Goal: Task Accomplishment & Management: Manage account settings

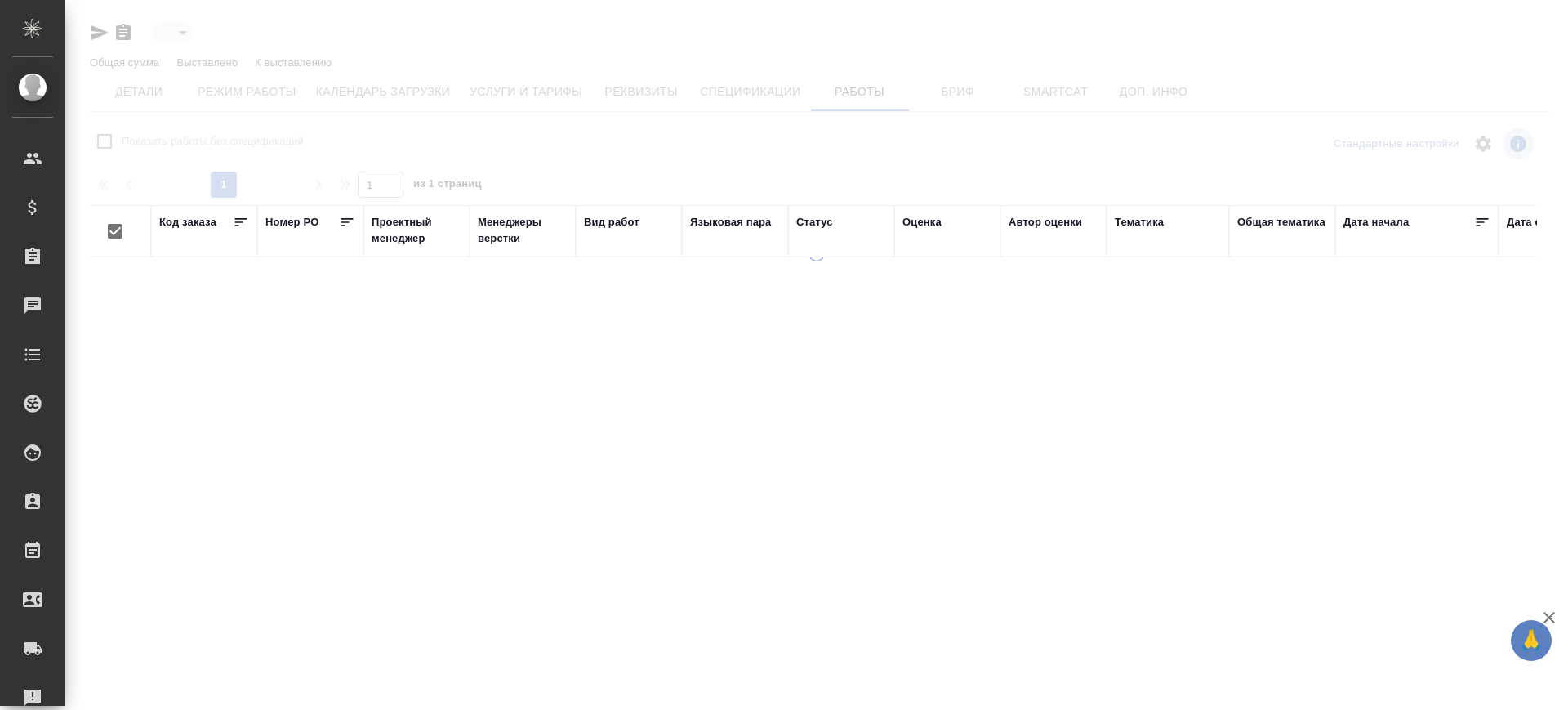
type input "active"
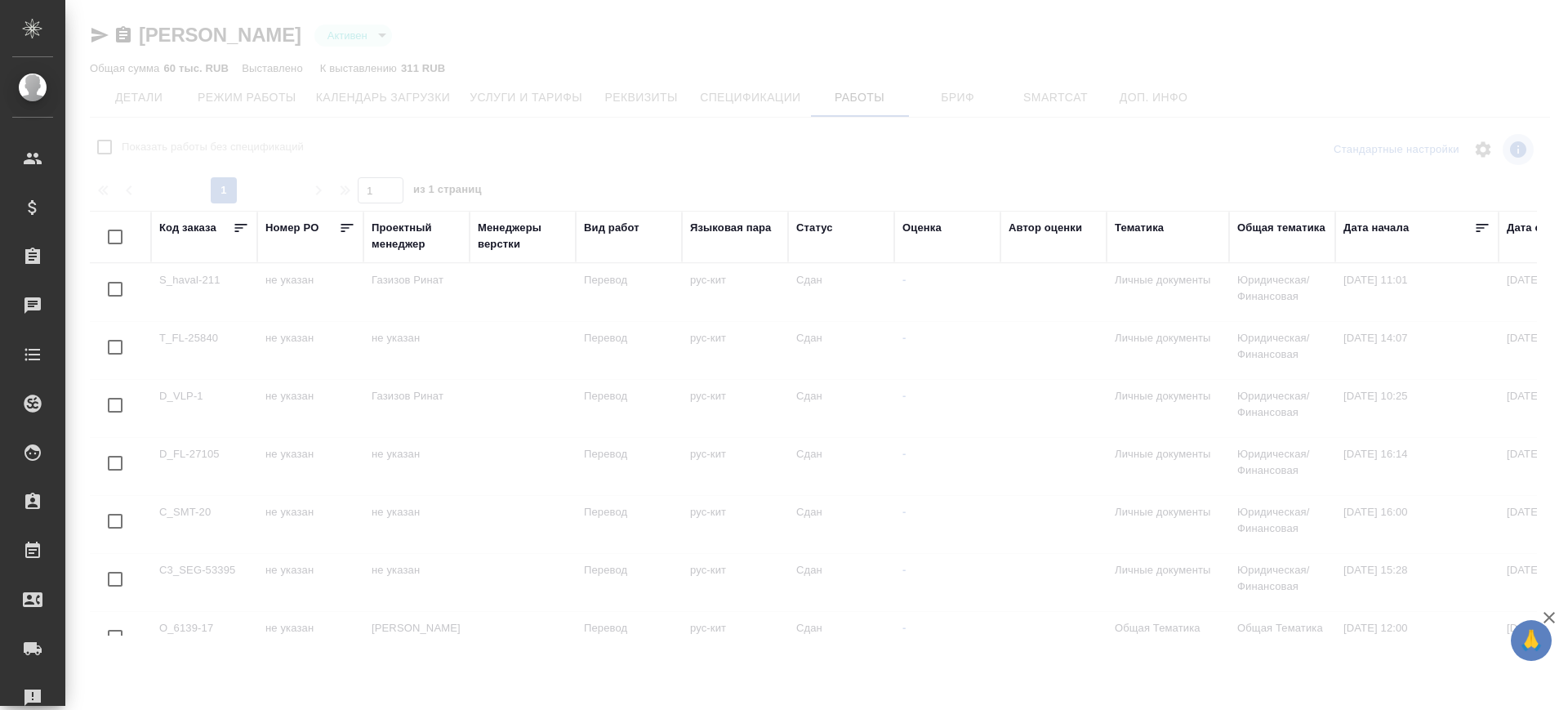
checkbox input "false"
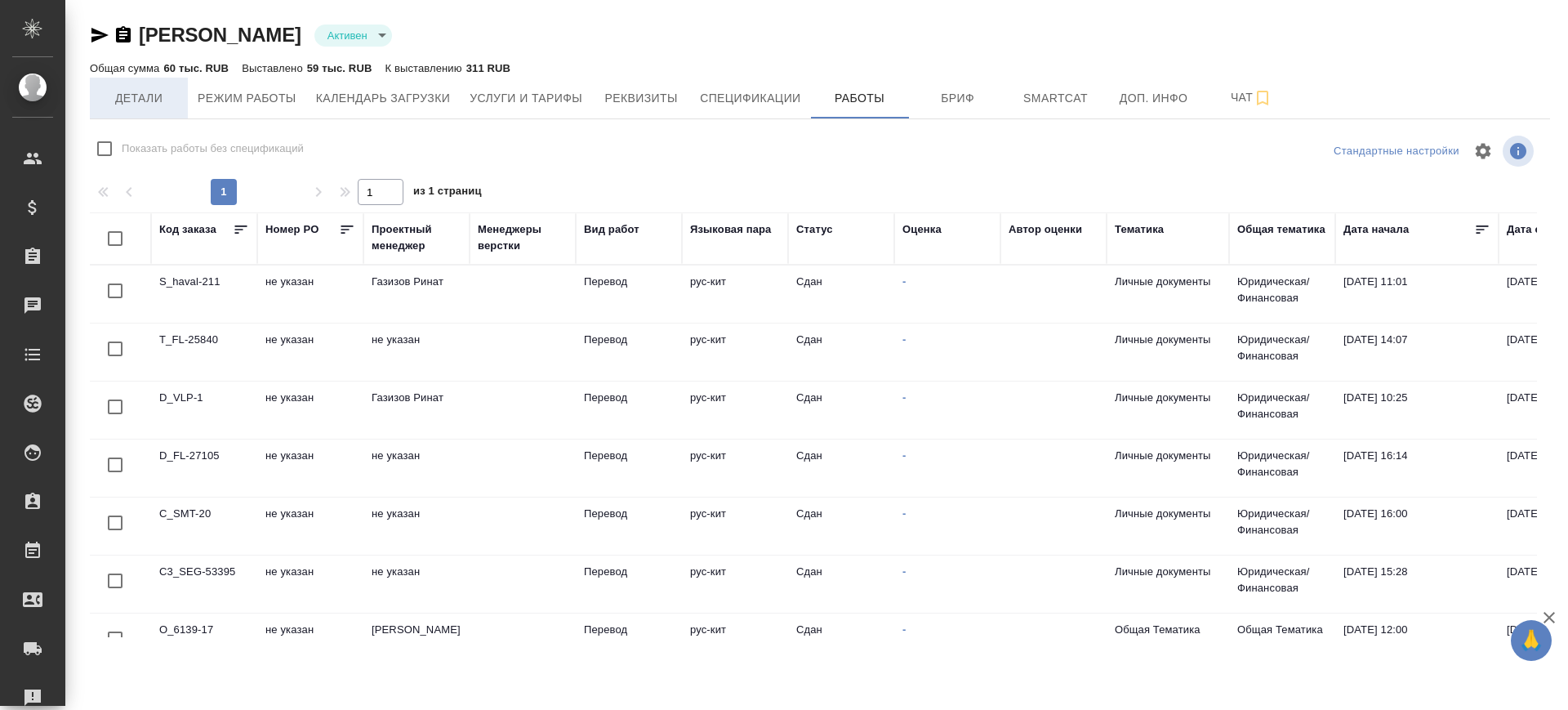
click at [121, 94] on span "Детали" at bounding box center [139, 98] width 79 height 20
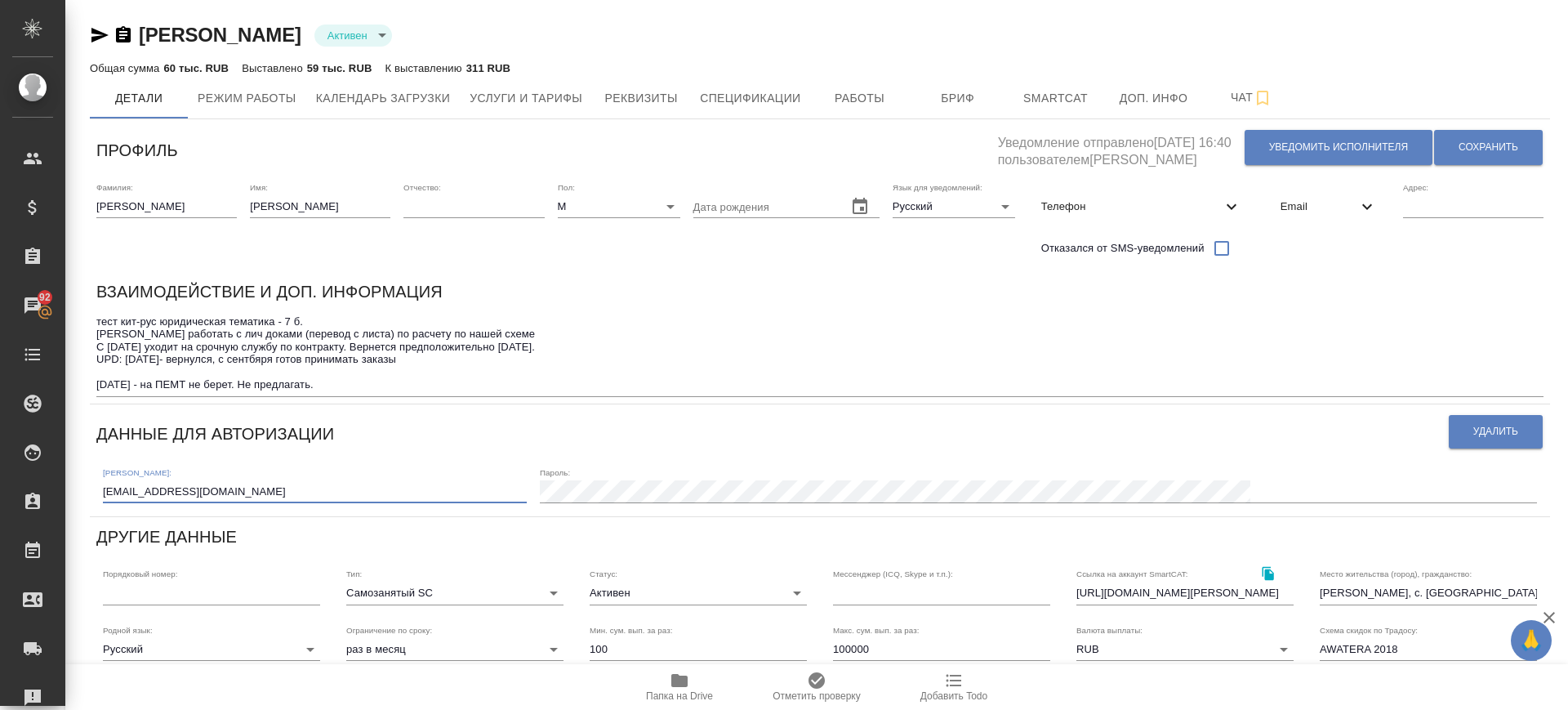
drag, startPoint x: 220, startPoint y: 485, endPoint x: 75, endPoint y: 482, distance: 145.0
click at [75, 482] on div "Перов Алексей Активен active Общая сумма 60 тыс. RUB Выставлено 59 тыс. RUB К в…" at bounding box center [817, 526] width 1503 height 1054
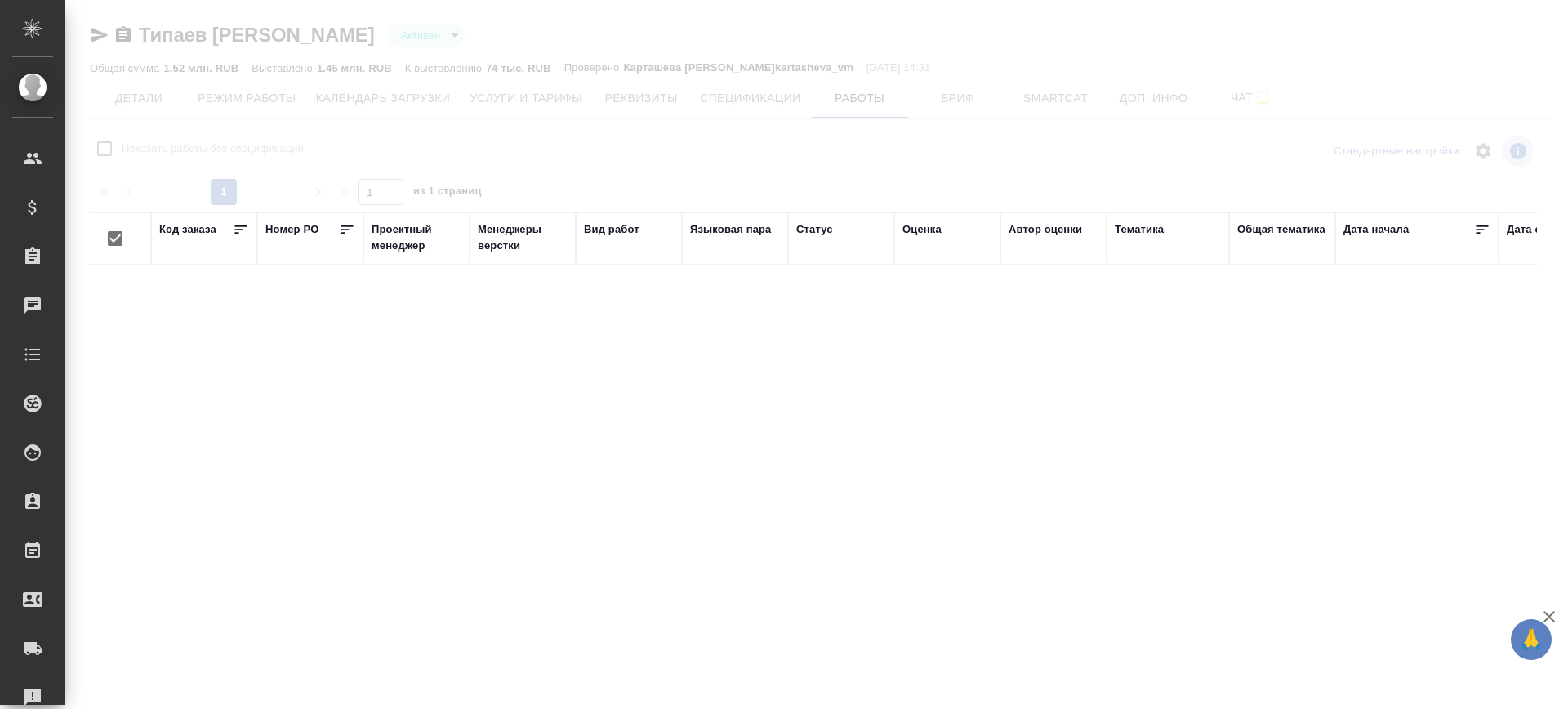
checkbox input "false"
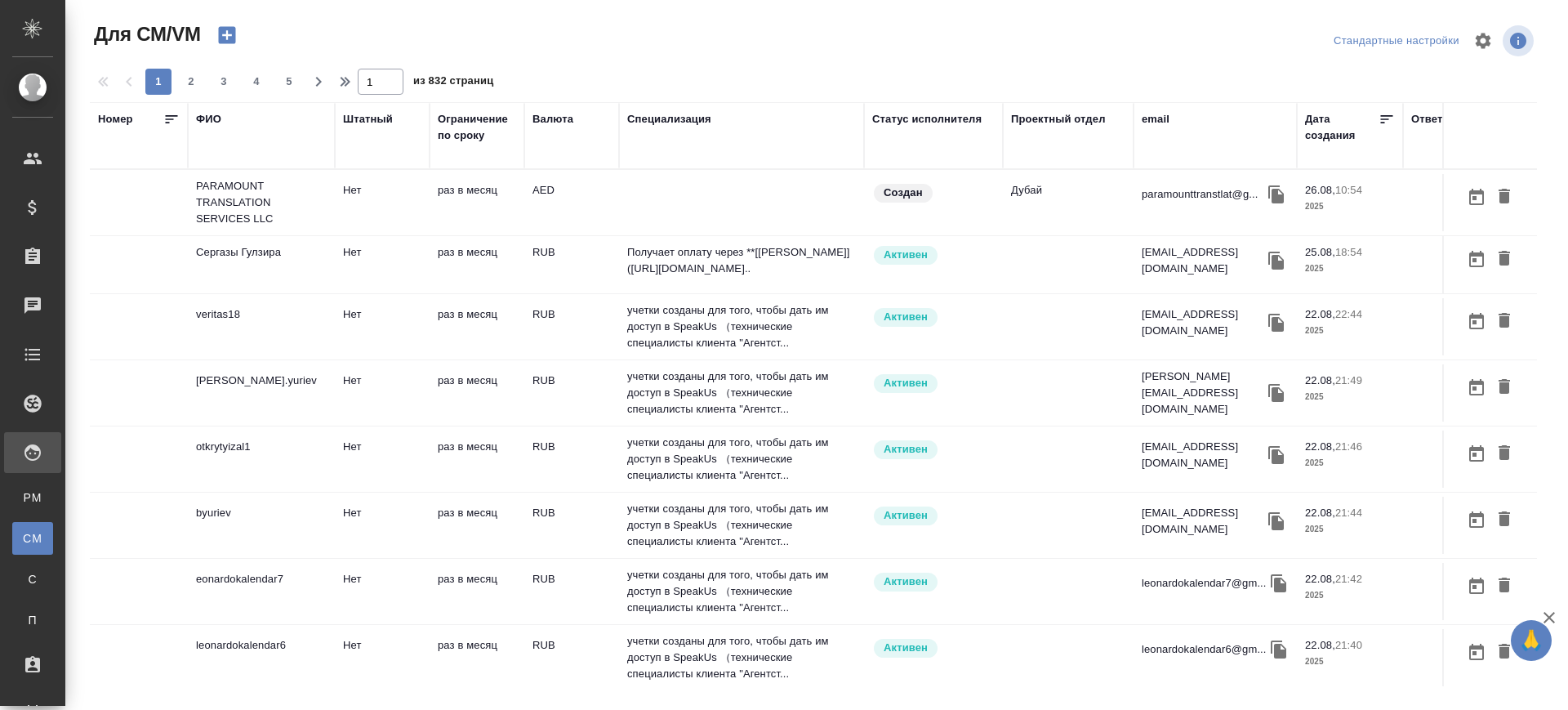
click at [1156, 116] on div "email" at bounding box center [1155, 119] width 27 height 16
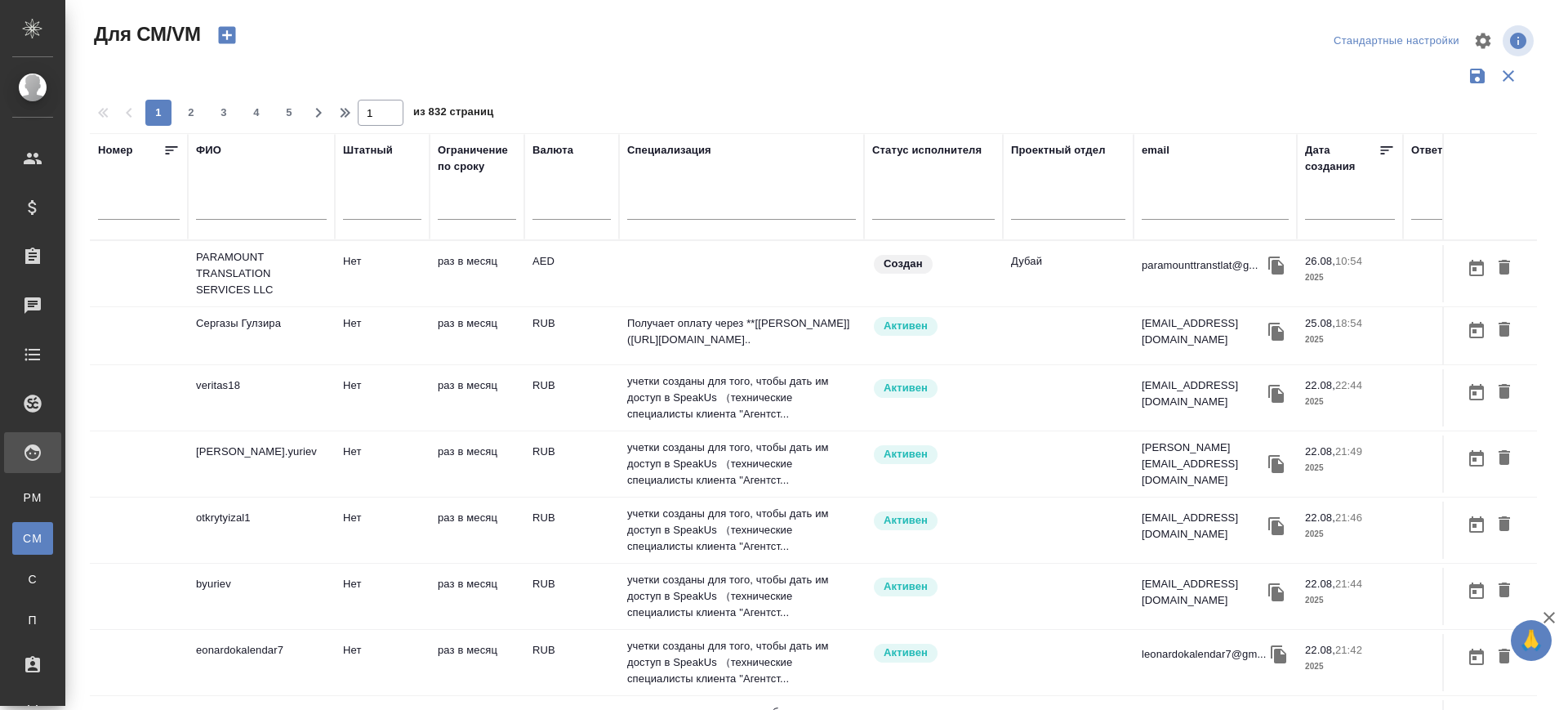
click at [1186, 202] on input "text" at bounding box center [1215, 209] width 147 height 20
paste input "zakharov83@mail.r"
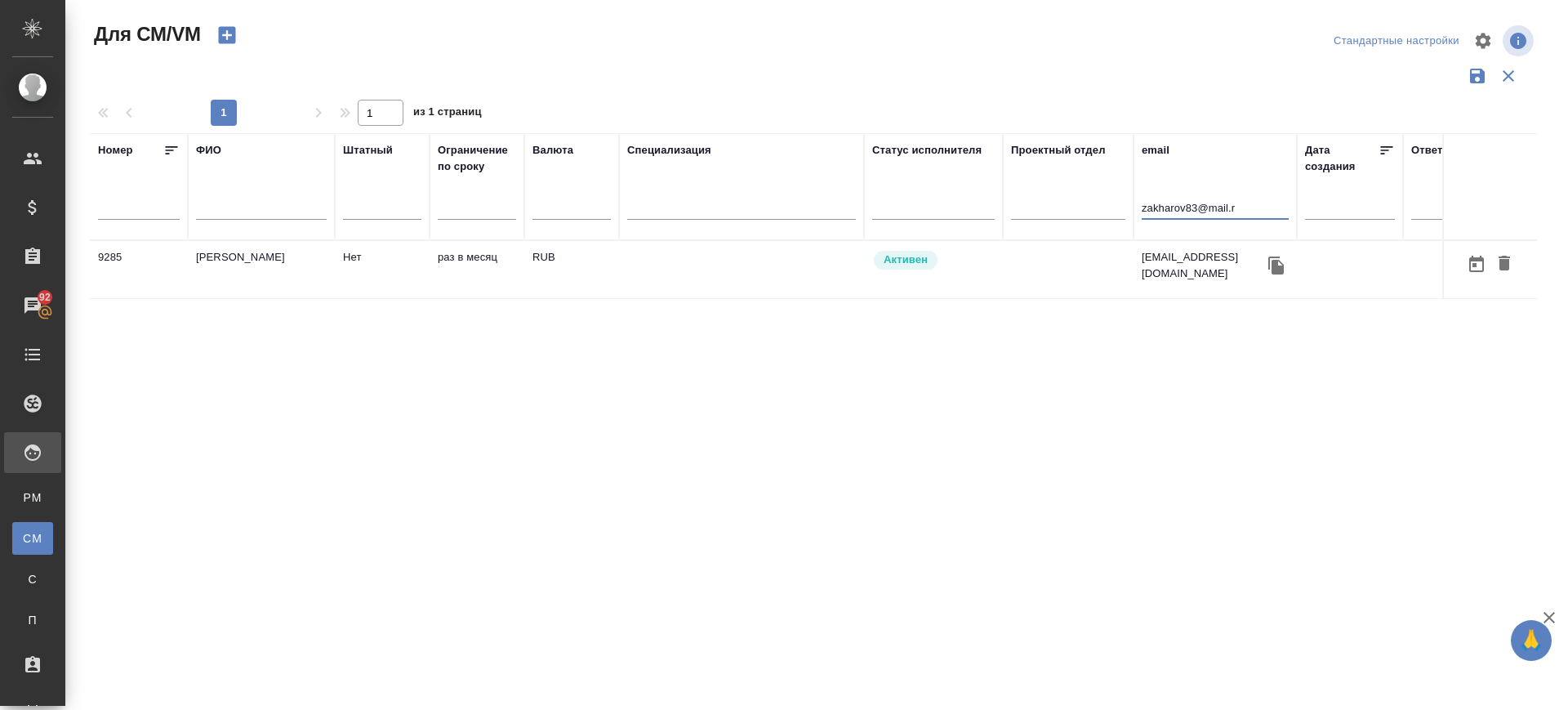
type input "zakharov83@mail.r"
click at [224, 274] on td "Захаров Константин Михайлович" at bounding box center [261, 269] width 147 height 57
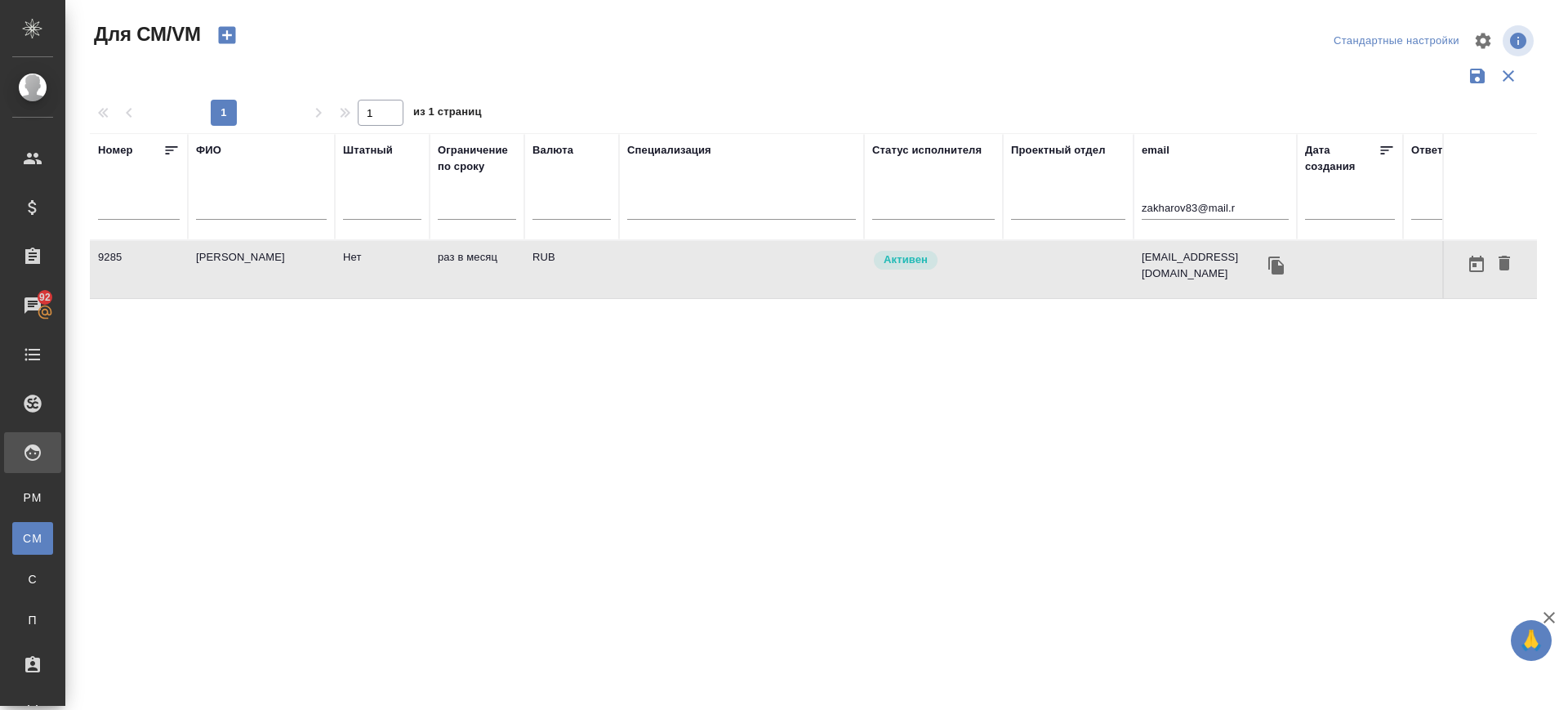
click at [224, 274] on td "Захаров Константин Михайлович" at bounding box center [261, 269] width 147 height 57
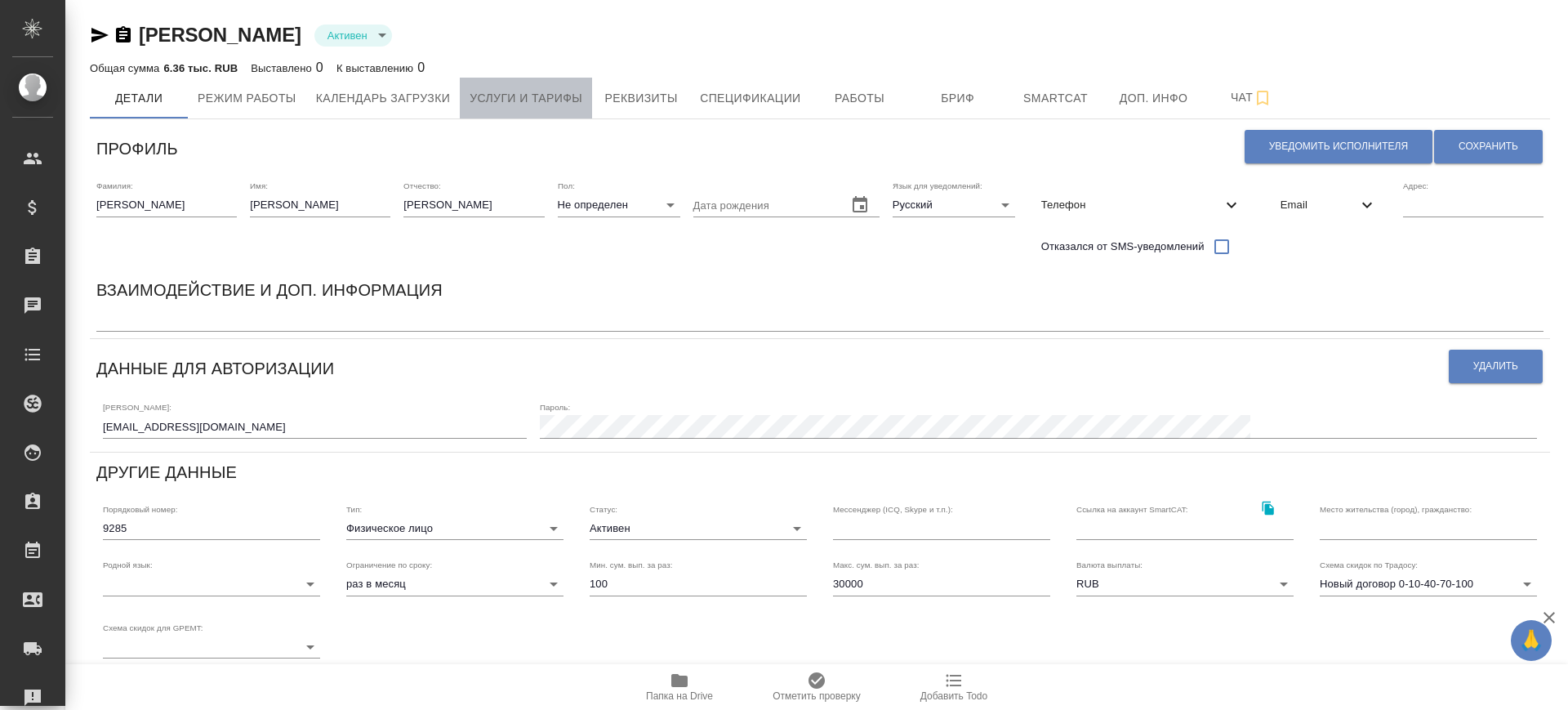
click at [549, 103] on span "Услуги и тарифы" at bounding box center [526, 98] width 113 height 20
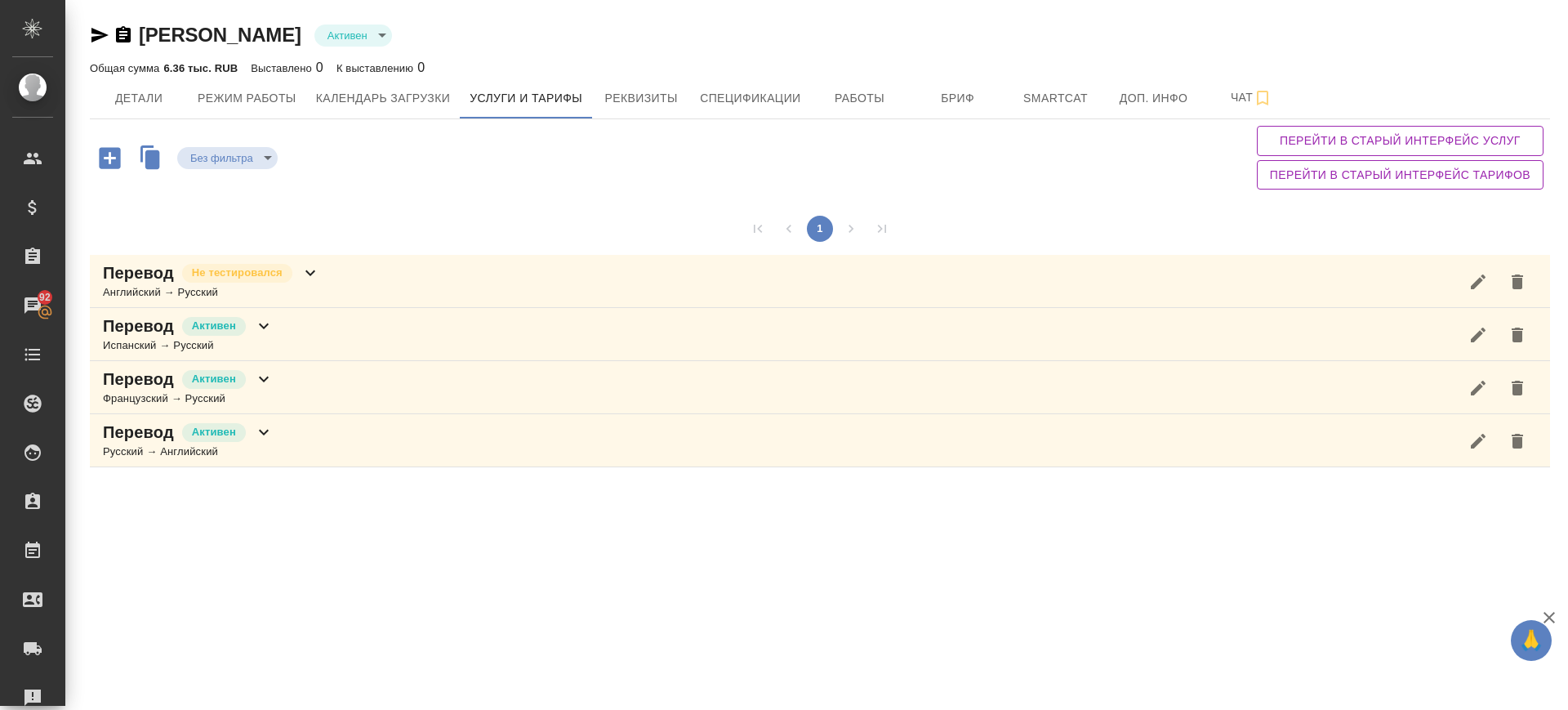
click at [108, 158] on icon "button" at bounding box center [109, 157] width 21 height 21
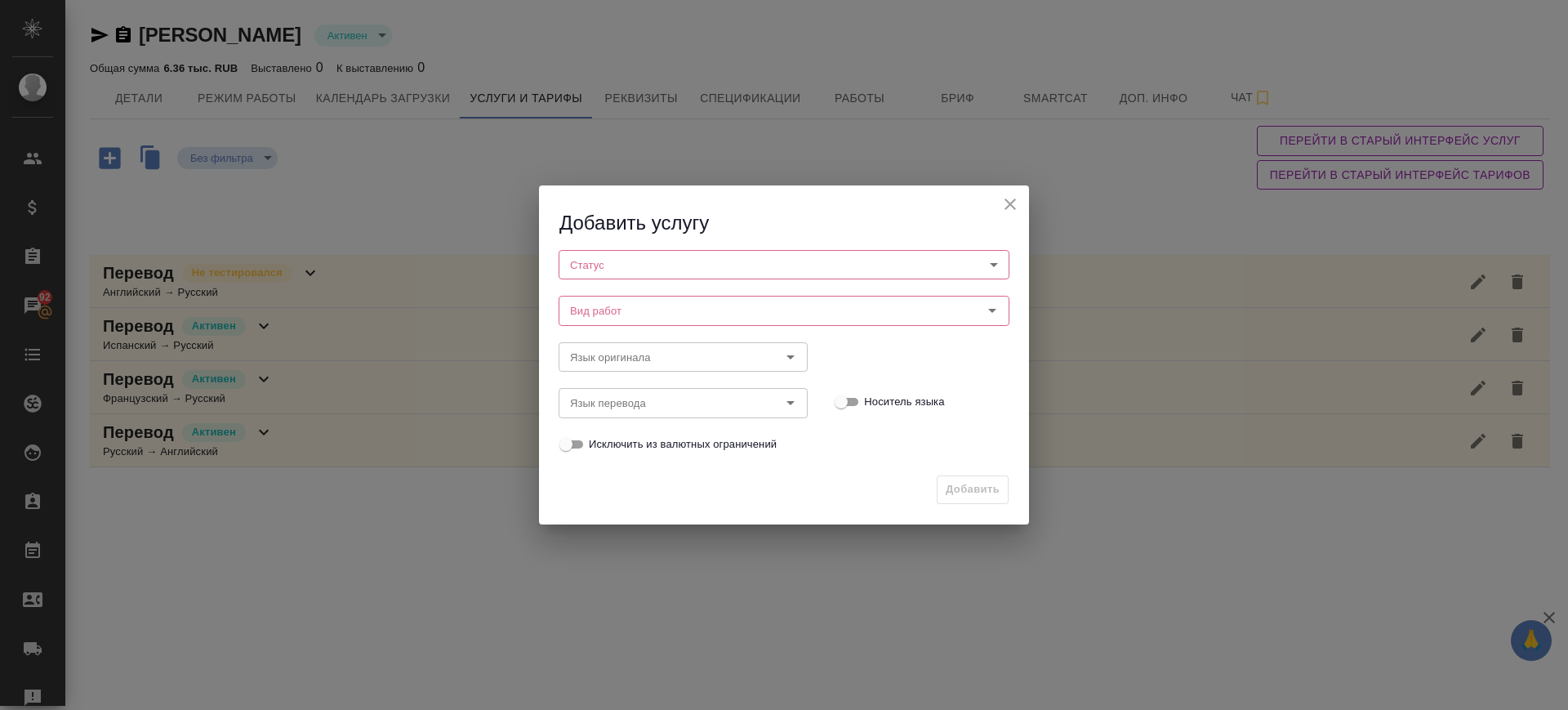
click at [600, 265] on body "🙏 .cls-1 fill:#fff; AWATERA Саглам Виктория v.saglam Клиенты Спецификации Заказ…" at bounding box center [784, 355] width 1568 height 710
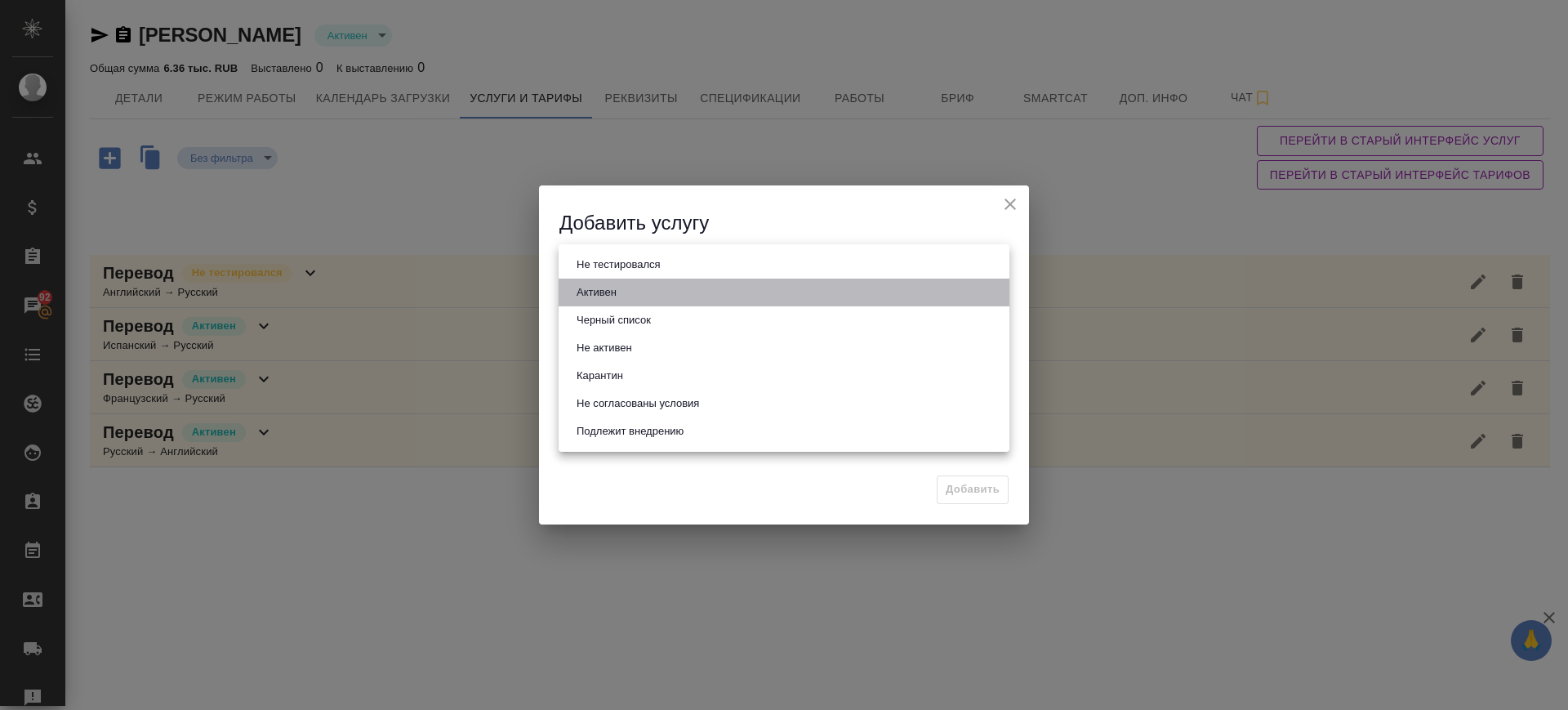
click at [614, 298] on button "Активен" at bounding box center [596, 292] width 49 height 18
type input "active"
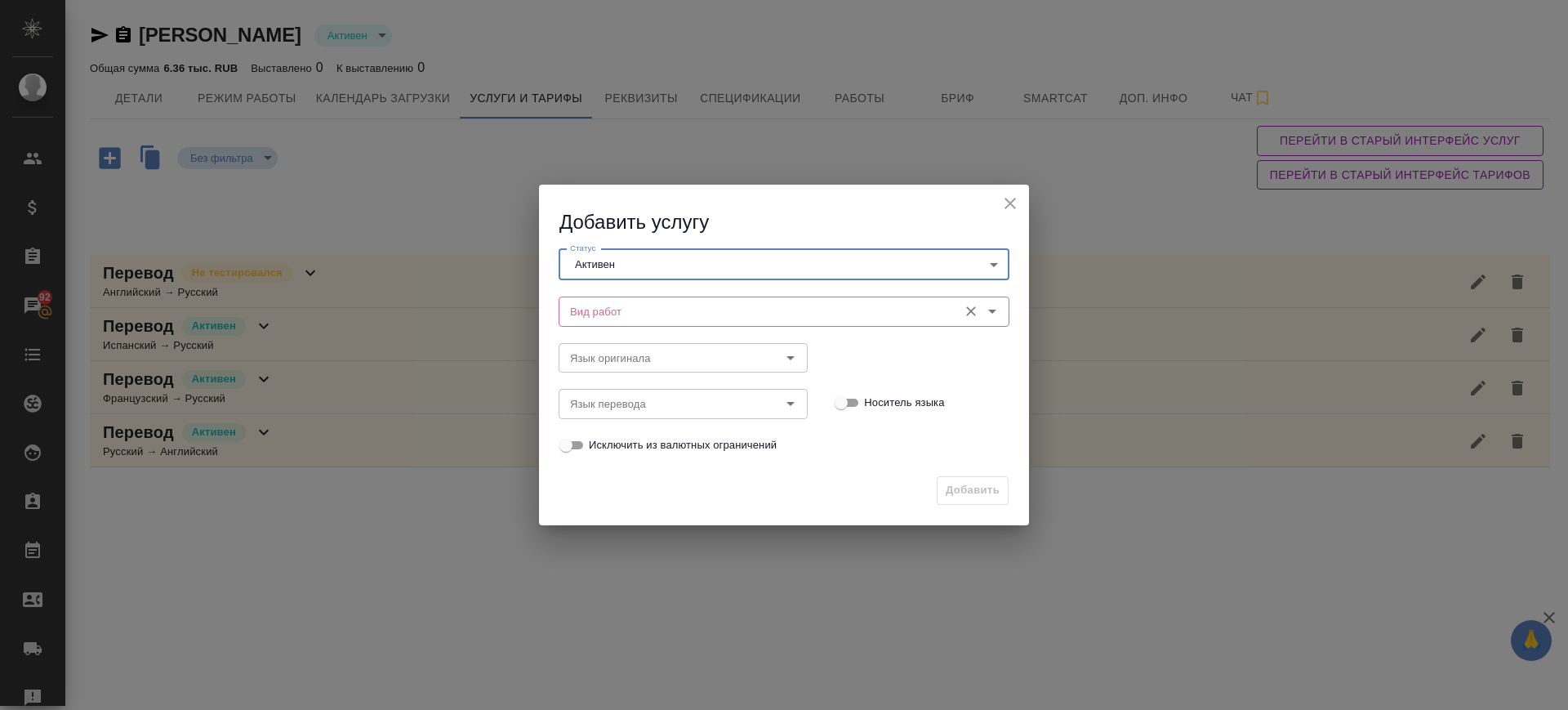
click at [611, 307] on input "Вид работ" at bounding box center [756, 311] width 386 height 19
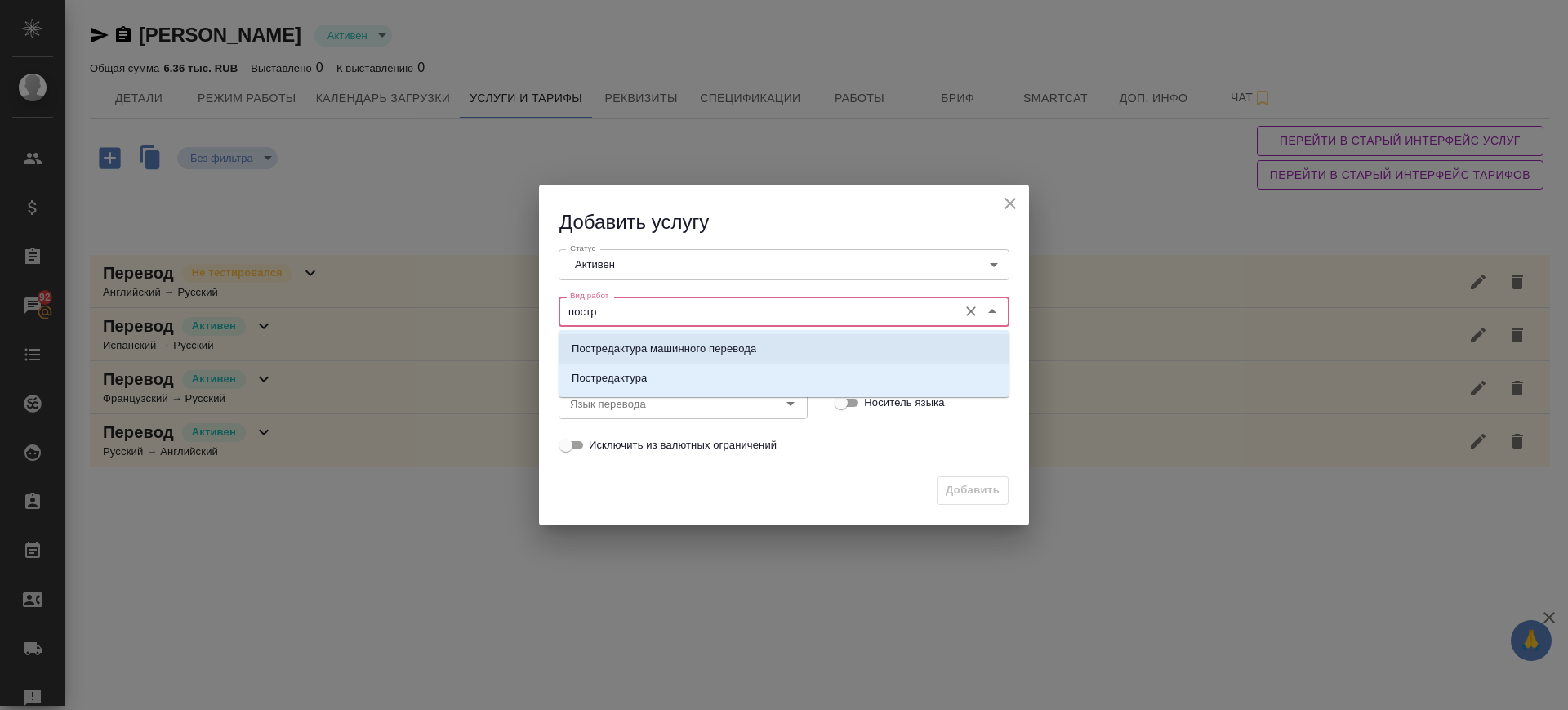
click at [732, 350] on p "Постредактура машинного перевода" at bounding box center [663, 349] width 185 height 16
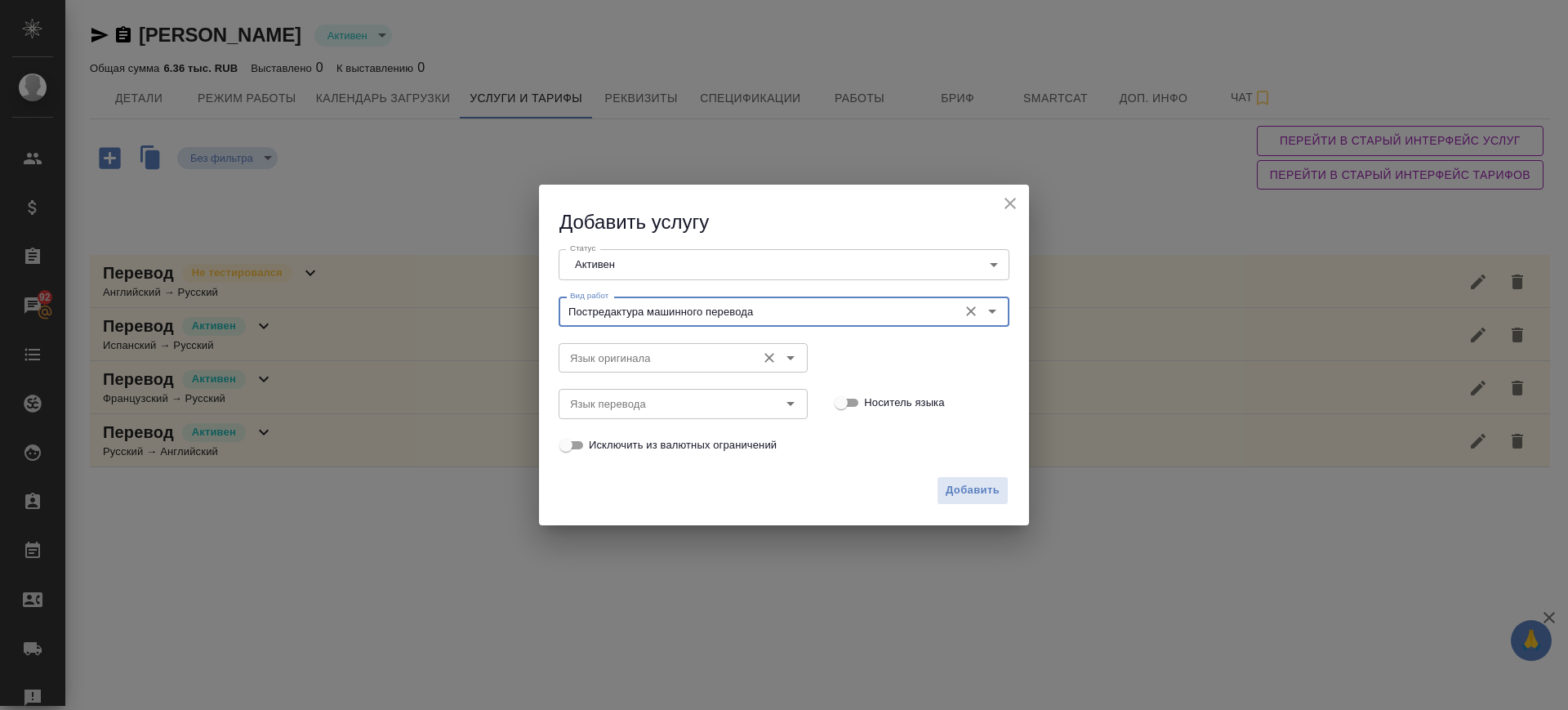
click at [717, 342] on div "Язык оригинала Язык оригинала" at bounding box center [683, 356] width 249 height 39
type input "Постредактура машинного перевода"
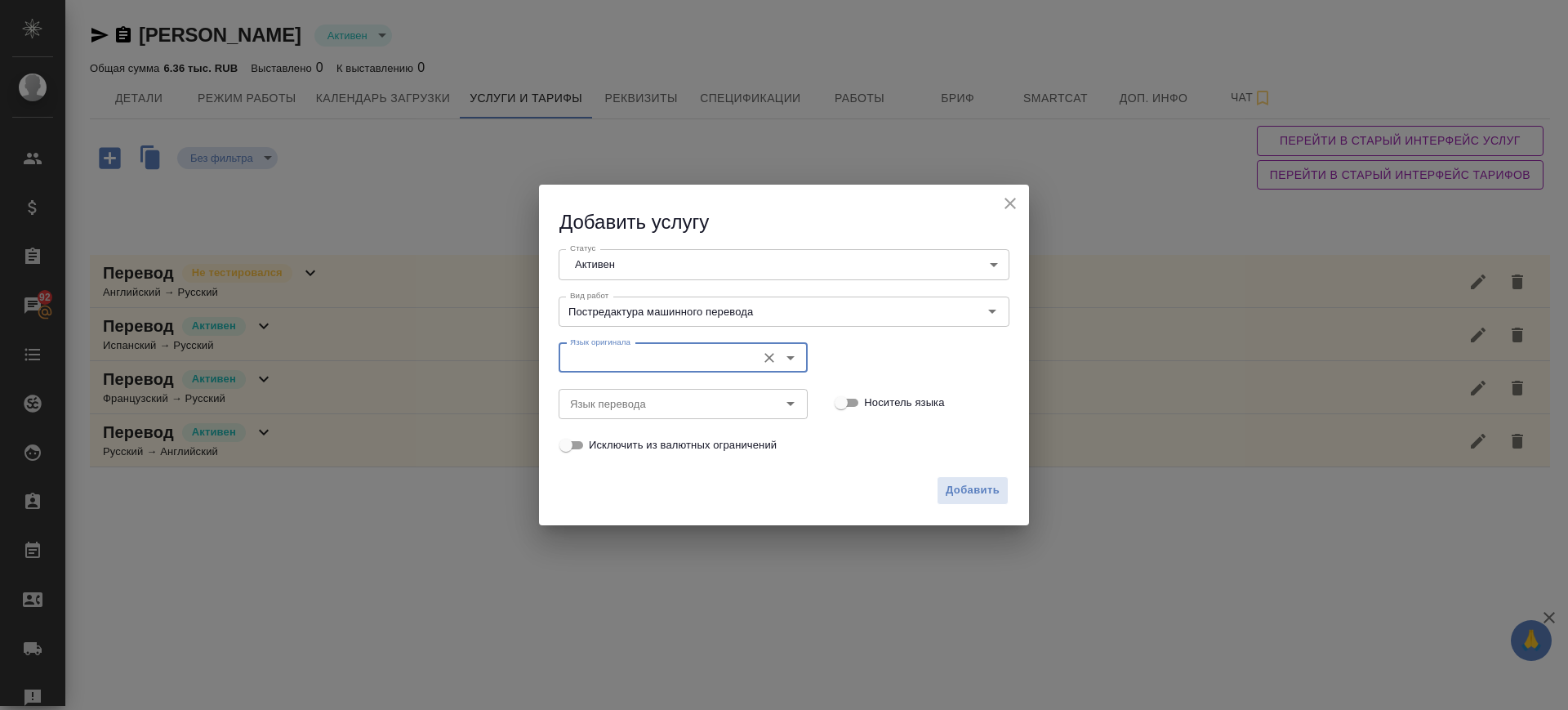
click at [718, 357] on input "Язык оригинала" at bounding box center [655, 358] width 185 height 19
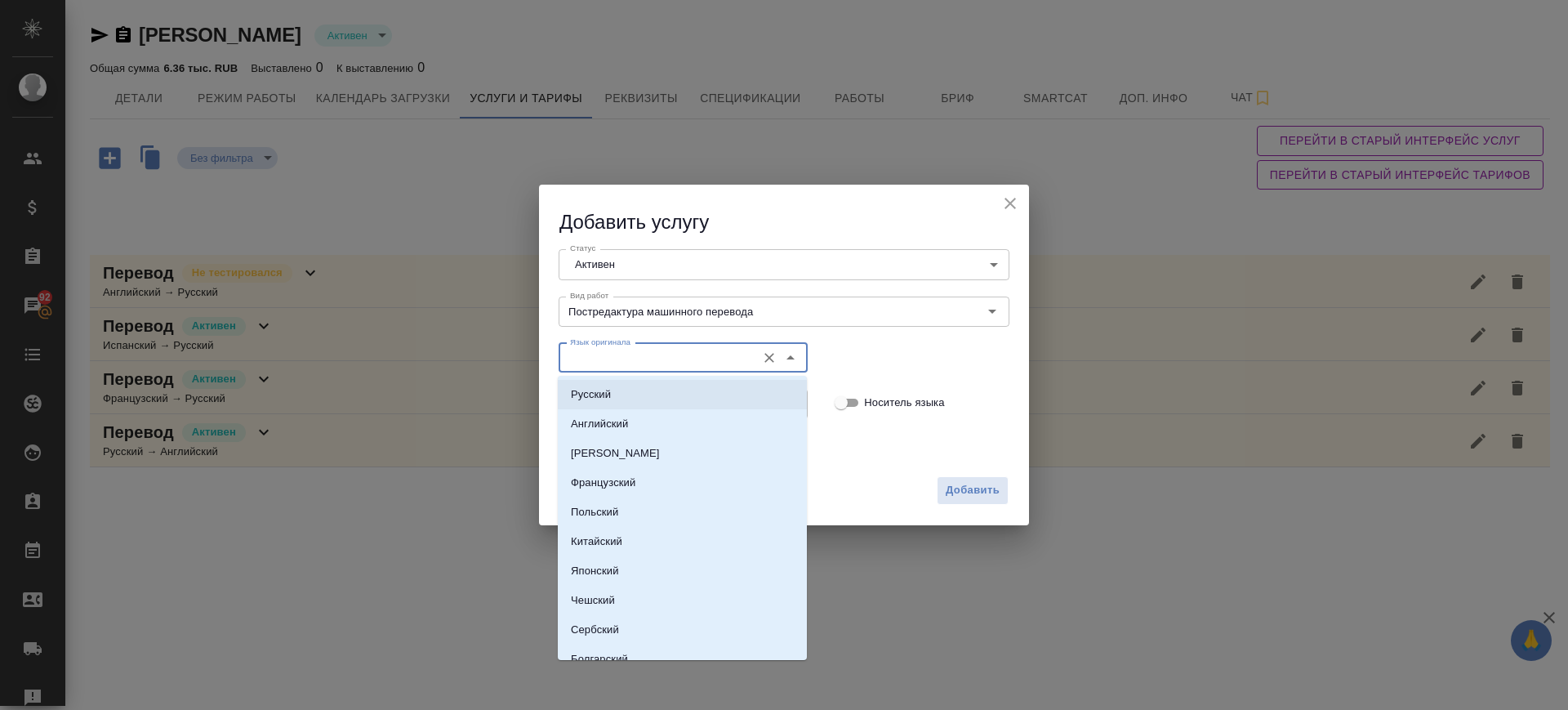
click at [697, 394] on li "Русский" at bounding box center [682, 394] width 249 height 29
type input "Русский"
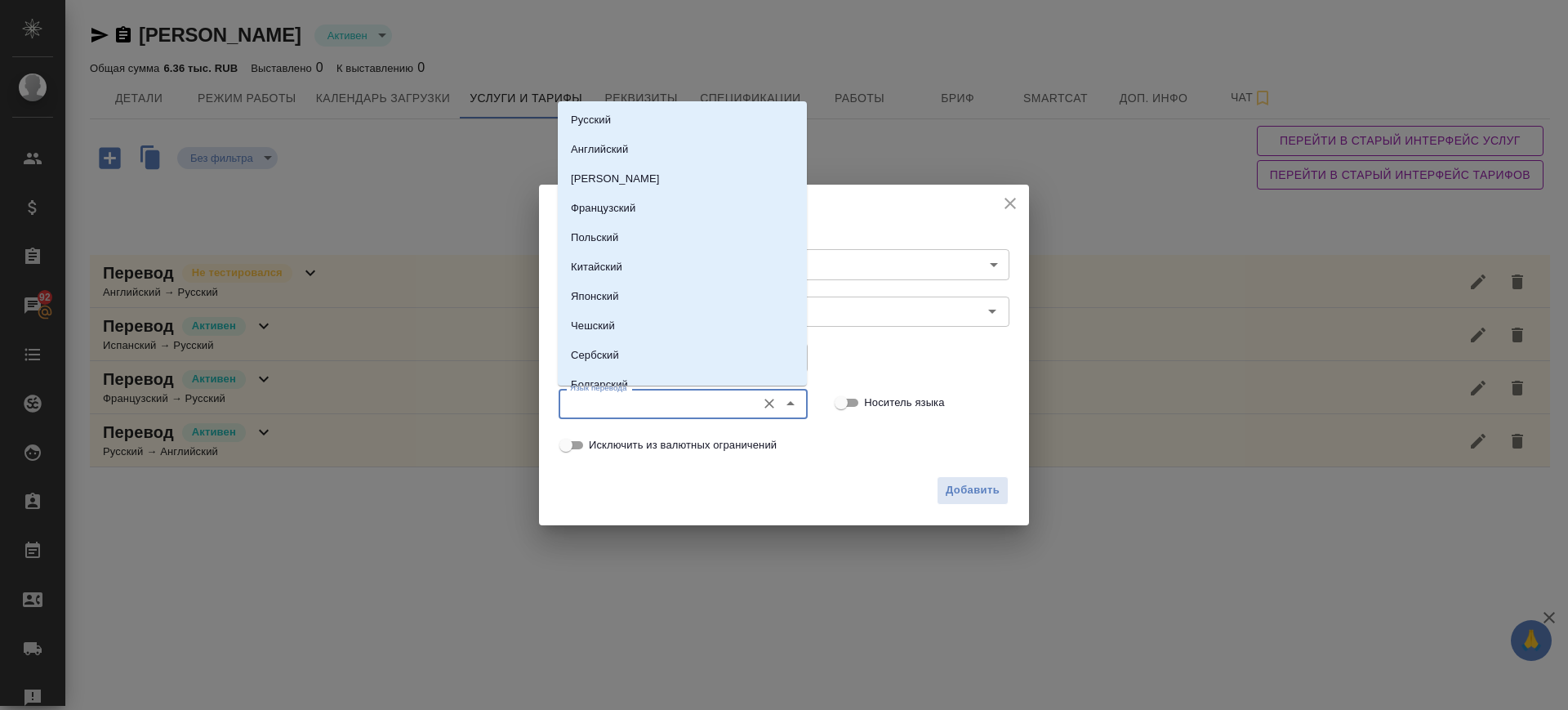
click at [698, 405] on input "Язык перевода" at bounding box center [655, 404] width 185 height 19
click at [608, 150] on p "Английский" at bounding box center [599, 149] width 57 height 16
type input "Английский"
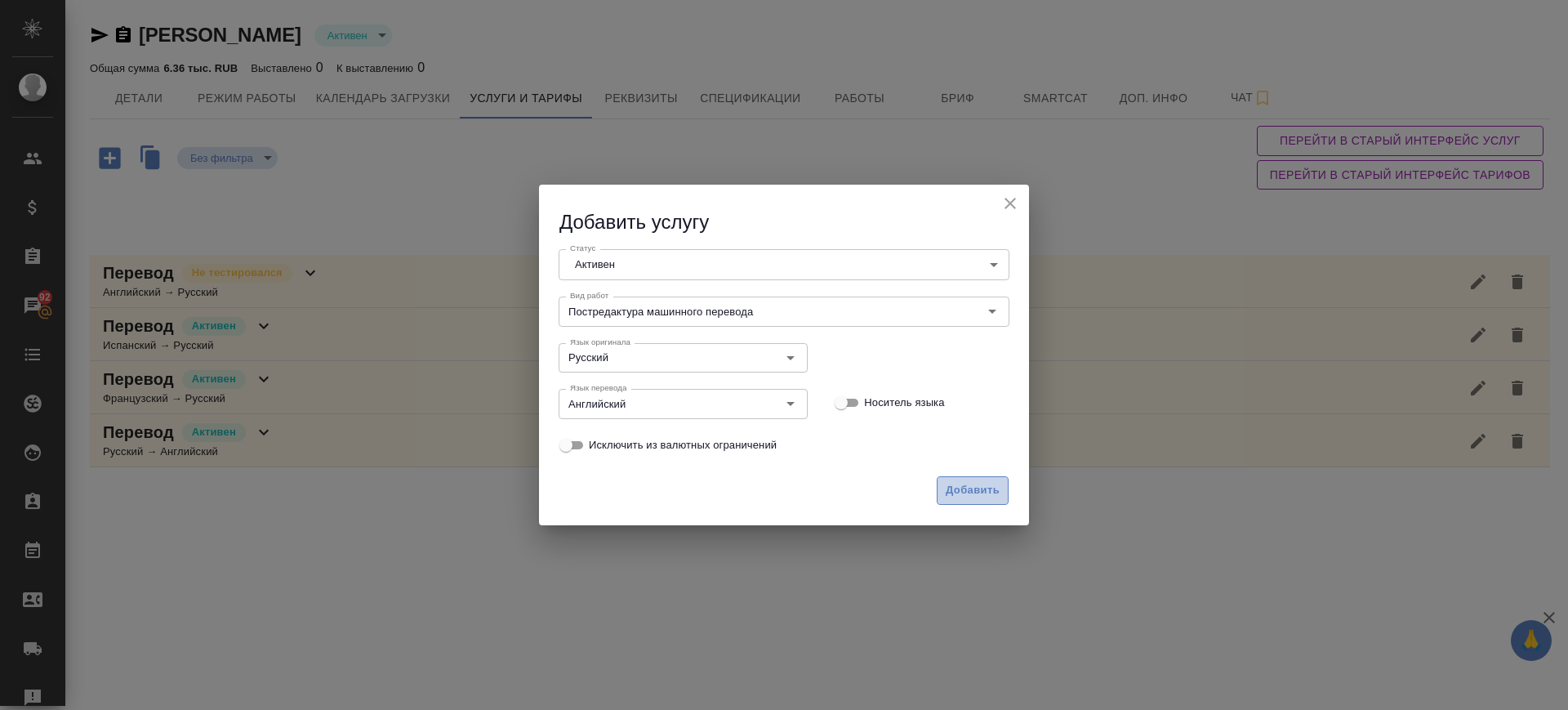
click at [971, 486] on span "Добавить" at bounding box center [972, 490] width 54 height 19
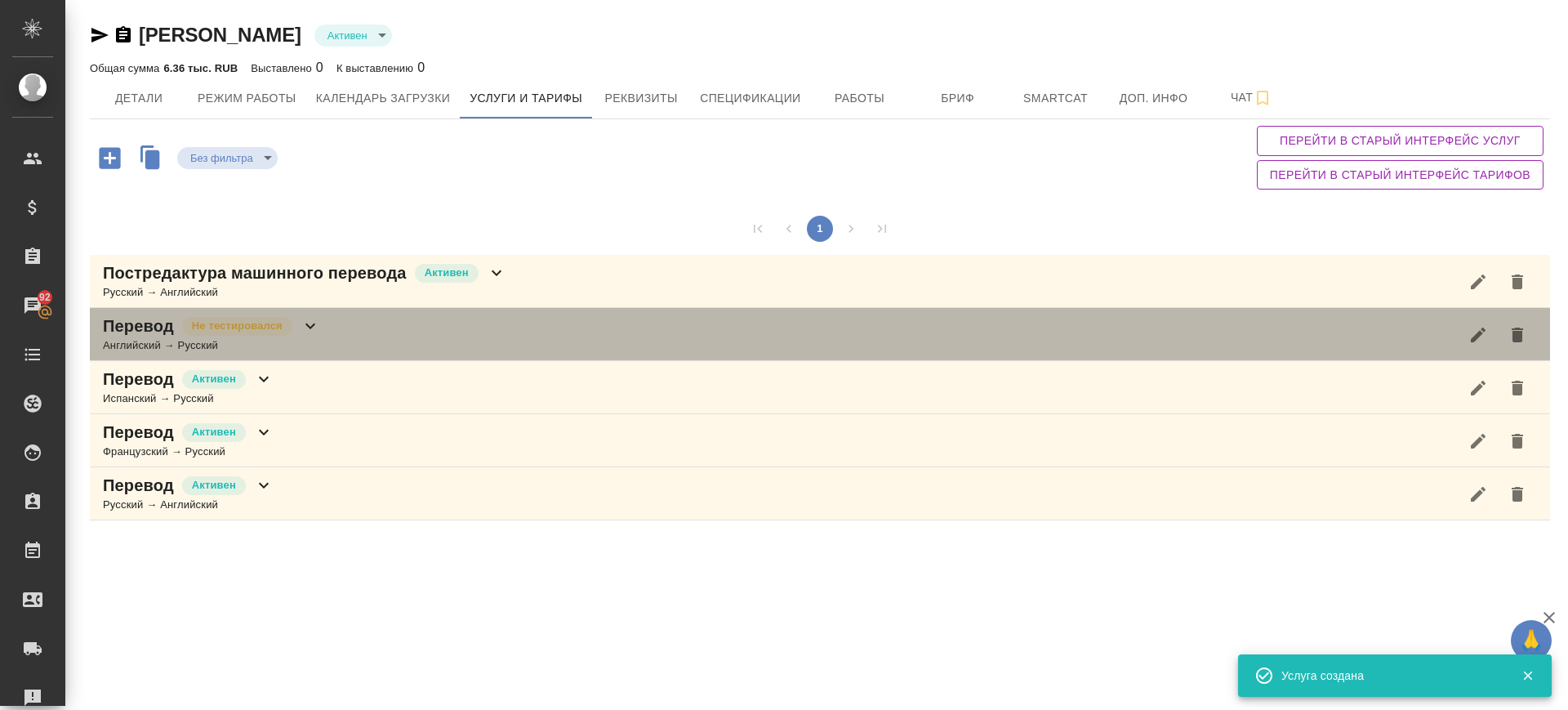
click at [303, 337] on div "Английский → Русский" at bounding box center [212, 345] width 217 height 16
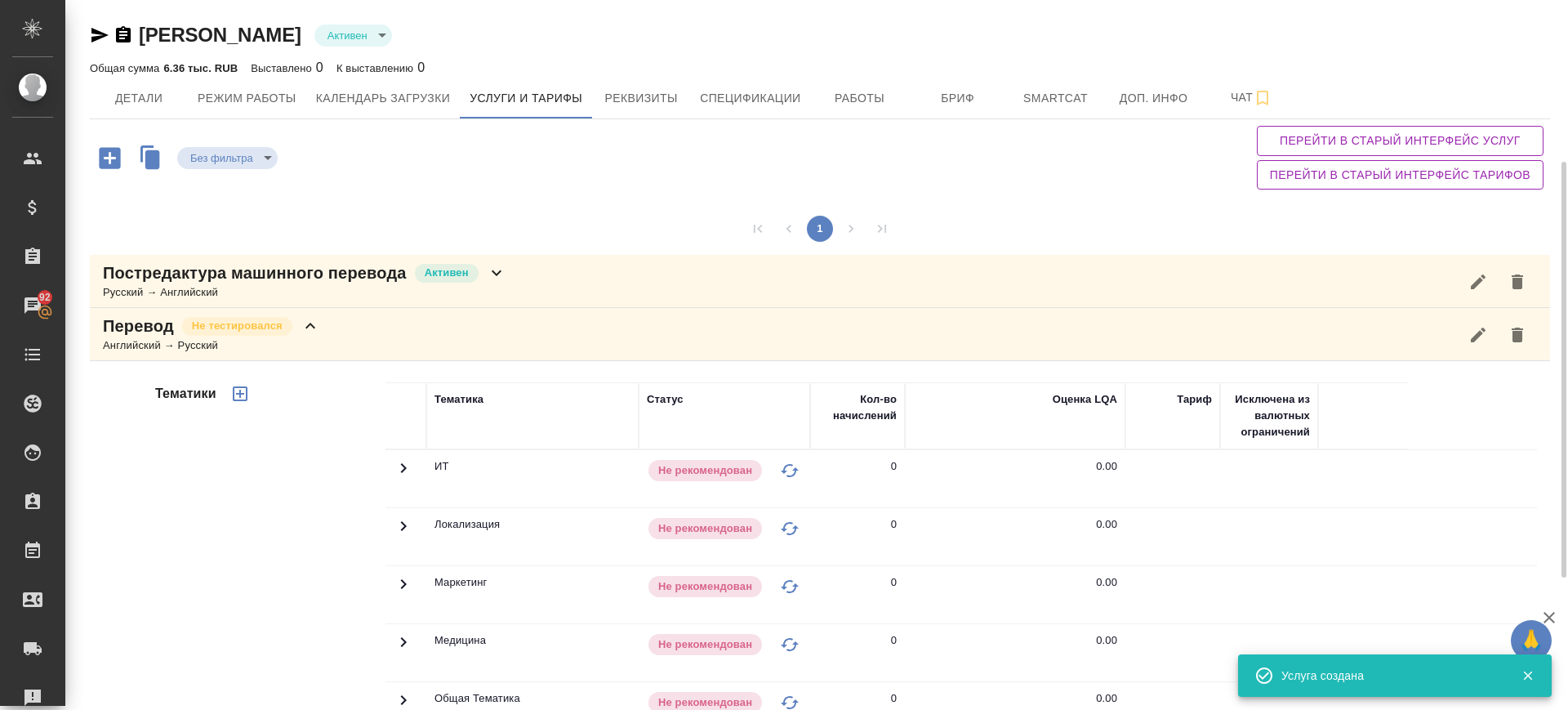
scroll to position [306, 0]
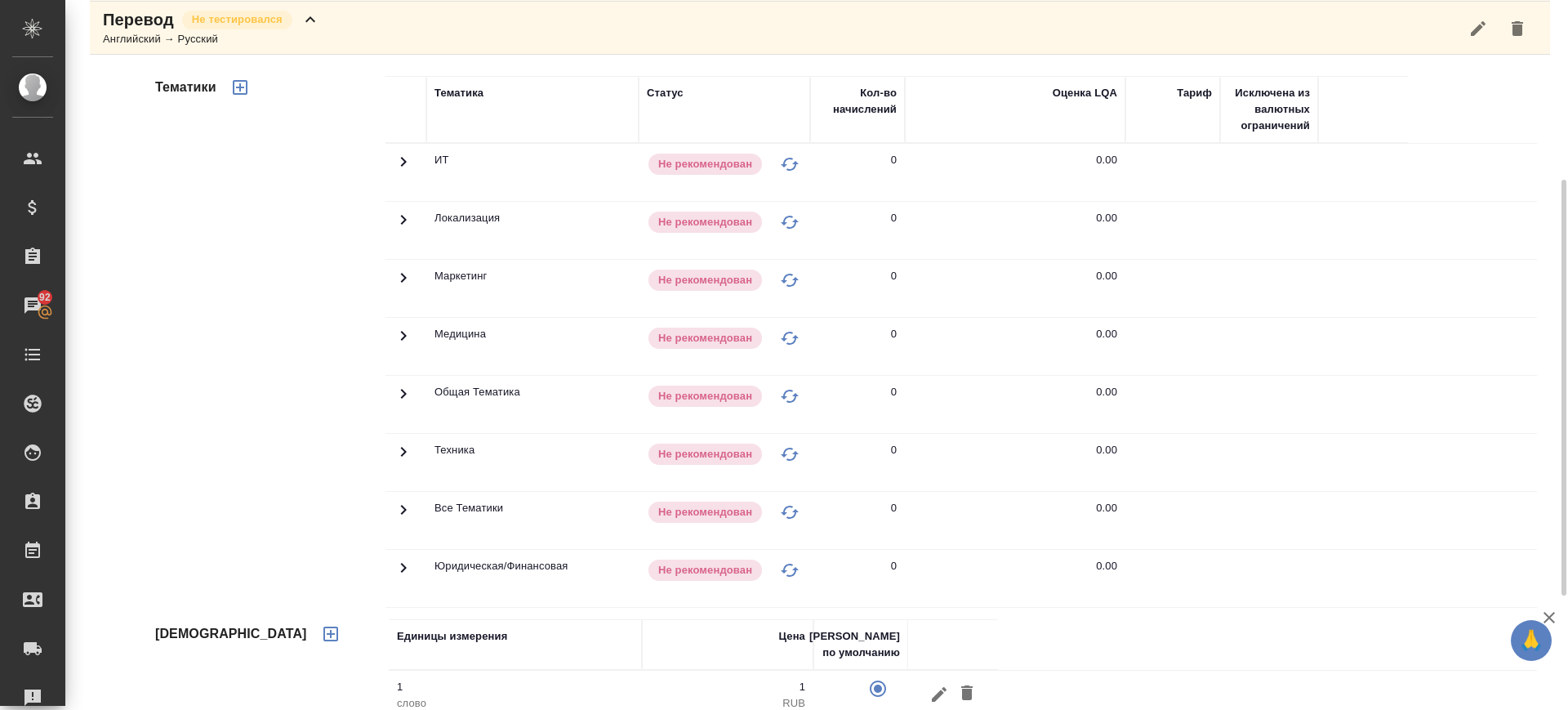
click at [238, 87] on icon "button" at bounding box center [240, 87] width 15 height 15
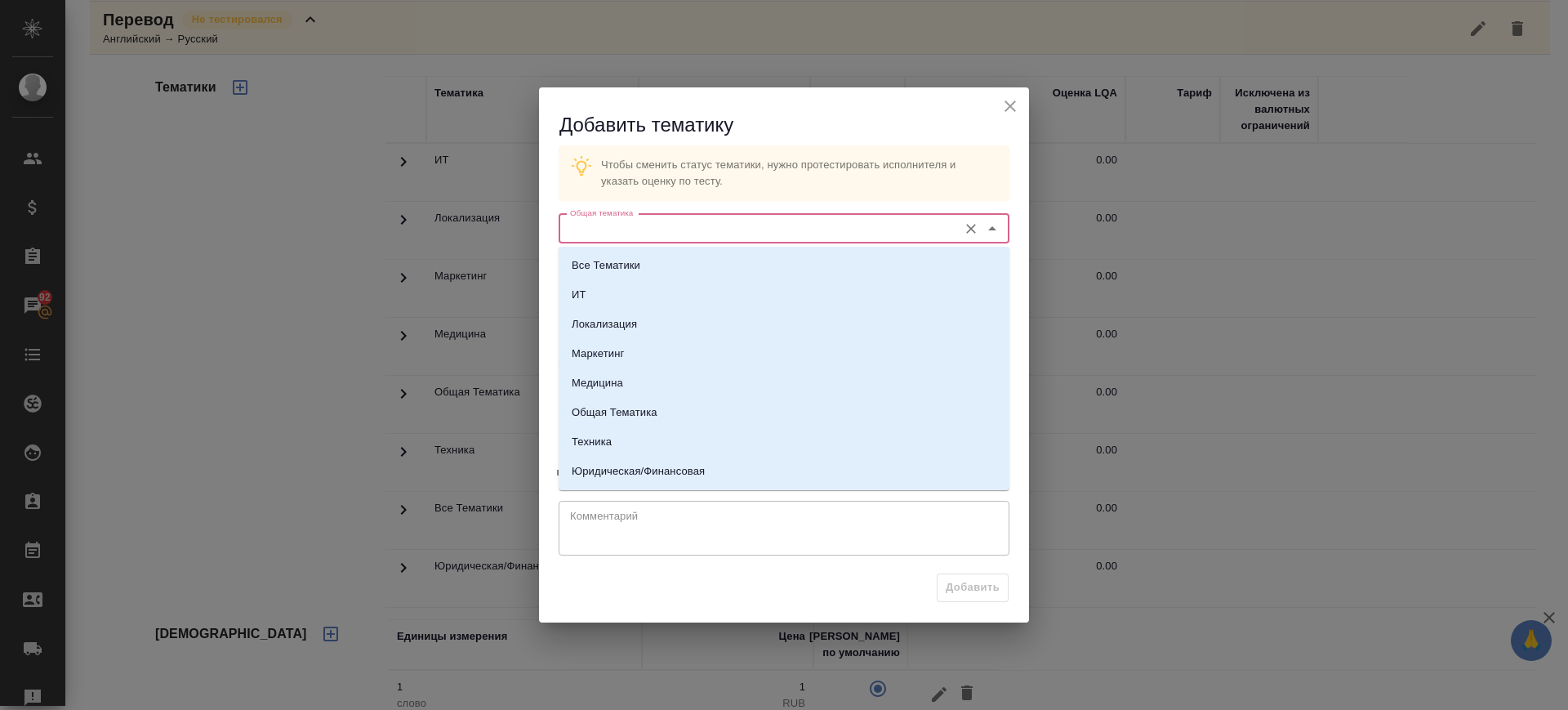
click at [755, 223] on input "Общая тематика" at bounding box center [756, 229] width 386 height 19
click at [725, 466] on li "Юридическая/Финансовая" at bounding box center [784, 471] width 450 height 29
type input "Юридическая/Финансовая"
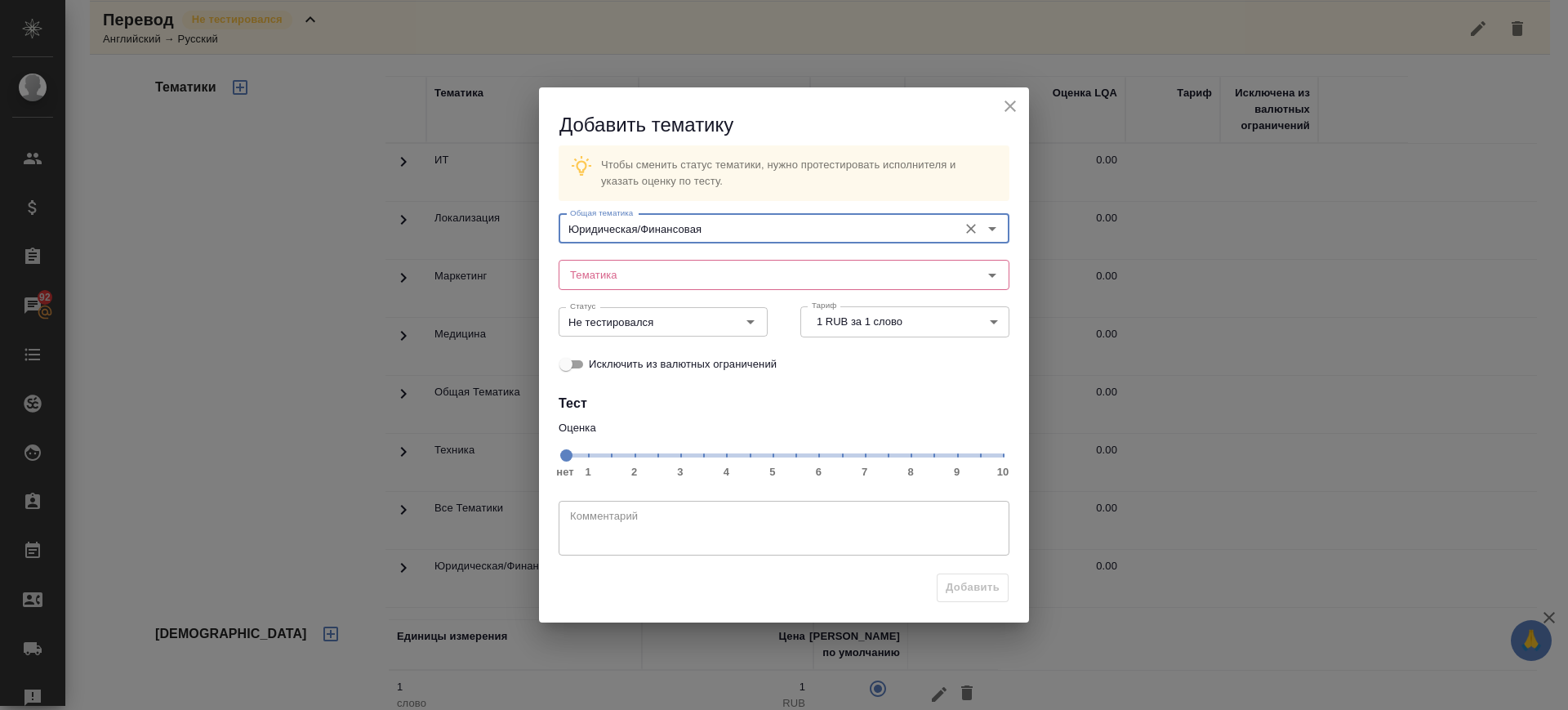
click at [865, 459] on span "нет 1 2 3 4 5 6 7 8 9 10" at bounding box center [784, 454] width 438 height 23
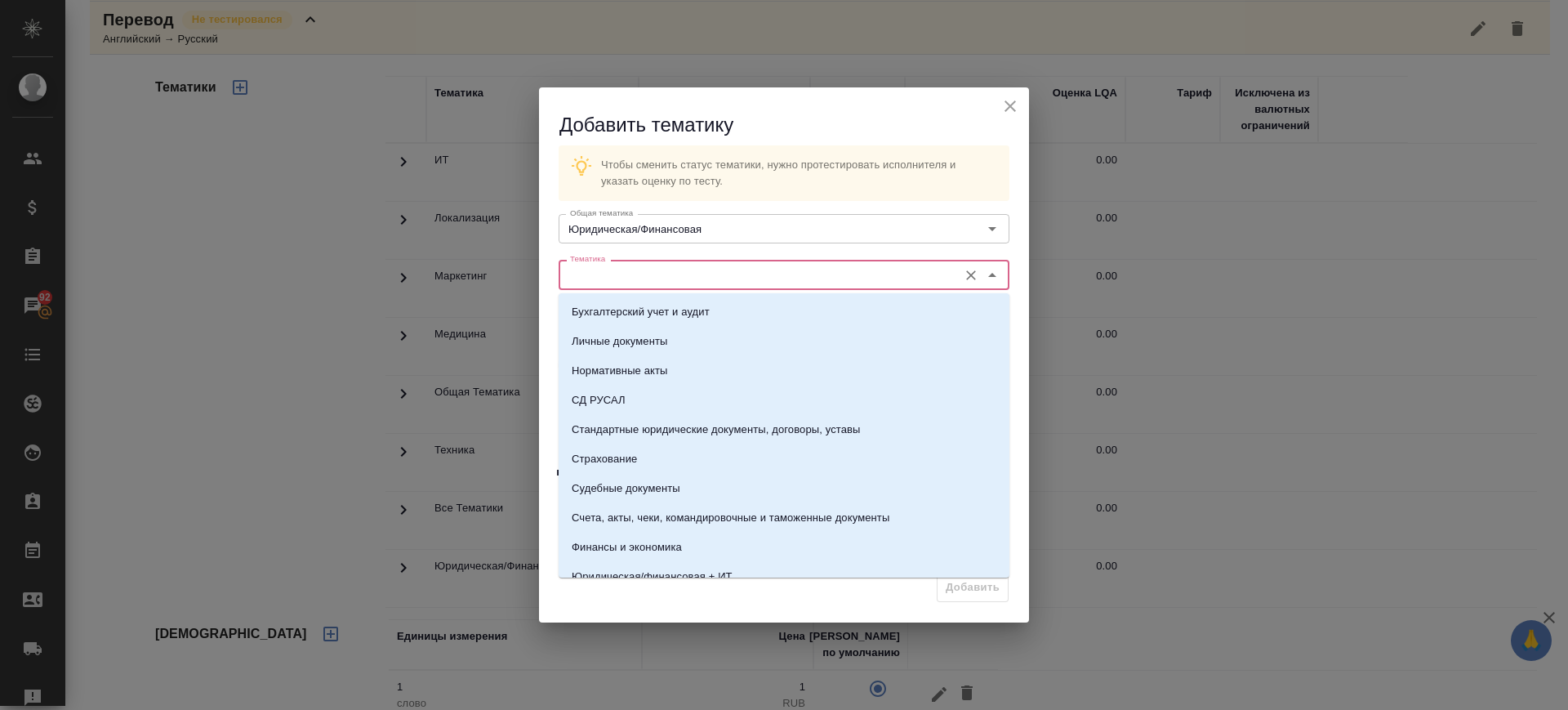
click at [682, 278] on input "Тематика" at bounding box center [756, 275] width 386 height 19
click at [682, 429] on p "Стандартные юридические документы, договоры, уставы" at bounding box center [715, 429] width 289 height 16
type input "Стандартные юридические документы, договоры, уставы"
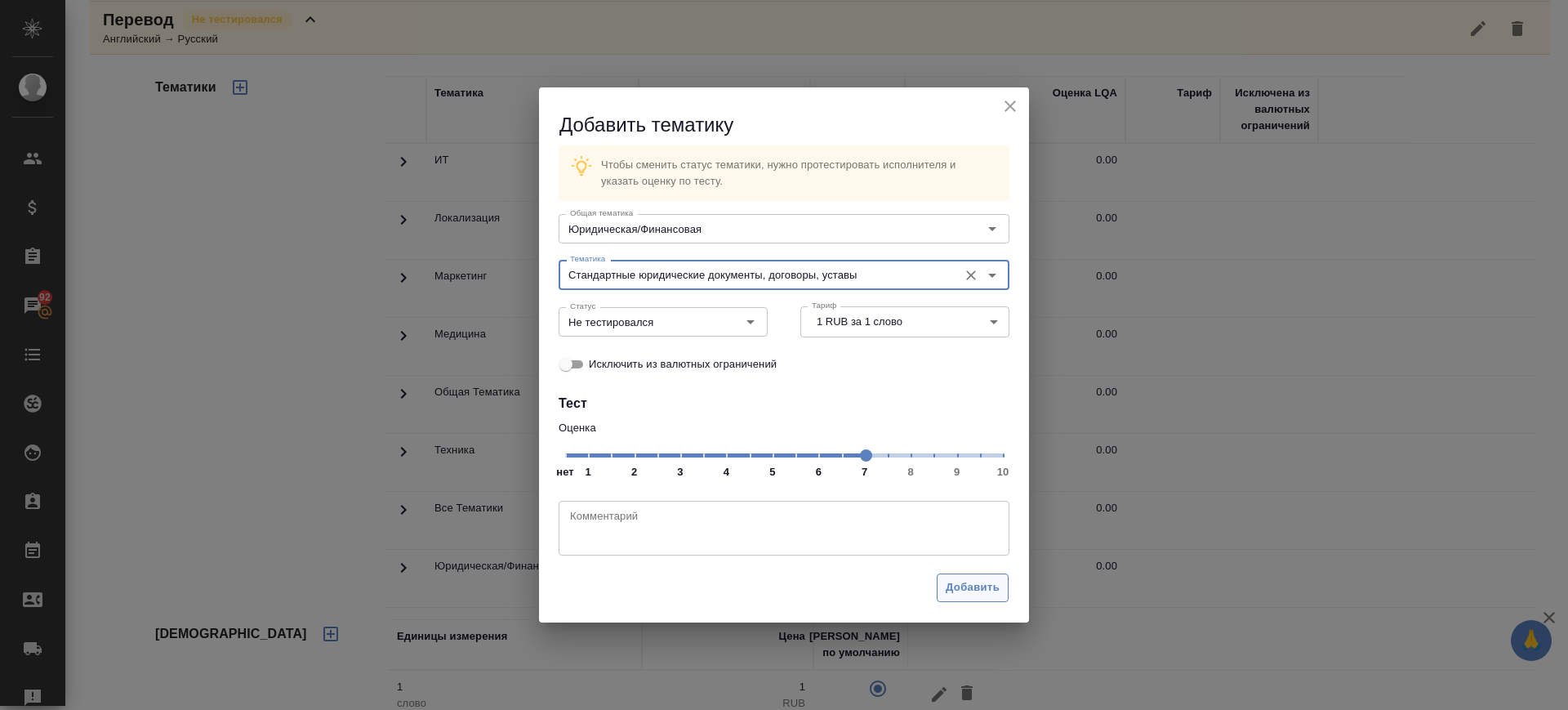
drag, startPoint x: 949, startPoint y: 593, endPoint x: 939, endPoint y: 585, distance: 12.8
click at [948, 593] on span "Добавить" at bounding box center [972, 587] width 54 height 19
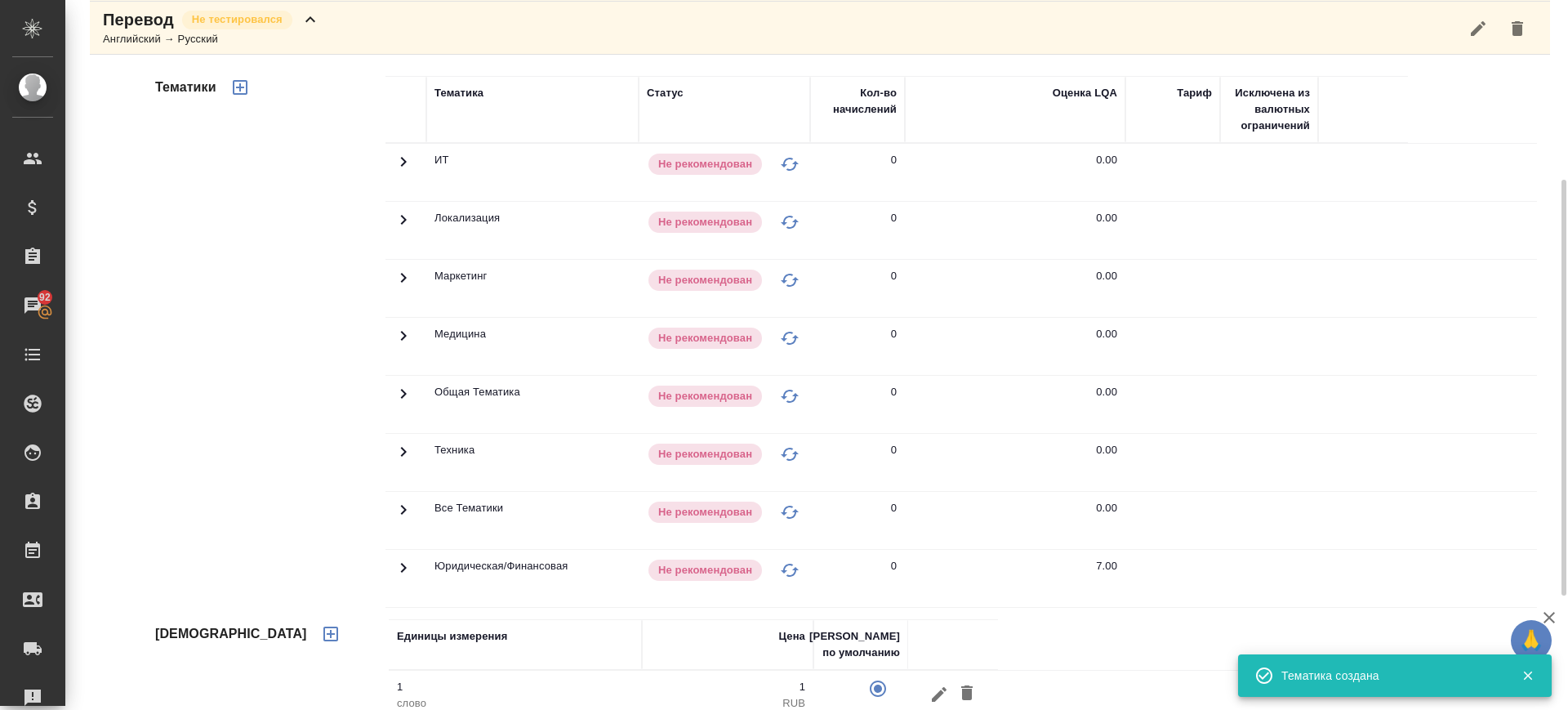
click at [368, 48] on div "Перевод Не тестировался Английский → Русский" at bounding box center [820, 28] width 1460 height 53
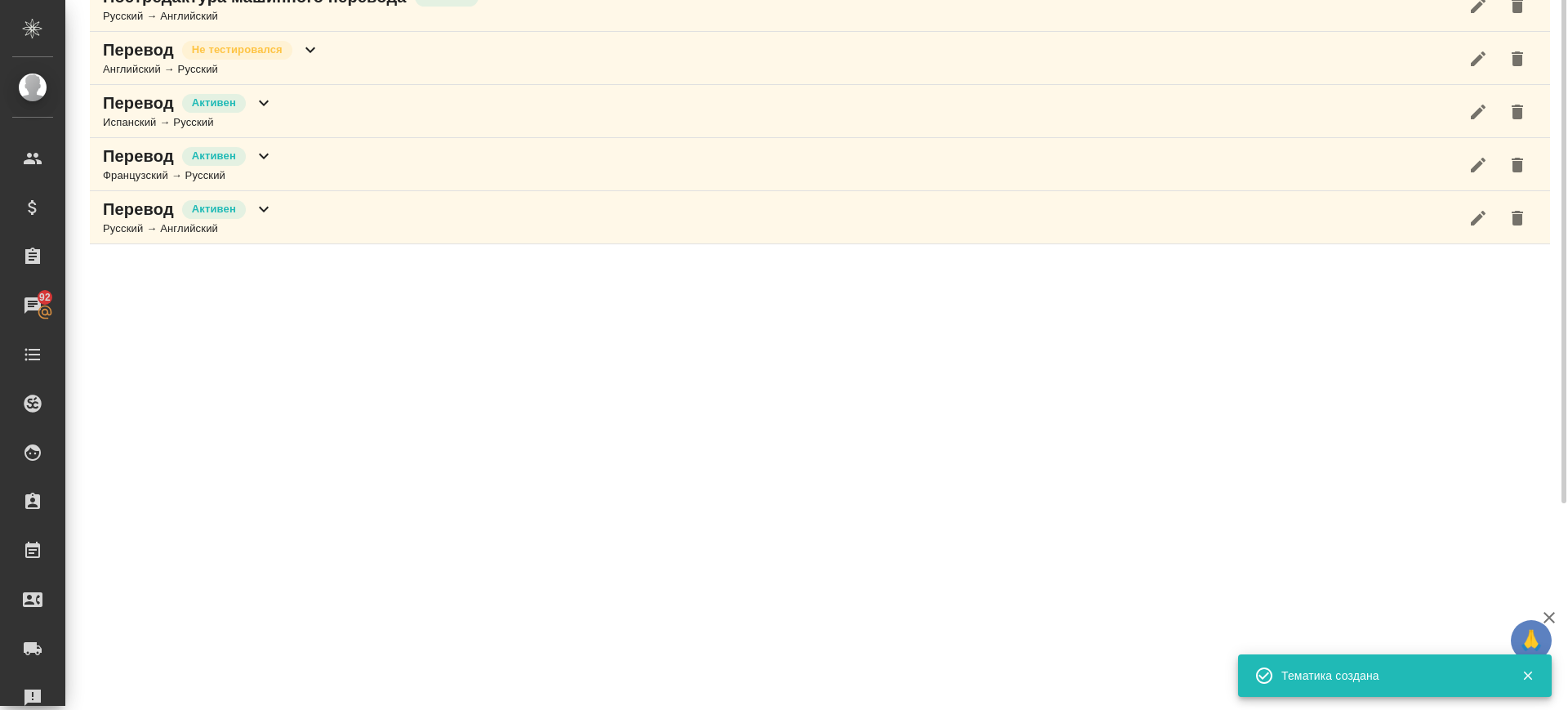
scroll to position [102, 0]
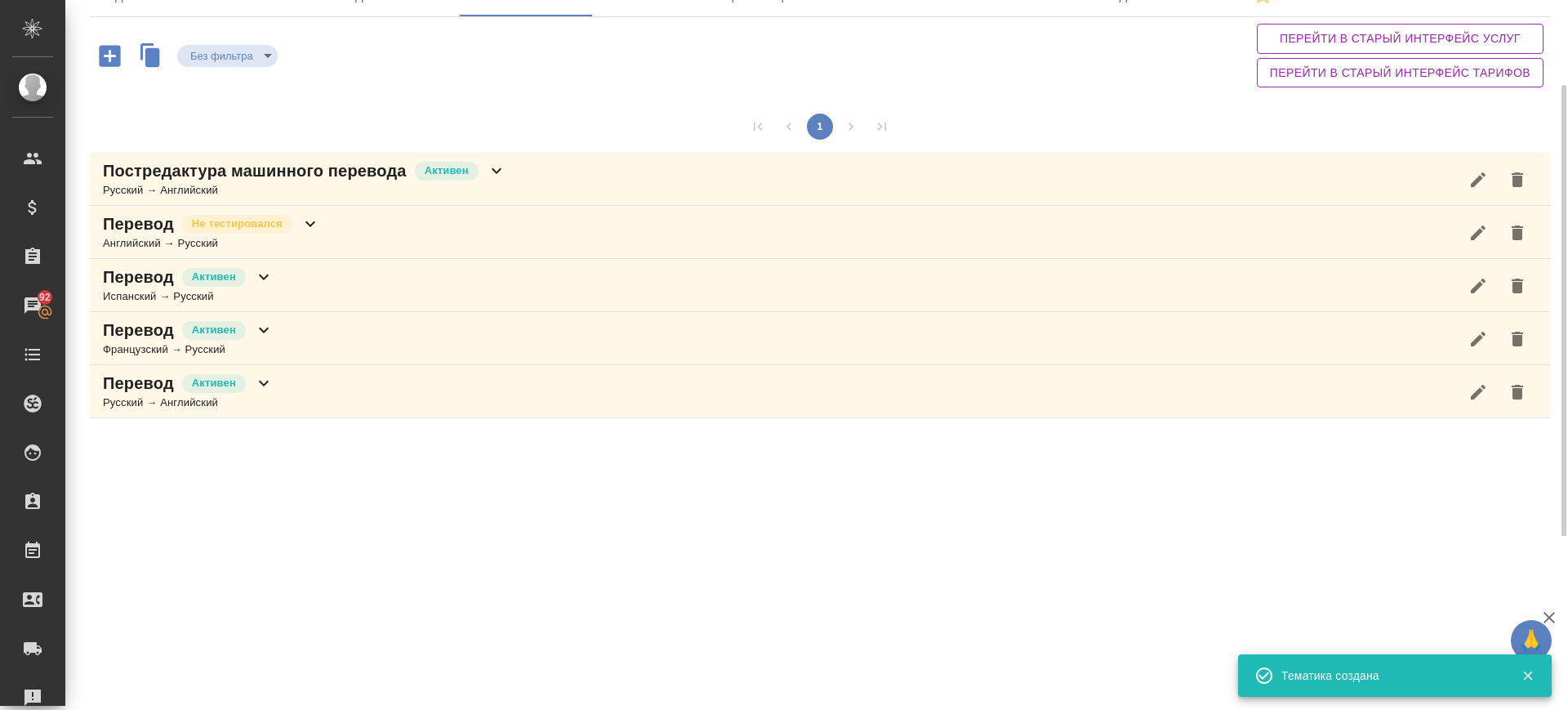
drag, startPoint x: 531, startPoint y: 185, endPoint x: 443, endPoint y: 245, distance: 106.5
click at [531, 185] on div "Постредактура машинного перевода Активен Русский → Английский" at bounding box center [820, 179] width 1460 height 53
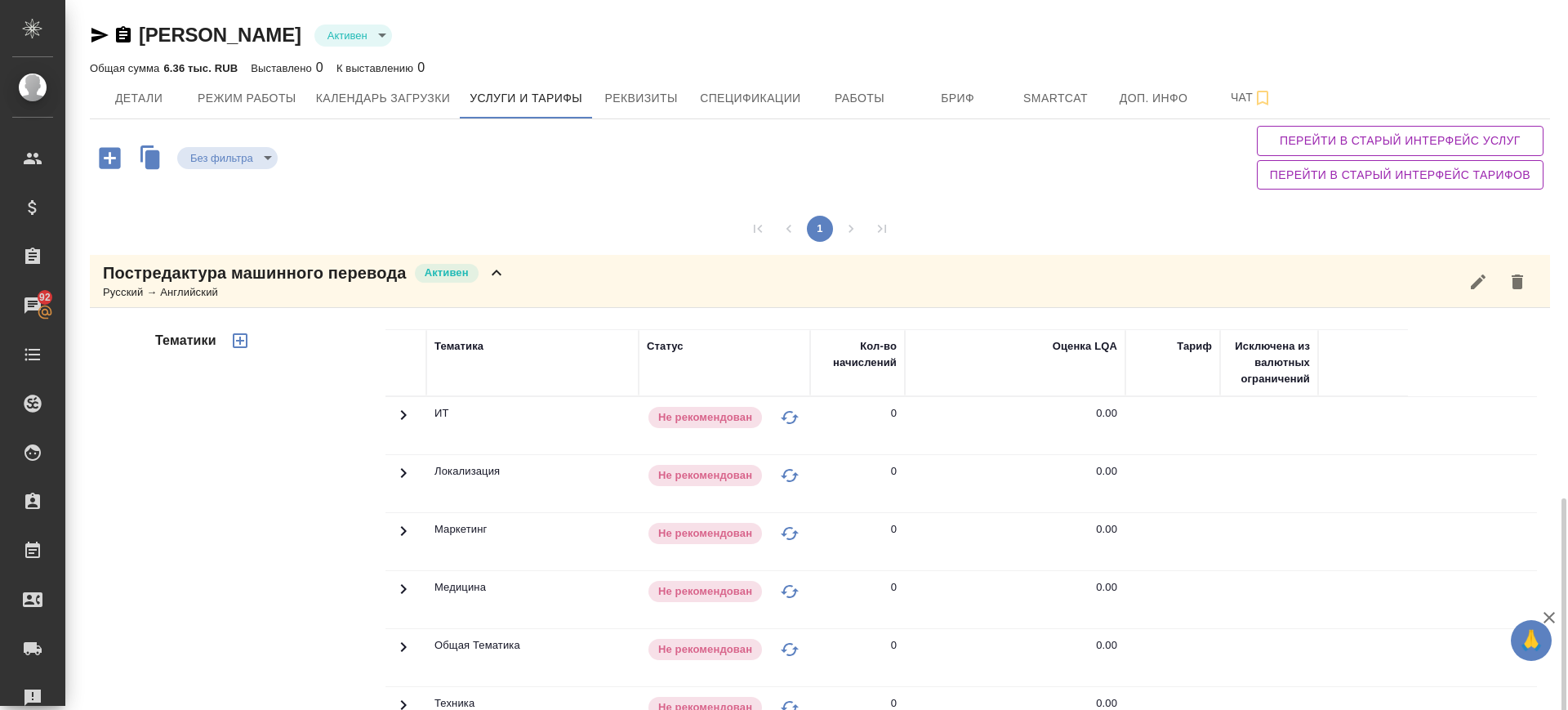
scroll to position [408, 0]
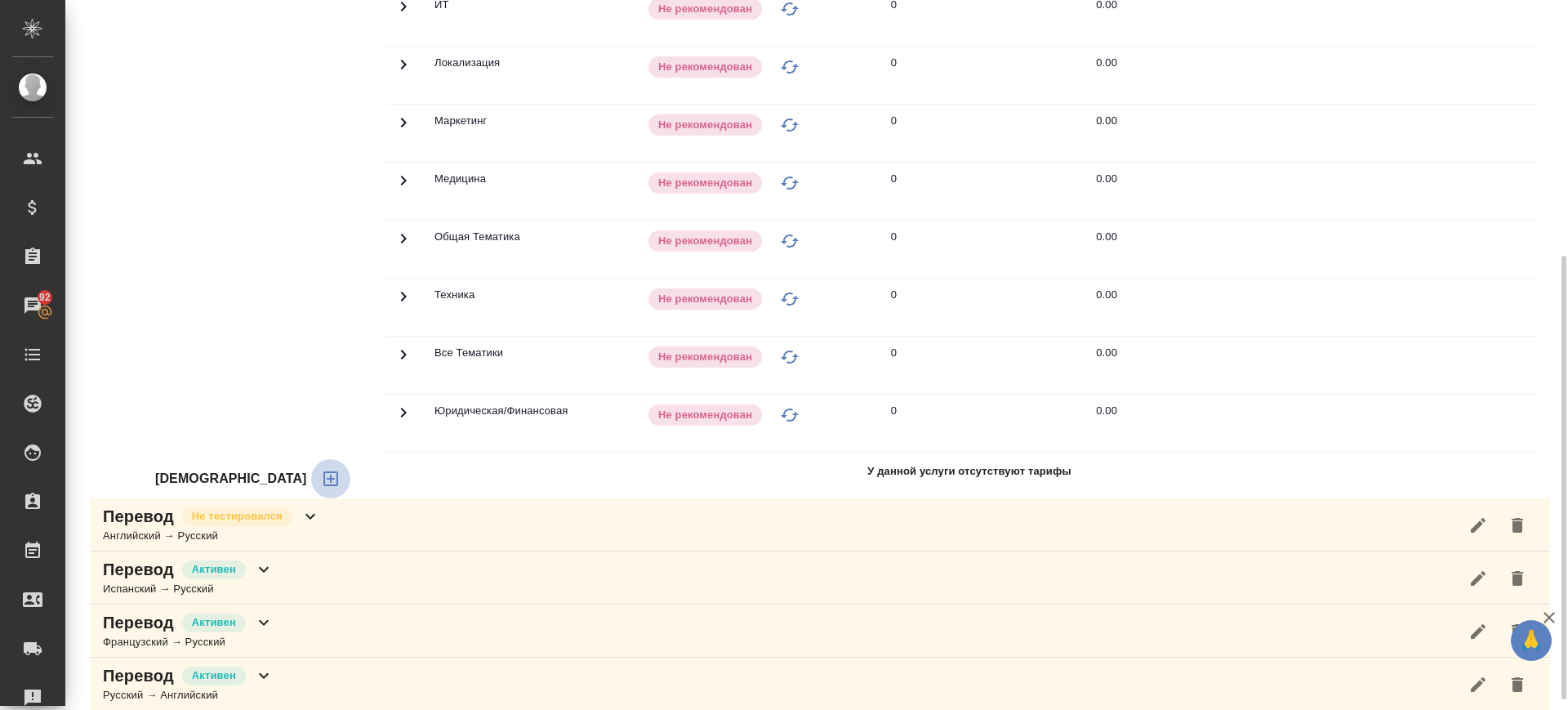
click at [320, 475] on icon "button" at bounding box center [330, 479] width 19 height 19
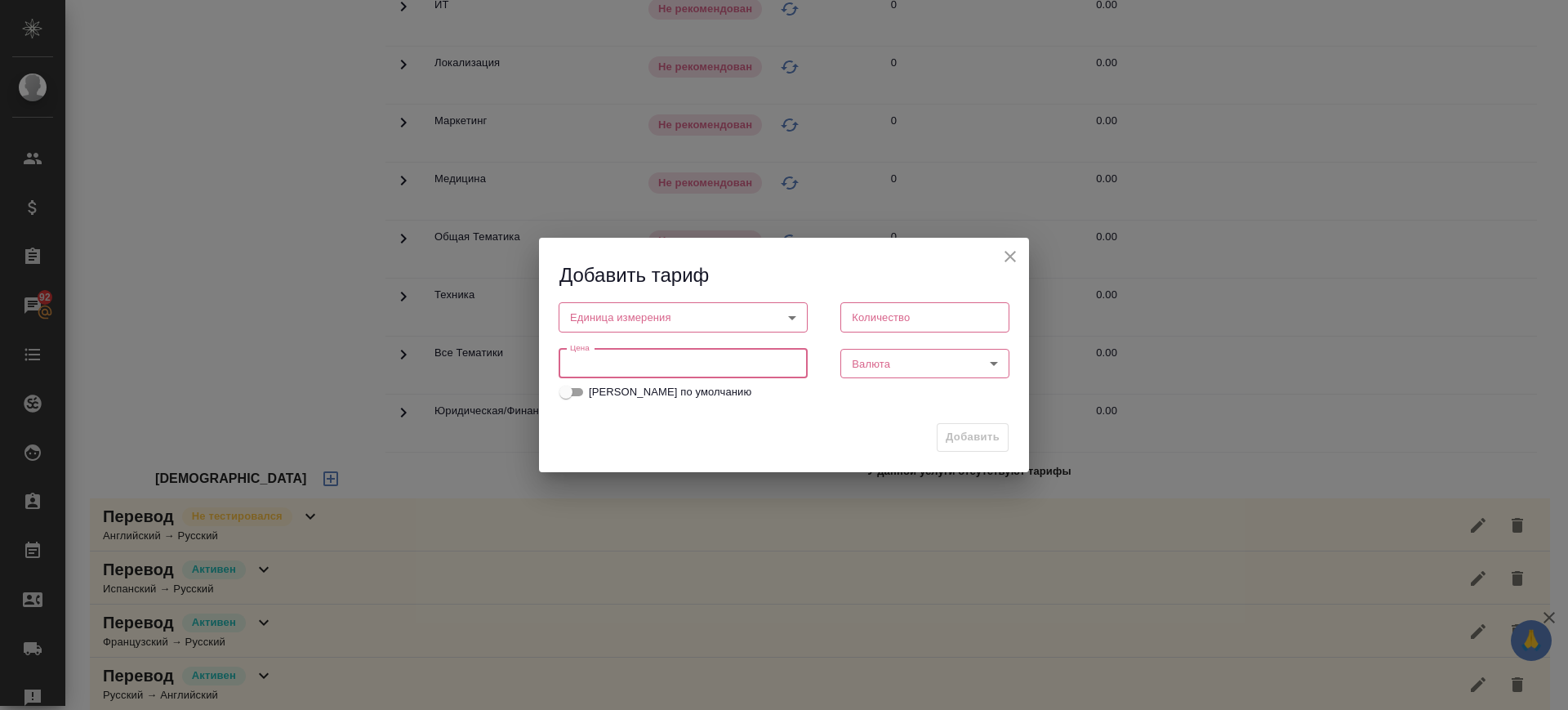
click at [604, 367] on input "number" at bounding box center [683, 363] width 249 height 29
type input "1"
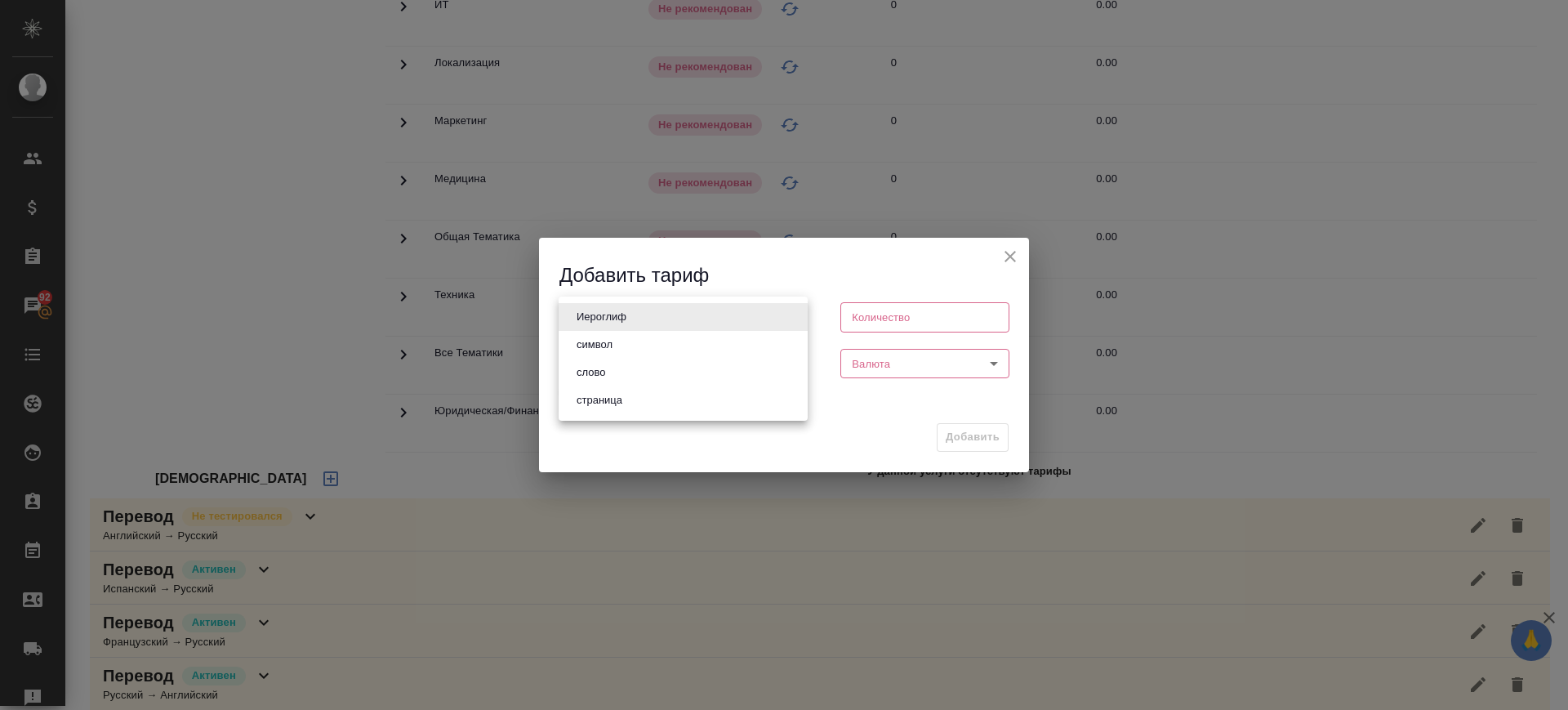
drag, startPoint x: 628, startPoint y: 324, endPoint x: 629, endPoint y: 350, distance: 26.0
click at [628, 324] on body "🙏 .cls-1 fill:#fff; AWATERA Саглам Виктория v.saglam Клиенты Спецификации Заказ…" at bounding box center [784, 355] width 1568 height 710
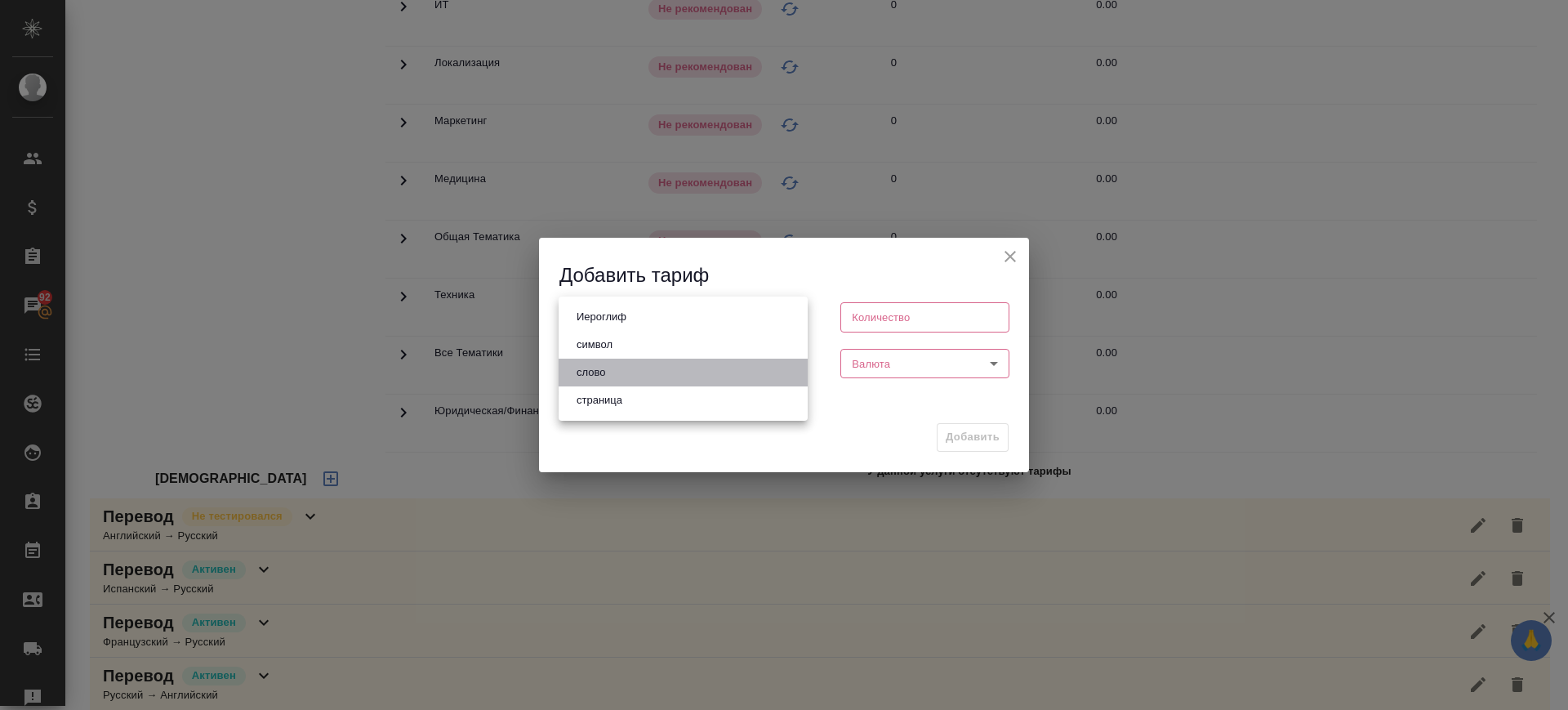
click at [625, 372] on li "слово" at bounding box center [683, 372] width 249 height 27
type input "5a8b1489cc6b4906c91bfd90"
type input "1"
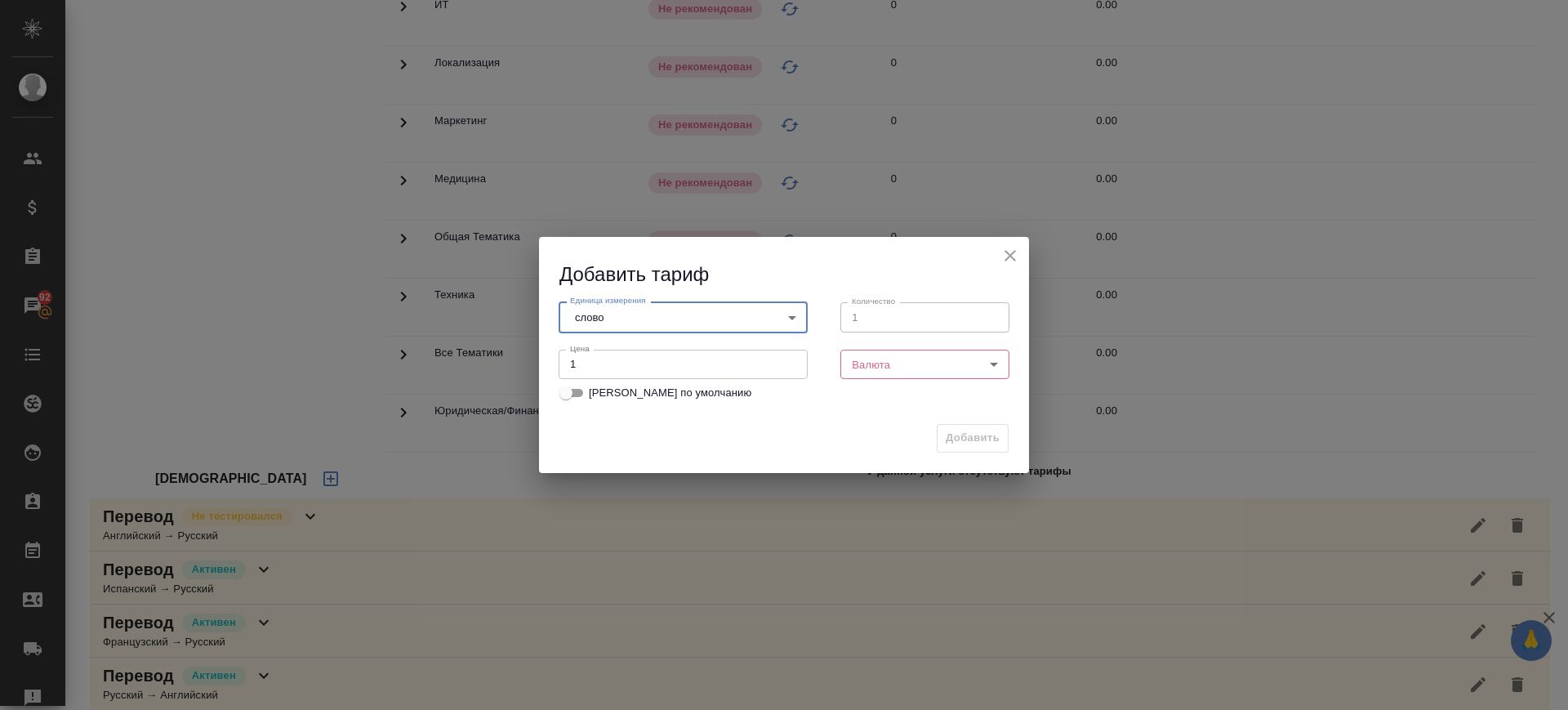
click at [885, 364] on body "🙏 .cls-1 fill:#fff; AWATERA Саглам Виктория v.saglam Клиенты Спецификации Заказ…" at bounding box center [784, 355] width 1568 height 710
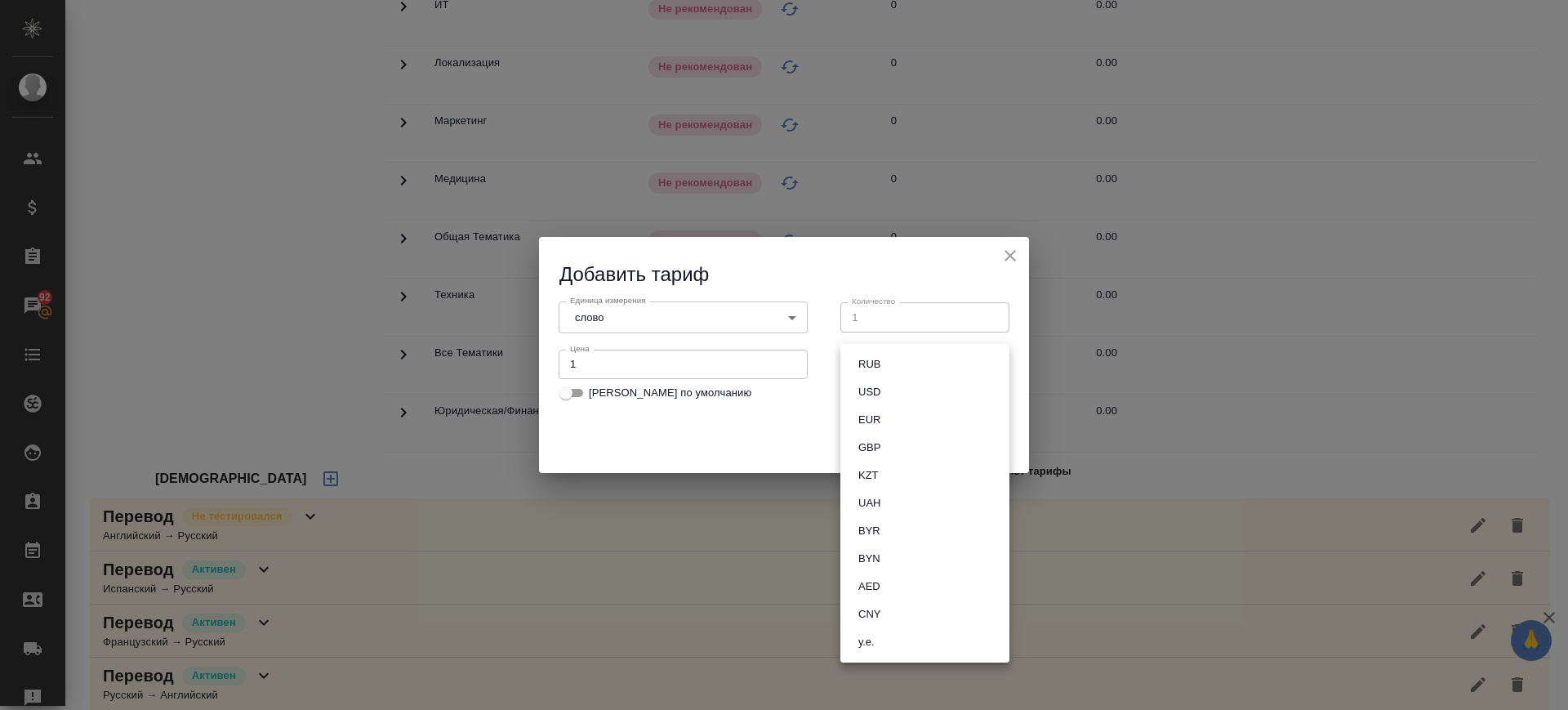
click at [885, 364] on button "RUB" at bounding box center [869, 364] width 32 height 18
type input "RUB"
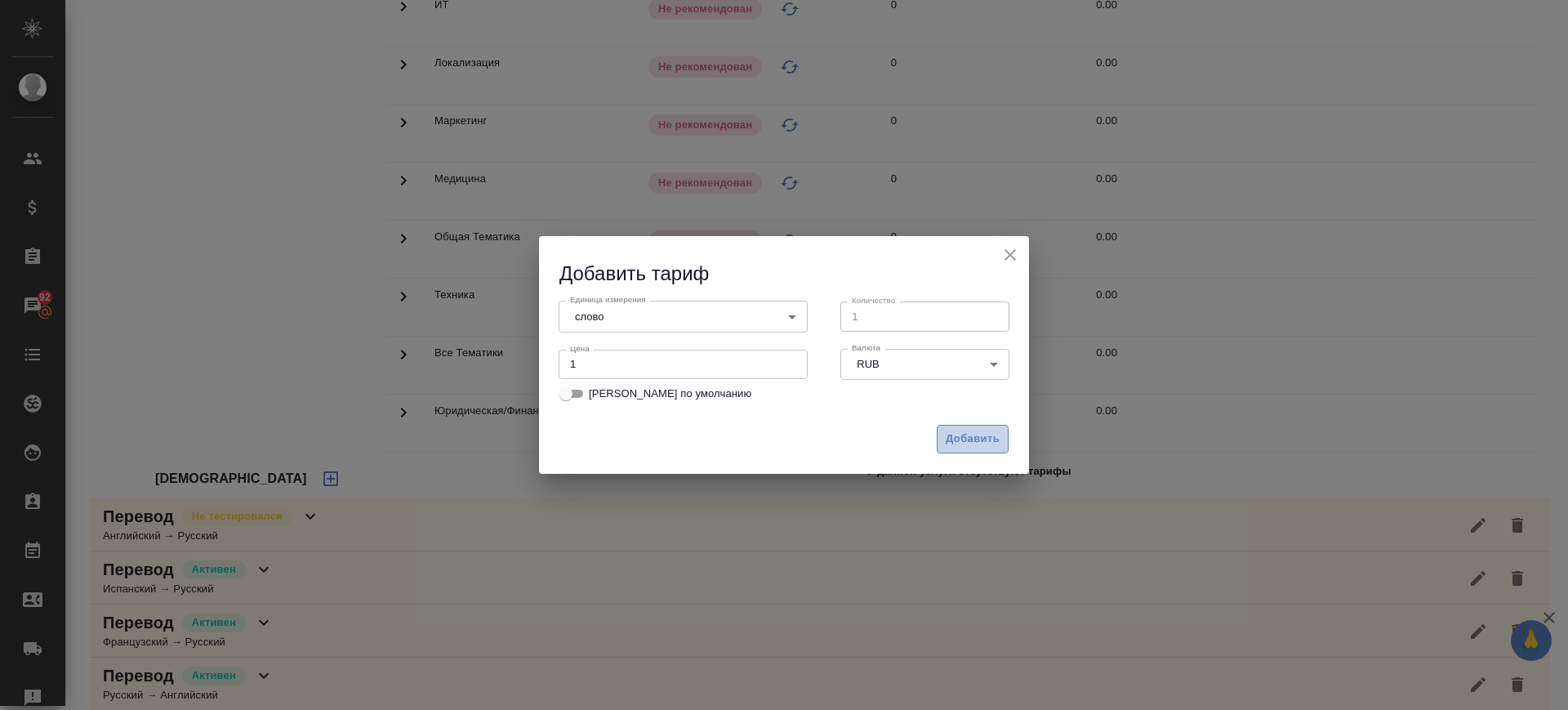
click at [989, 439] on span "Добавить" at bounding box center [972, 438] width 54 height 19
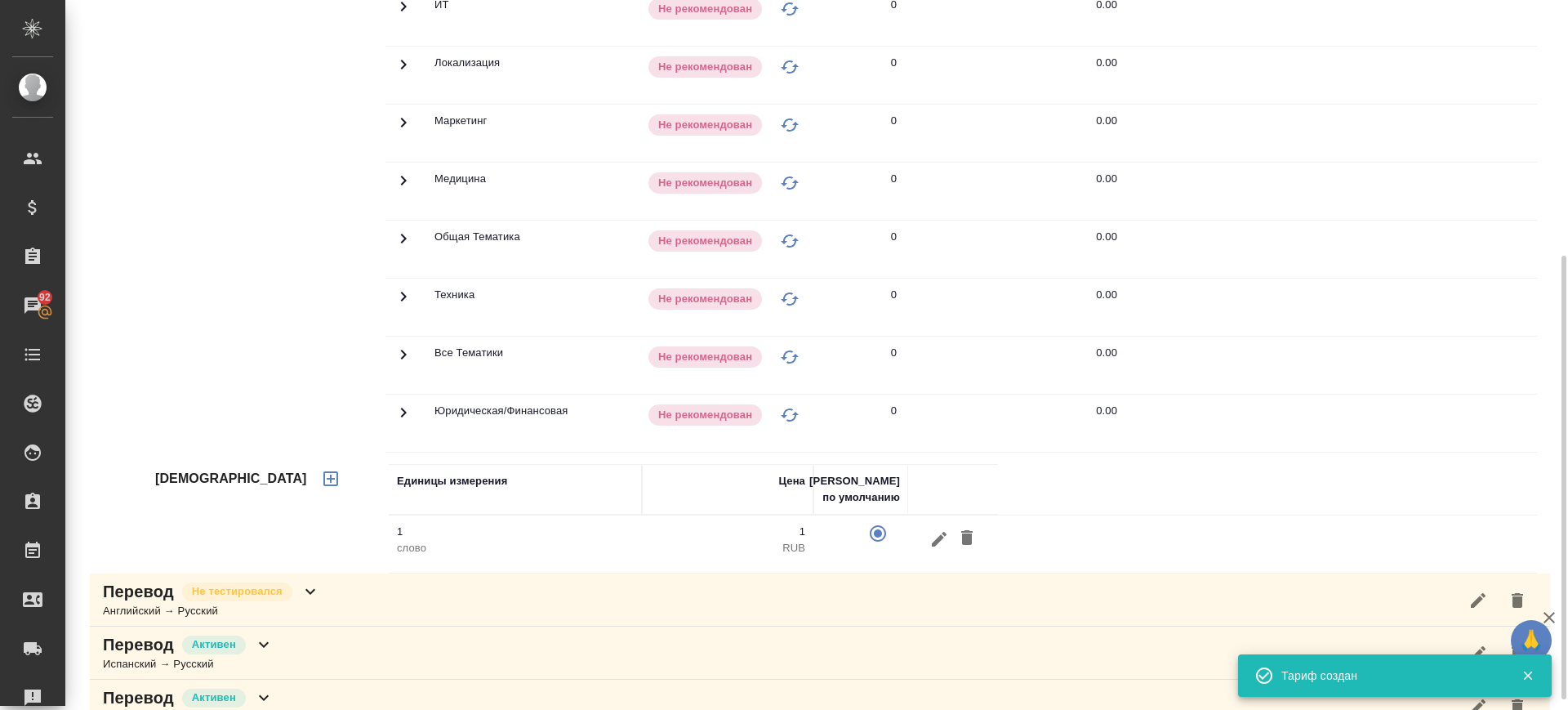
scroll to position [0, 0]
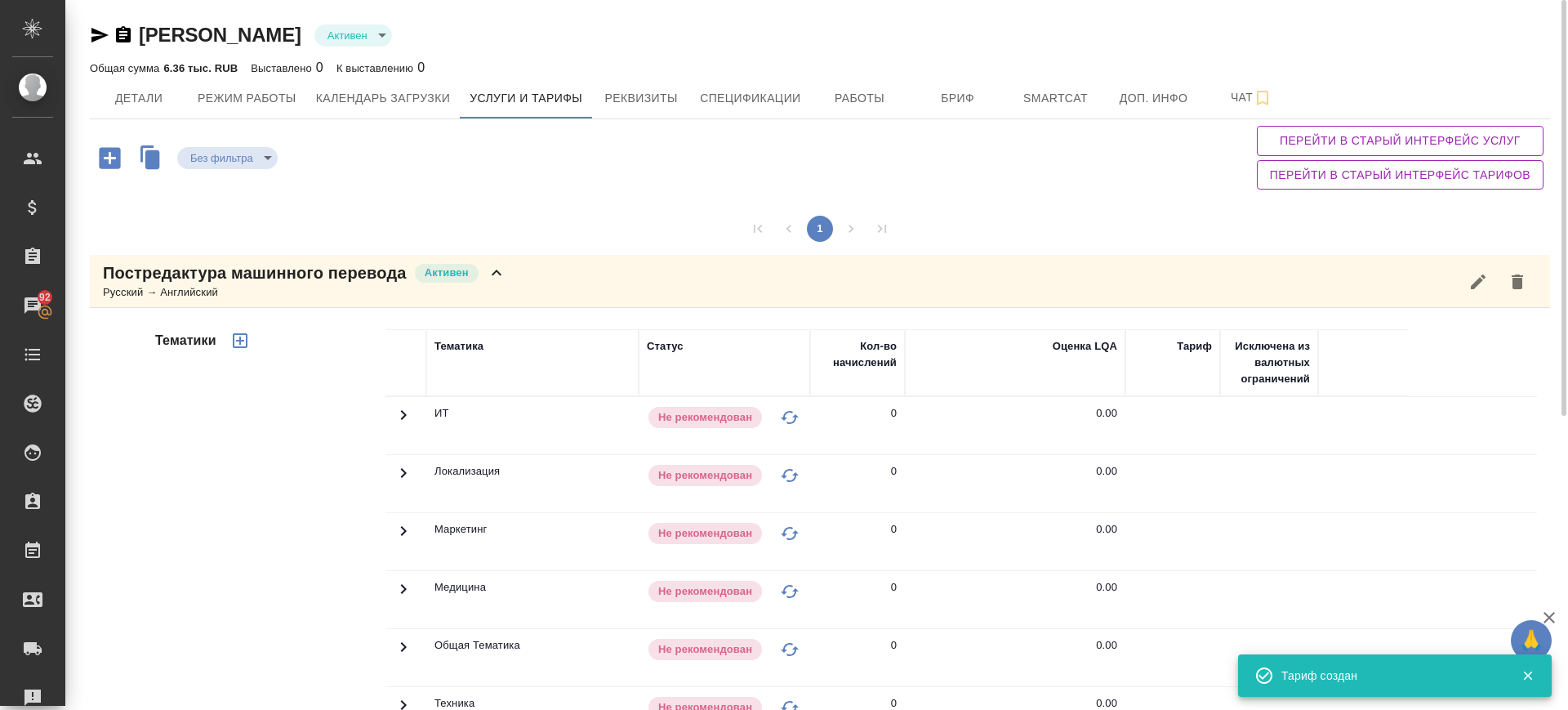
click at [232, 329] on button "button" at bounding box center [240, 340] width 39 height 39
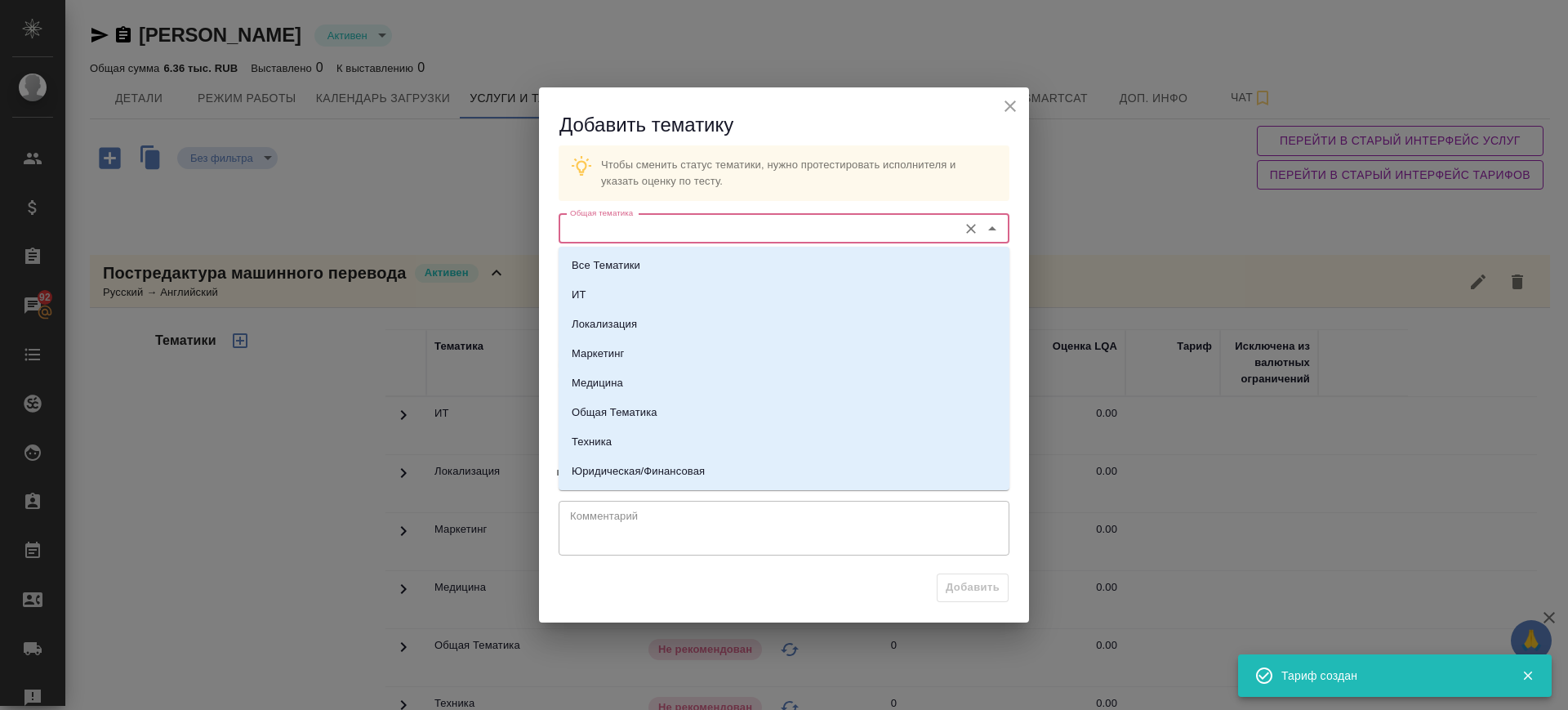
click at [599, 236] on input "Общая тематика" at bounding box center [756, 229] width 386 height 19
click at [654, 462] on li "Юридическая/Финансовая" at bounding box center [784, 471] width 450 height 29
type input "Юридическая/Финансовая"
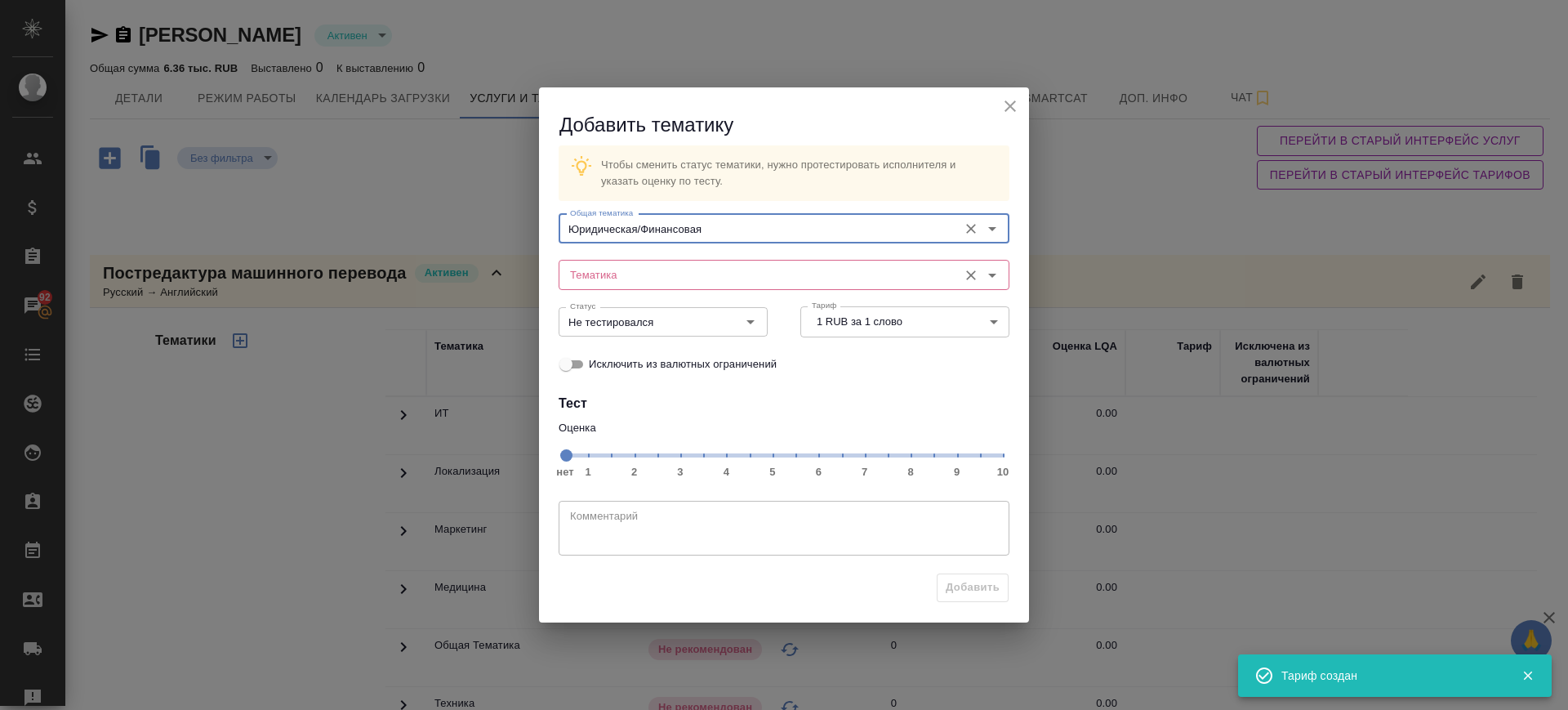
click at [628, 275] on input "Тематика" at bounding box center [756, 275] width 386 height 19
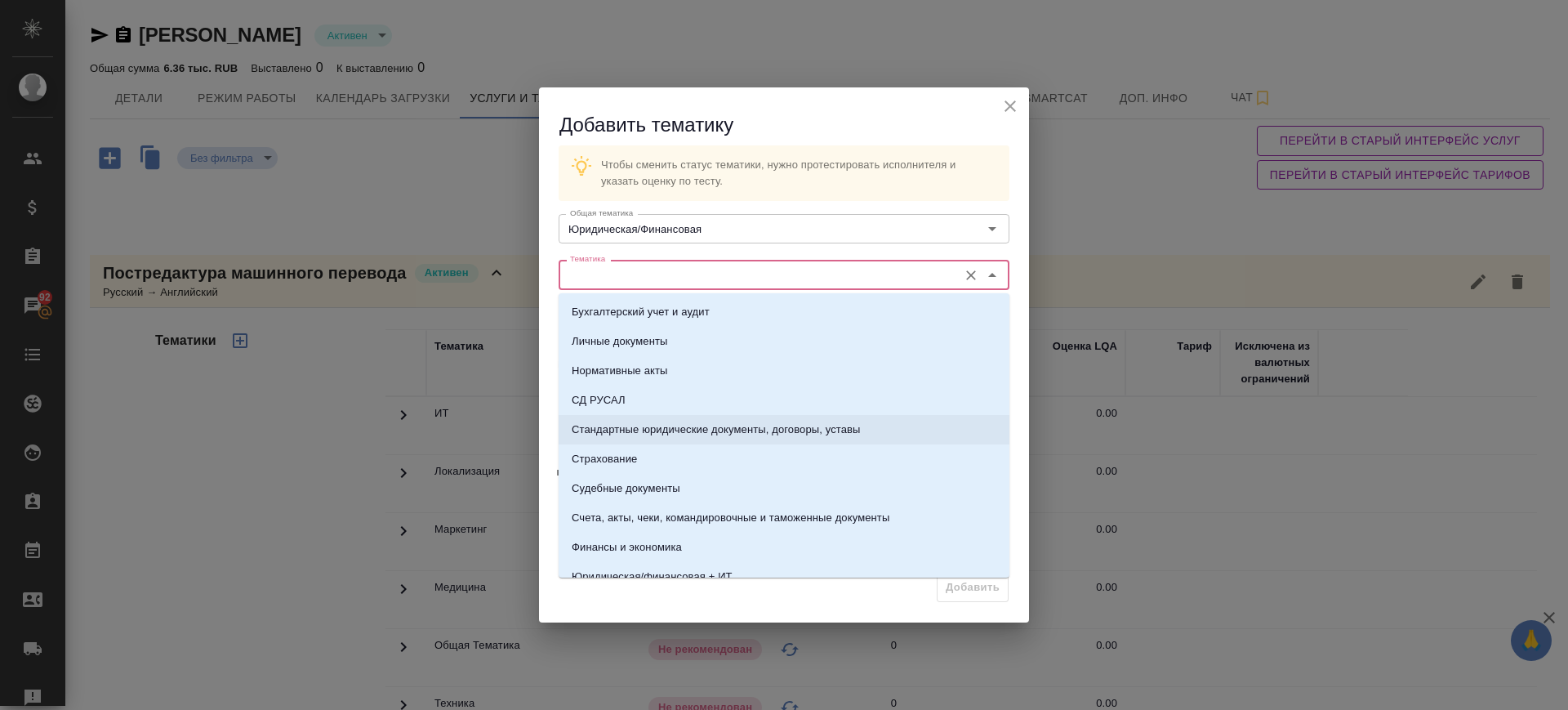
click at [690, 423] on p "Стандартные юридические документы, договоры, уставы" at bounding box center [715, 429] width 289 height 16
type input "Стандартные юридические документы, договоры, уставы"
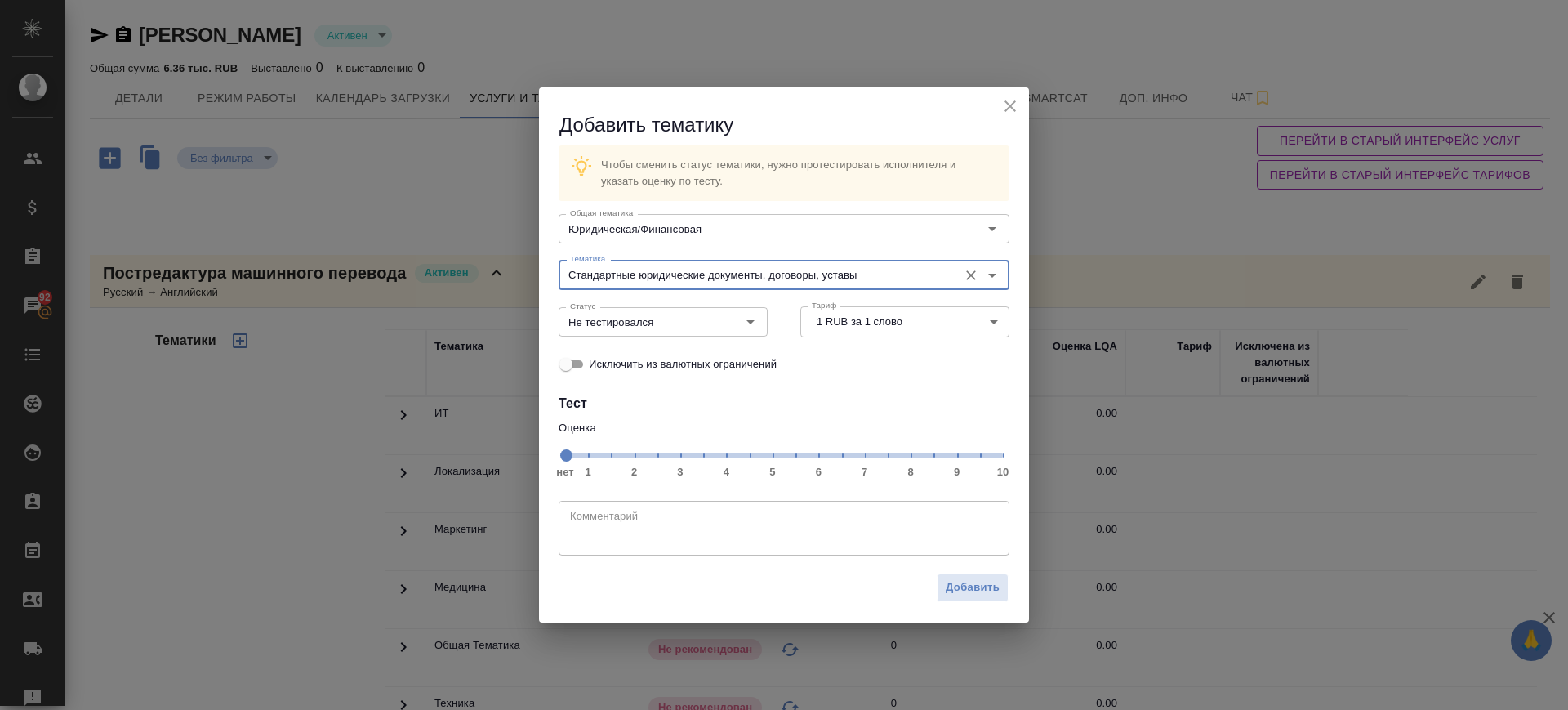
drag, startPoint x: 866, startPoint y: 457, endPoint x: 749, endPoint y: 397, distance: 131.5
click at [866, 455] on span "нет 1 2 3 4 5 6 7 8 9 10" at bounding box center [784, 454] width 438 height 23
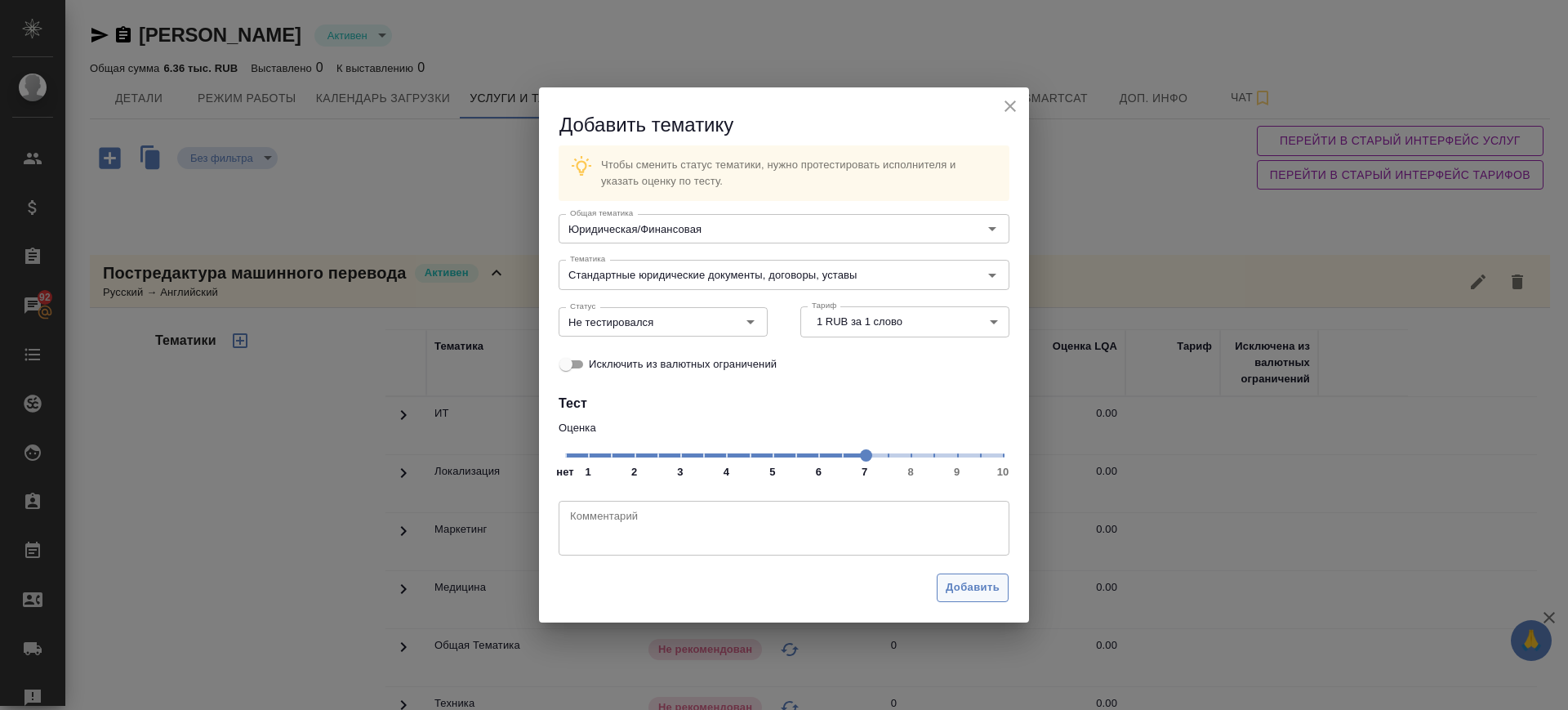
click at [960, 585] on span "Добавить" at bounding box center [972, 587] width 54 height 19
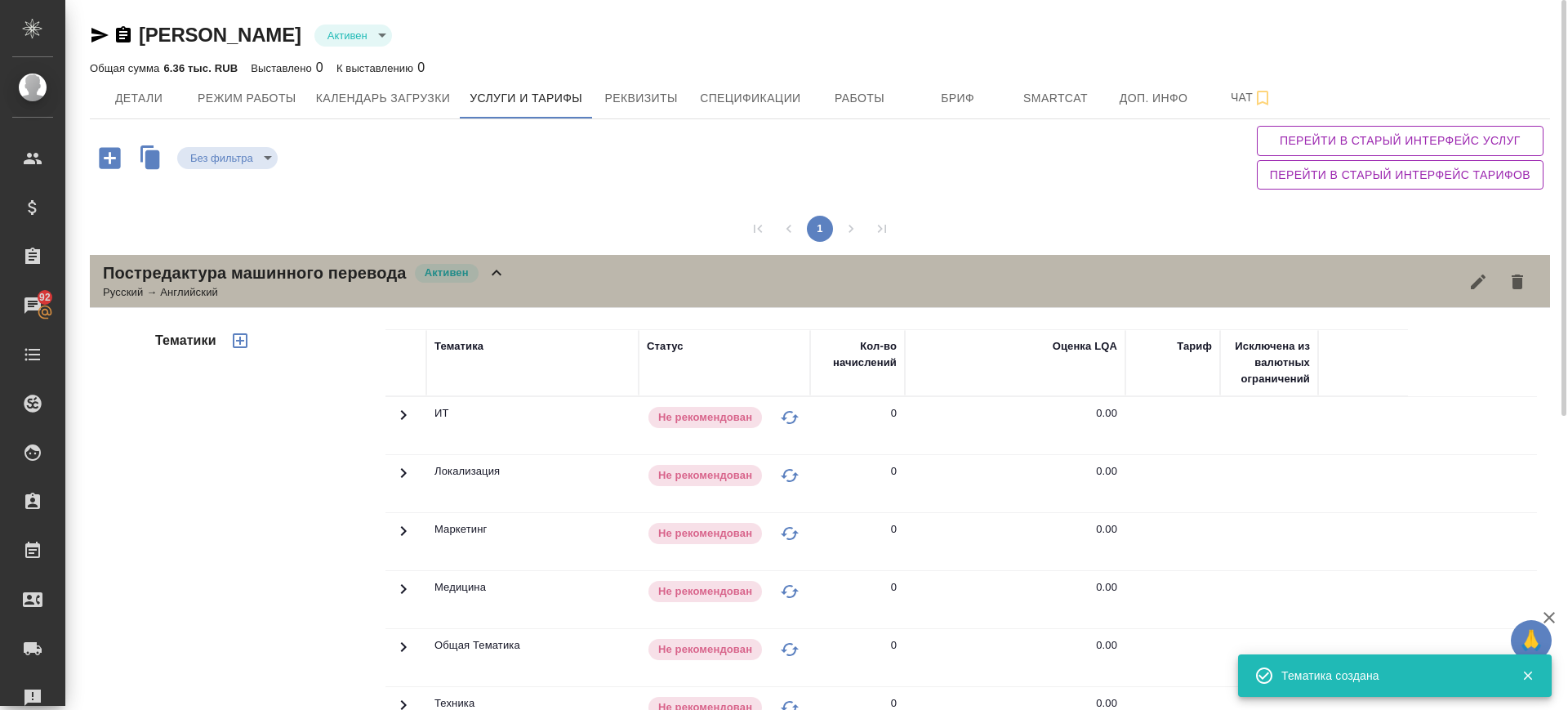
drag, startPoint x: 510, startPoint y: 289, endPoint x: 117, endPoint y: 4, distance: 485.5
click at [509, 288] on div "Постредактура машинного перевода Активен Русский → Английский" at bounding box center [820, 282] width 1460 height 53
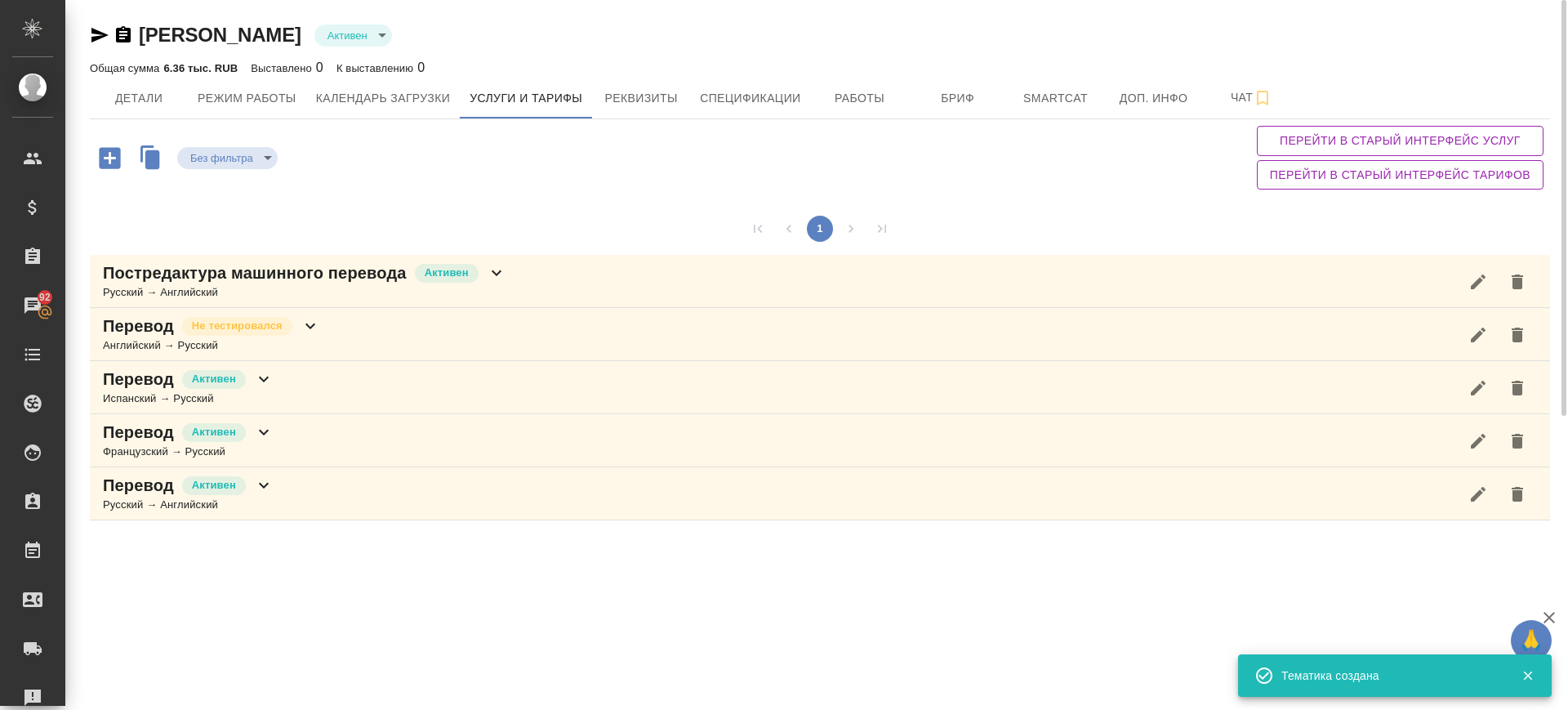
click at [113, 162] on icon "button" at bounding box center [109, 157] width 21 height 21
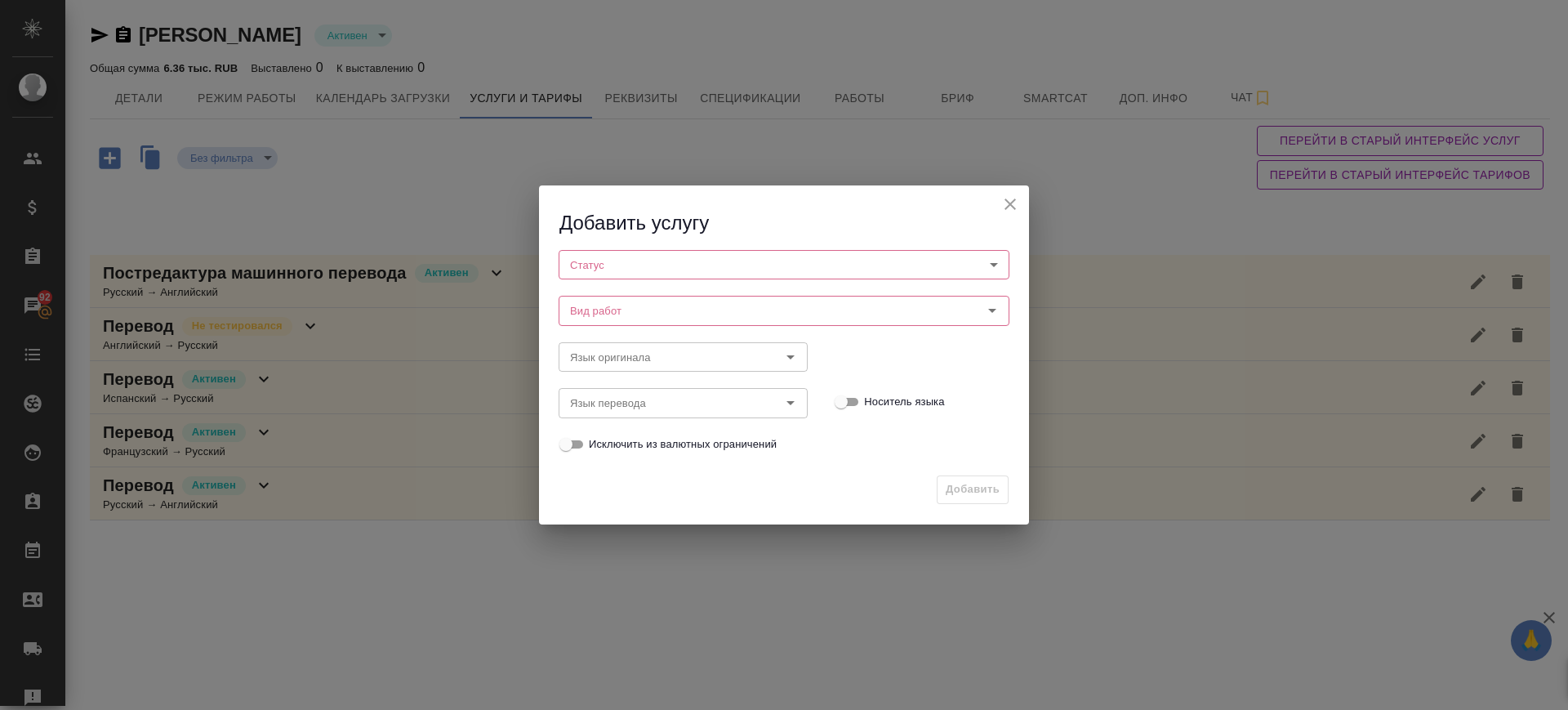
click at [587, 267] on body "🙏 .cls-1 fill:#fff; AWATERA Саглам Виктория v.saglam Клиенты Спецификации Заказ…" at bounding box center [784, 355] width 1568 height 710
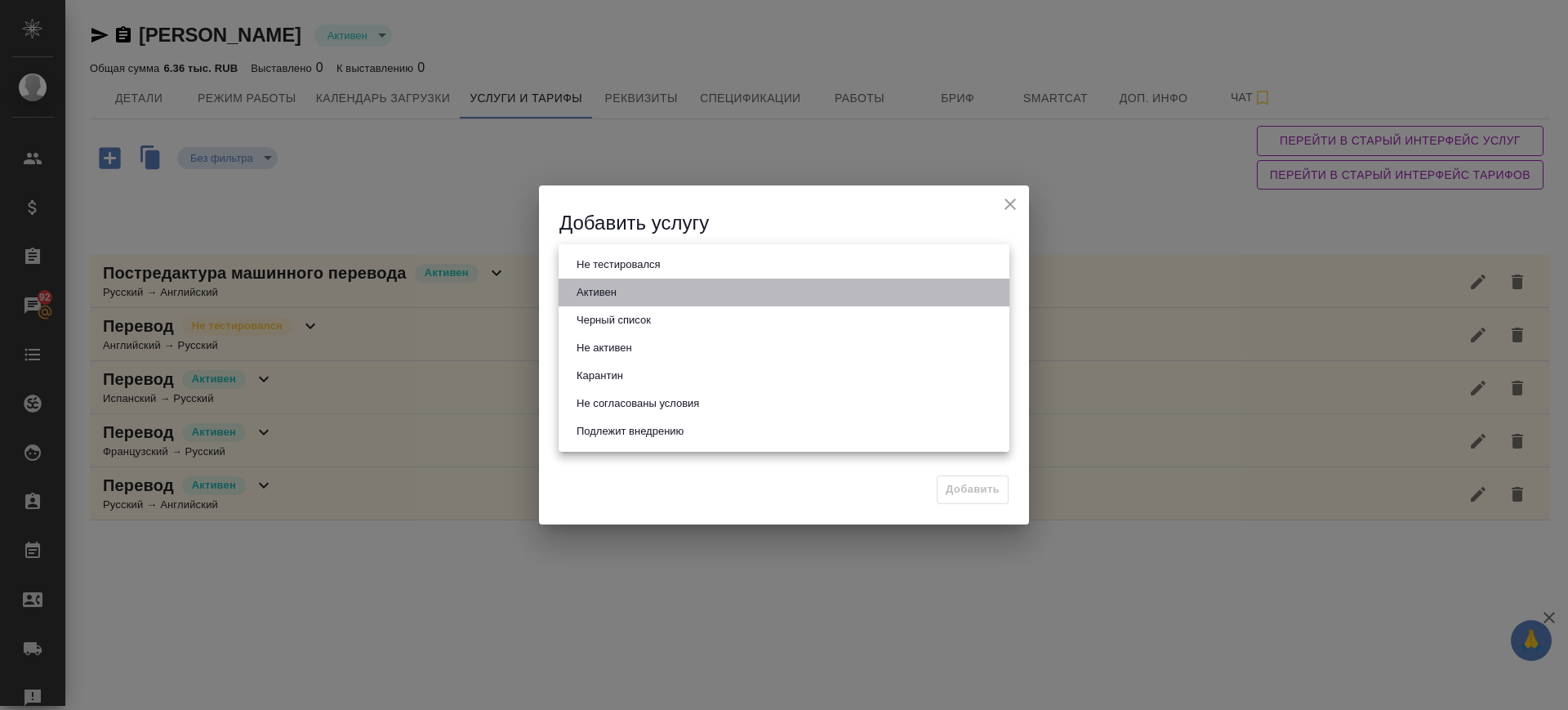
click at [612, 291] on button "Активен" at bounding box center [596, 292] width 49 height 18
type input "active"
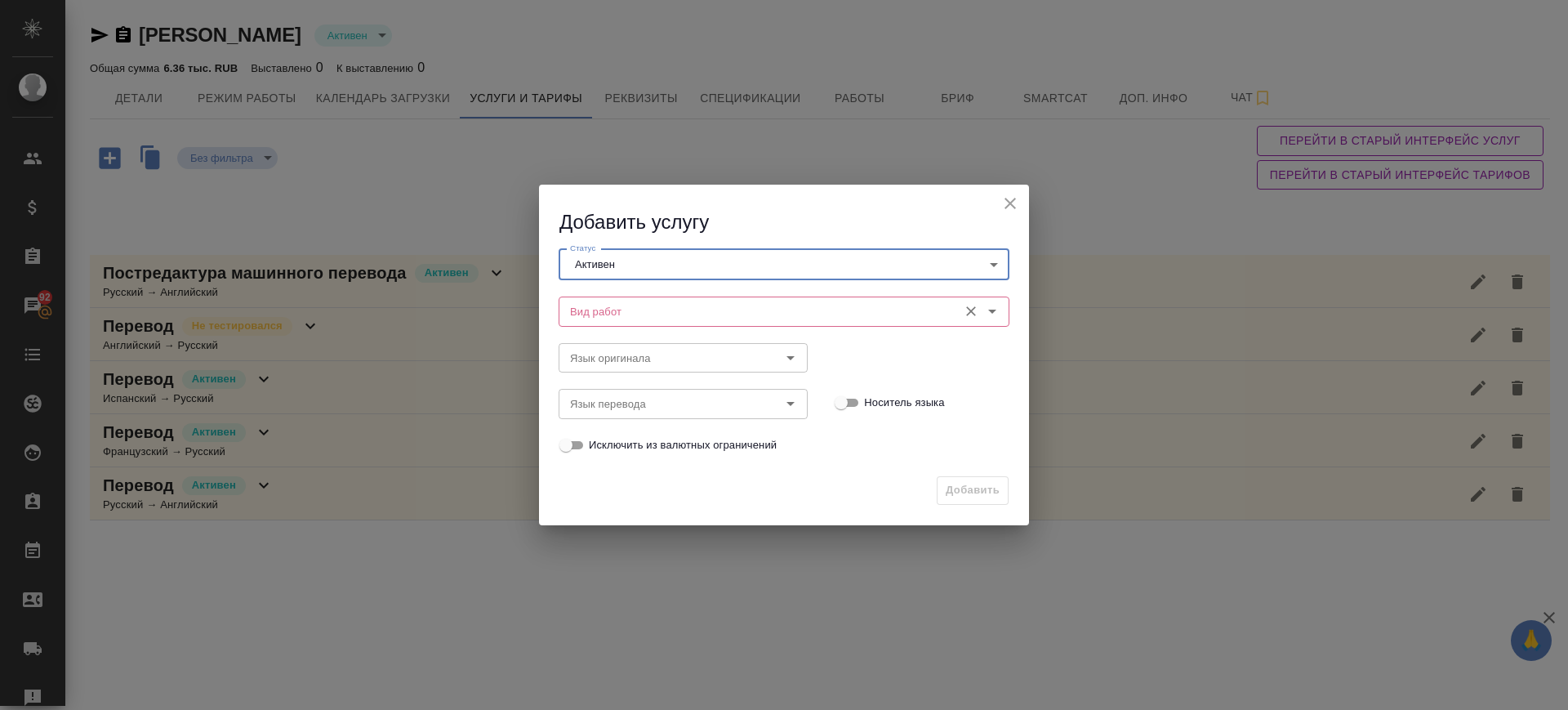
click at [592, 313] on input "Вид работ" at bounding box center [756, 311] width 386 height 19
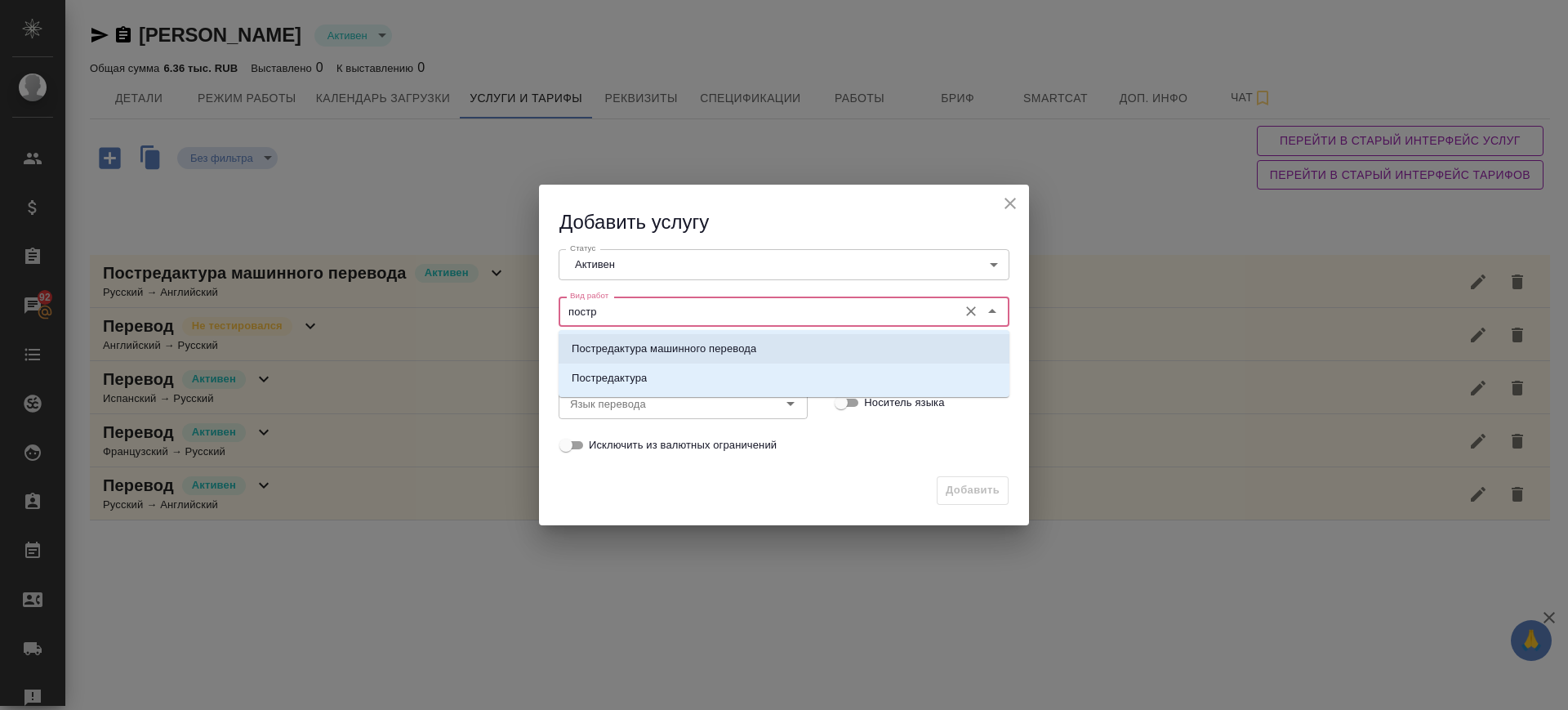
click at [708, 351] on p "Постредактура машинного перевода" at bounding box center [663, 349] width 185 height 16
type input "Постредактура машинного перевода"
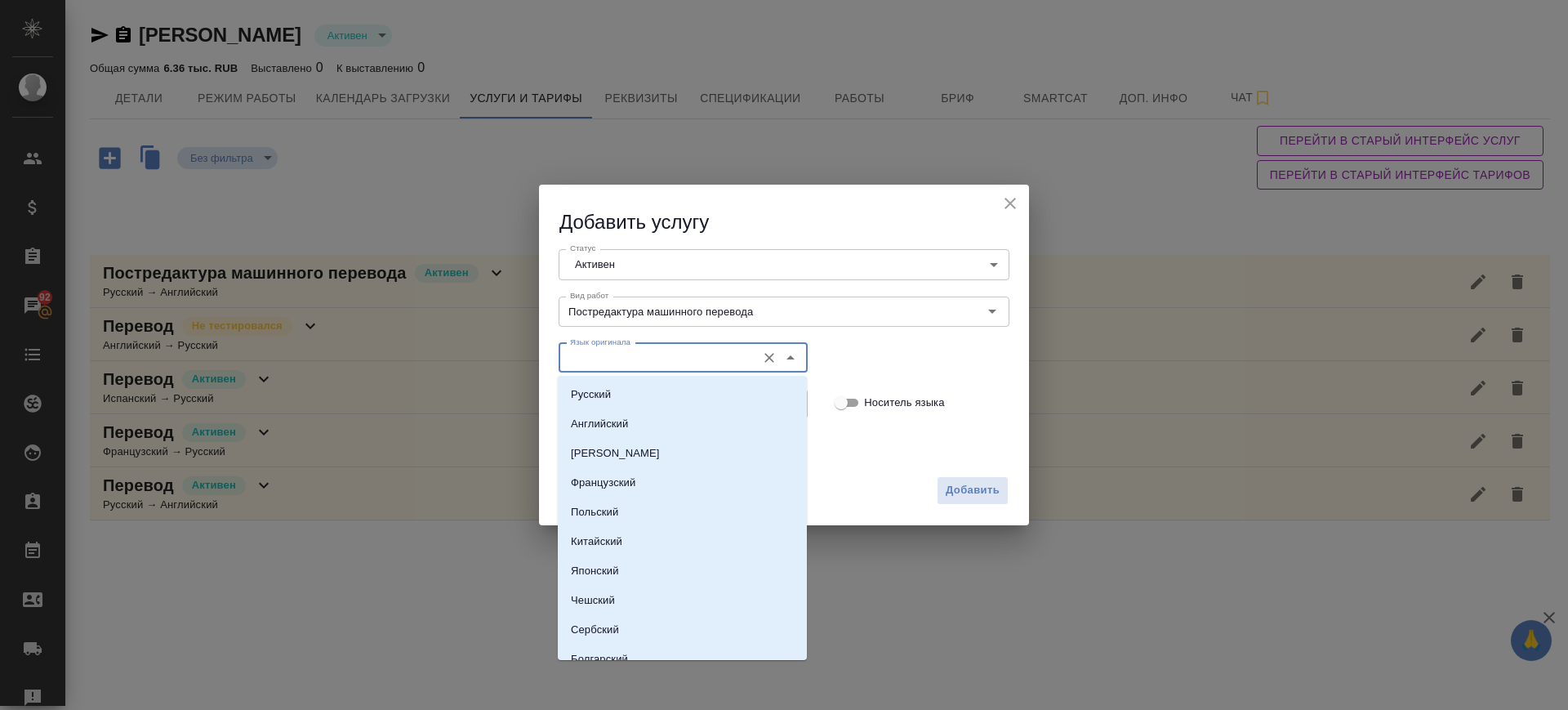
click at [708, 351] on input "Язык оригинала" at bounding box center [655, 358] width 185 height 19
click at [703, 404] on li "Русский" at bounding box center [682, 394] width 249 height 29
type input "Русский"
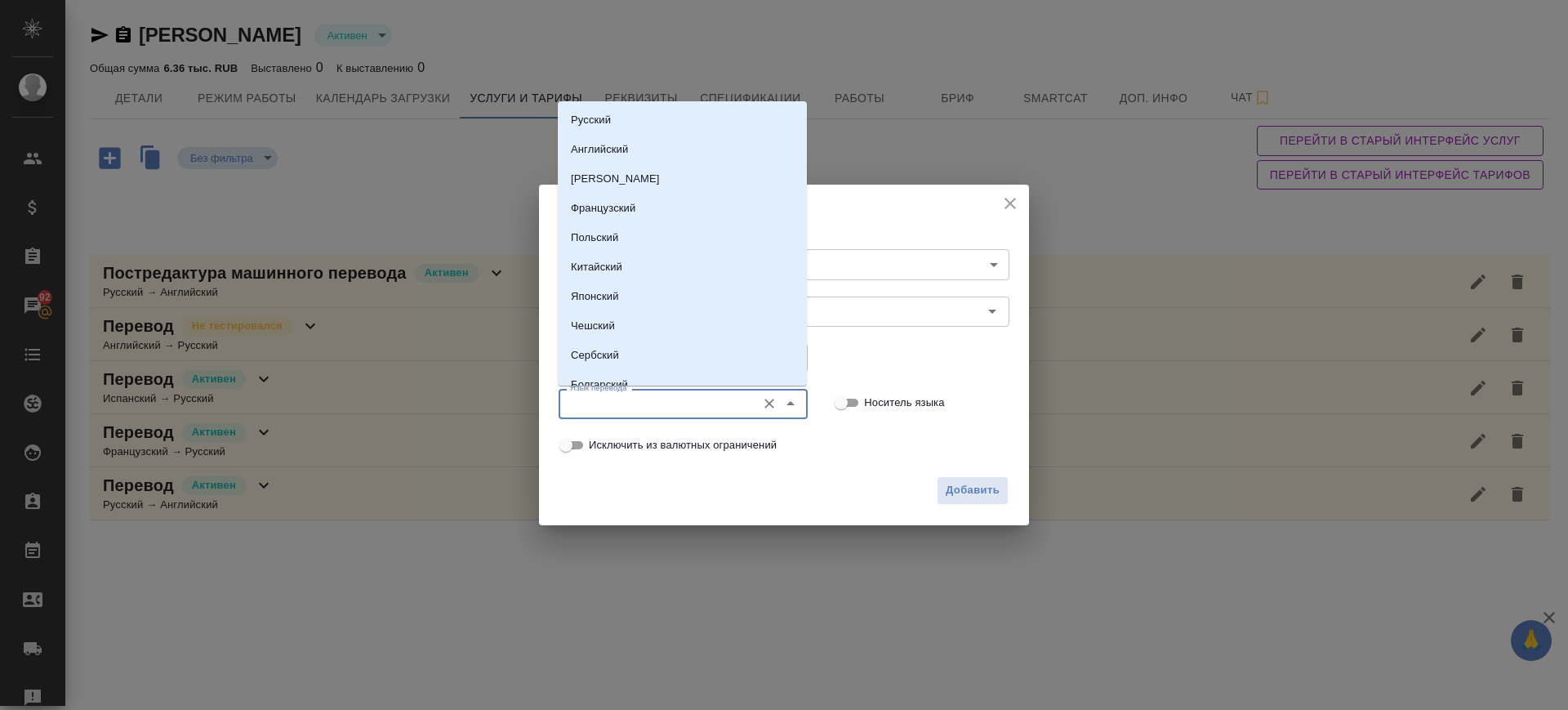
click at [704, 407] on input "Язык перевода" at bounding box center [655, 404] width 185 height 19
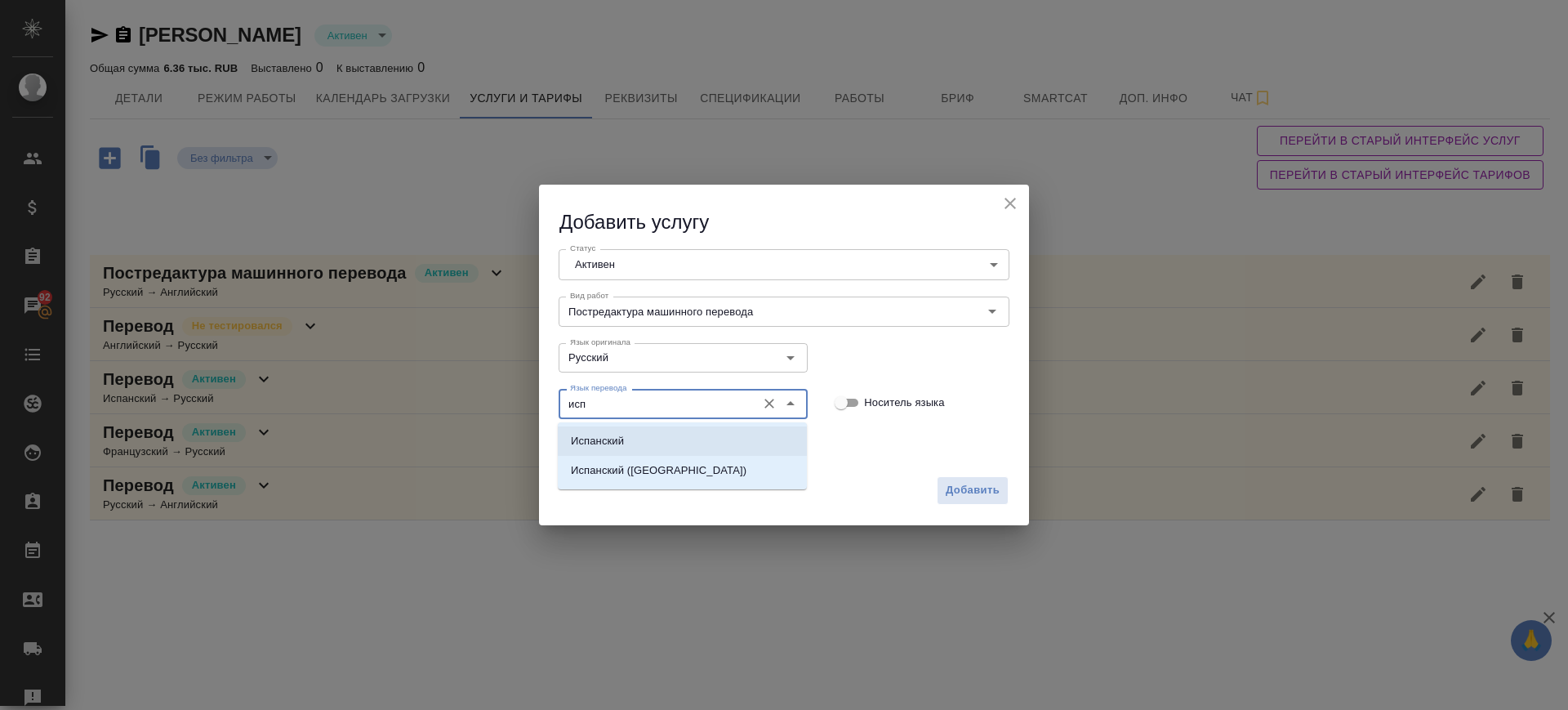
click at [705, 442] on li "Испанский" at bounding box center [682, 441] width 249 height 29
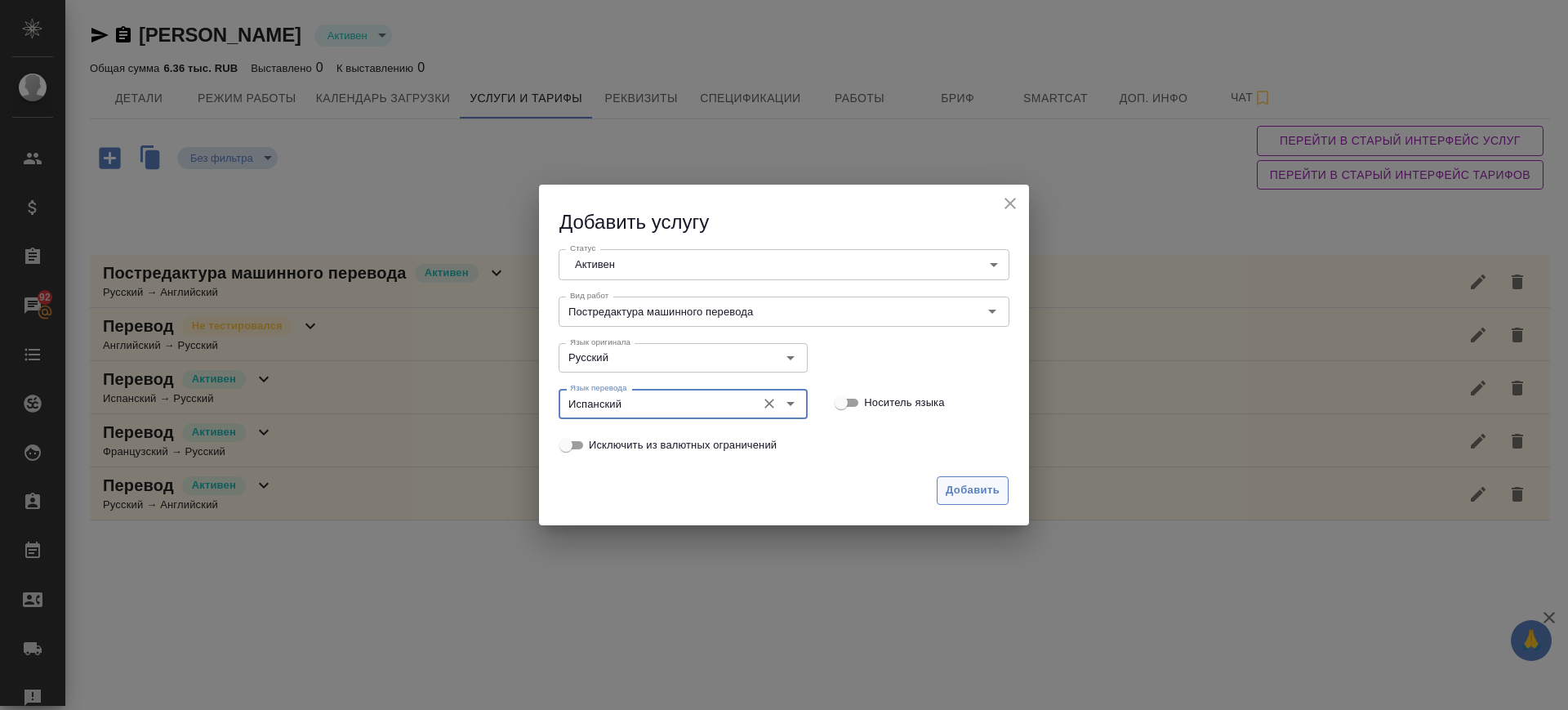
type input "Испанский"
click at [946, 495] on span "Добавить" at bounding box center [972, 490] width 54 height 19
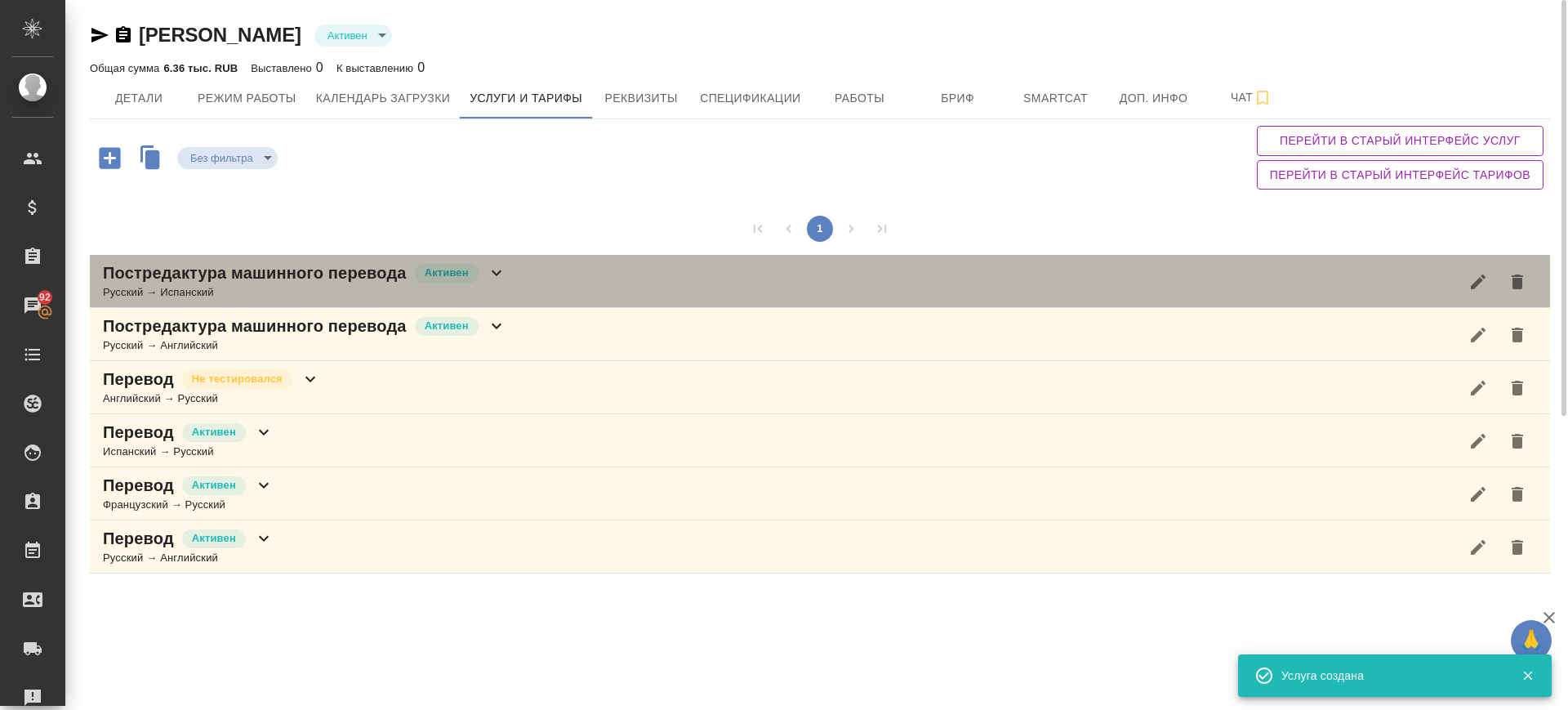
click at [544, 288] on div "Постредактура машинного перевода Активен Русский → Испанский" at bounding box center [820, 282] width 1460 height 53
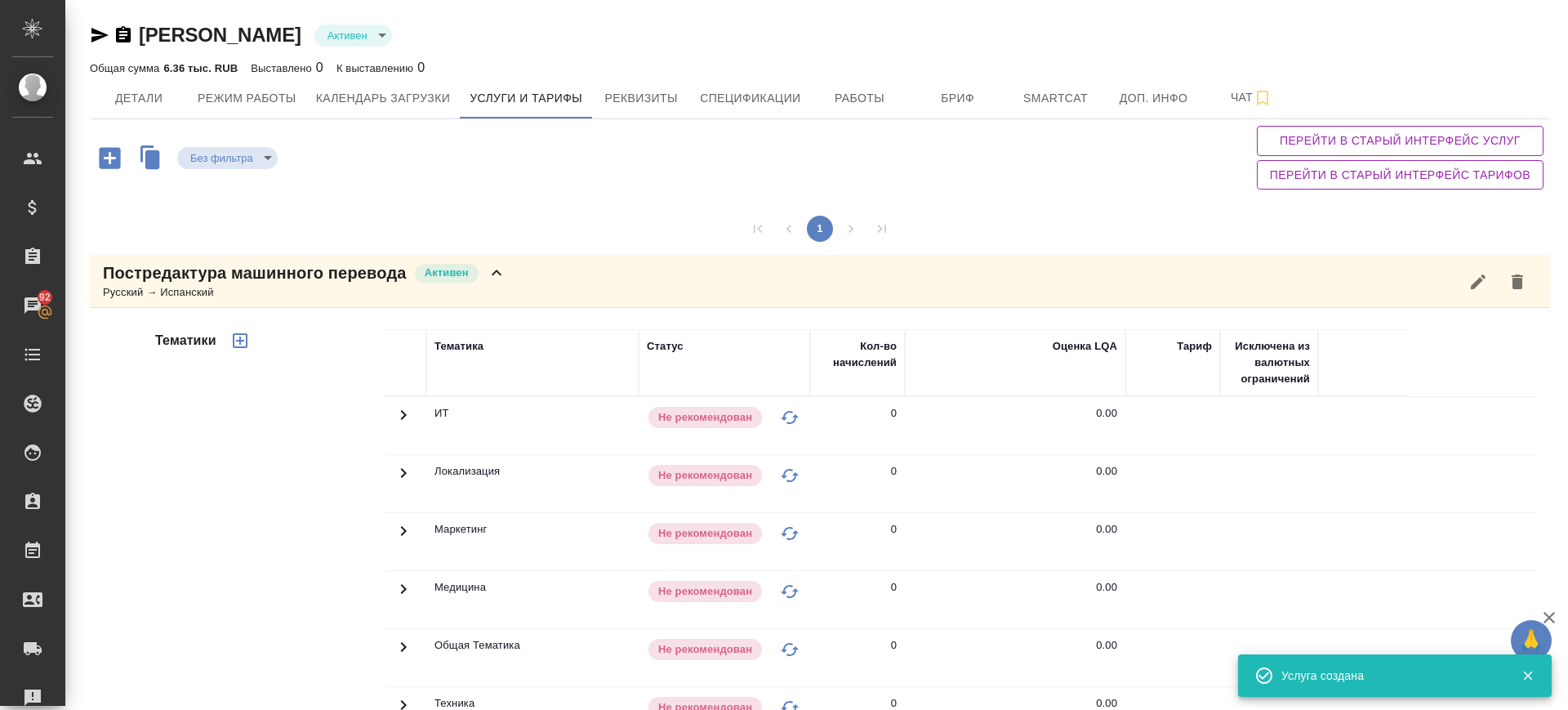
scroll to position [478, 0]
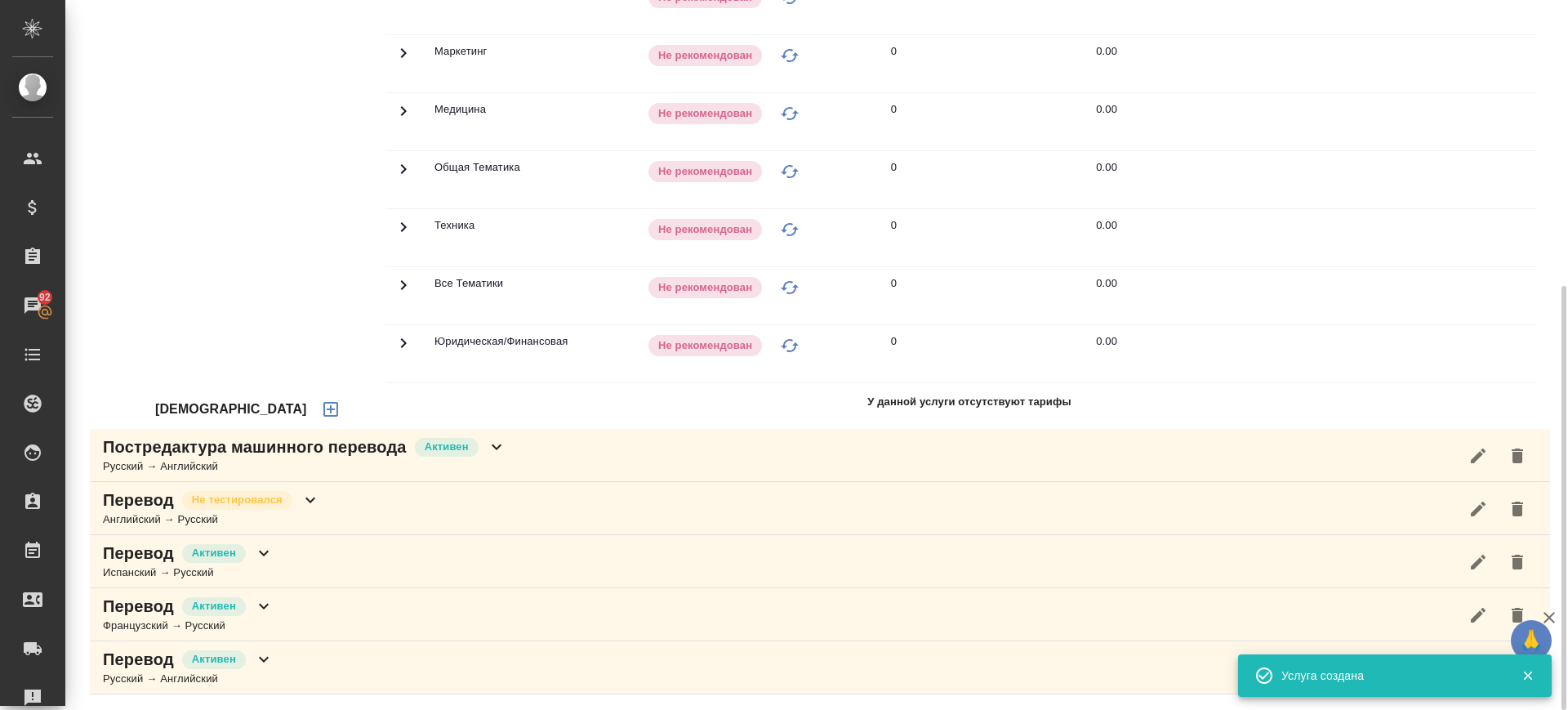
click at [320, 406] on icon "button" at bounding box center [330, 409] width 19 height 19
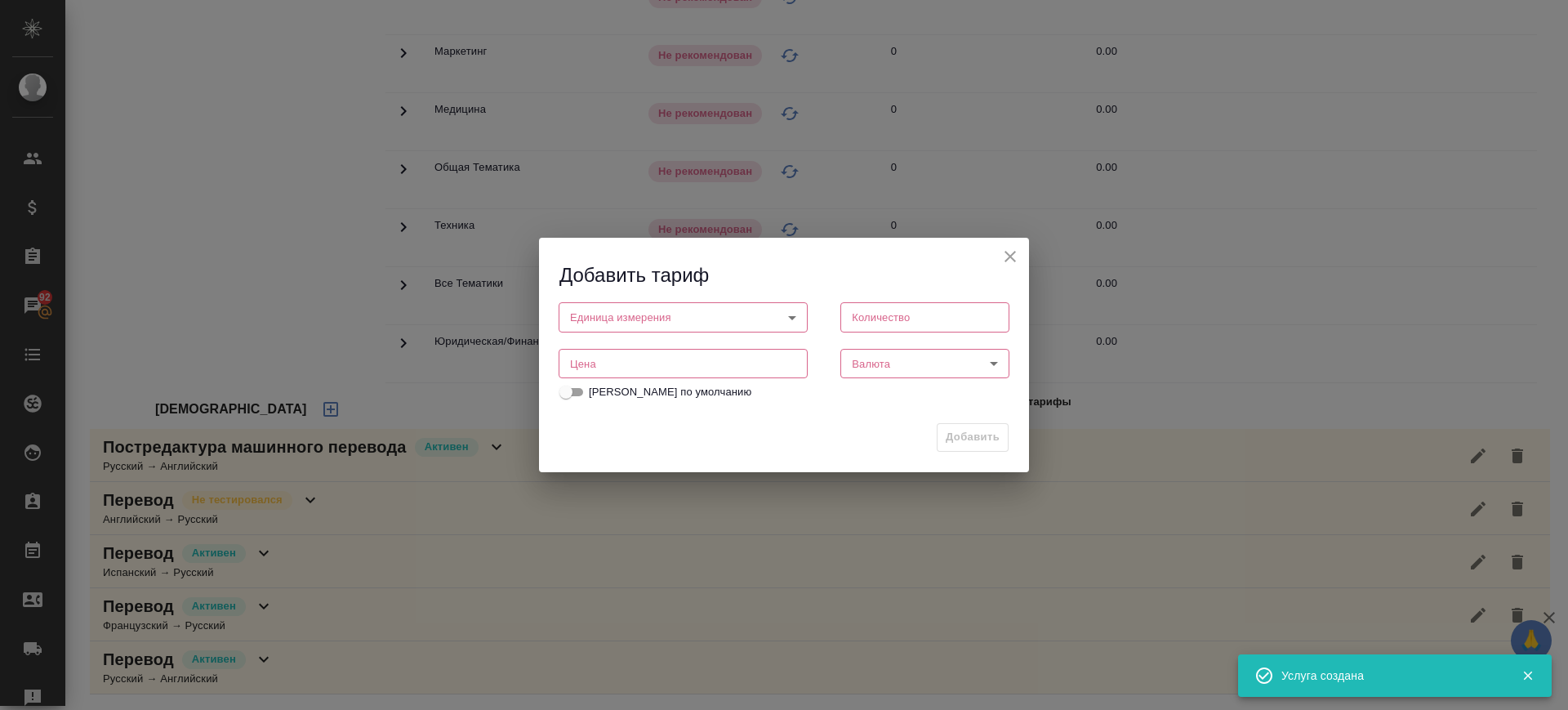
click at [649, 359] on input "number" at bounding box center [683, 363] width 249 height 29
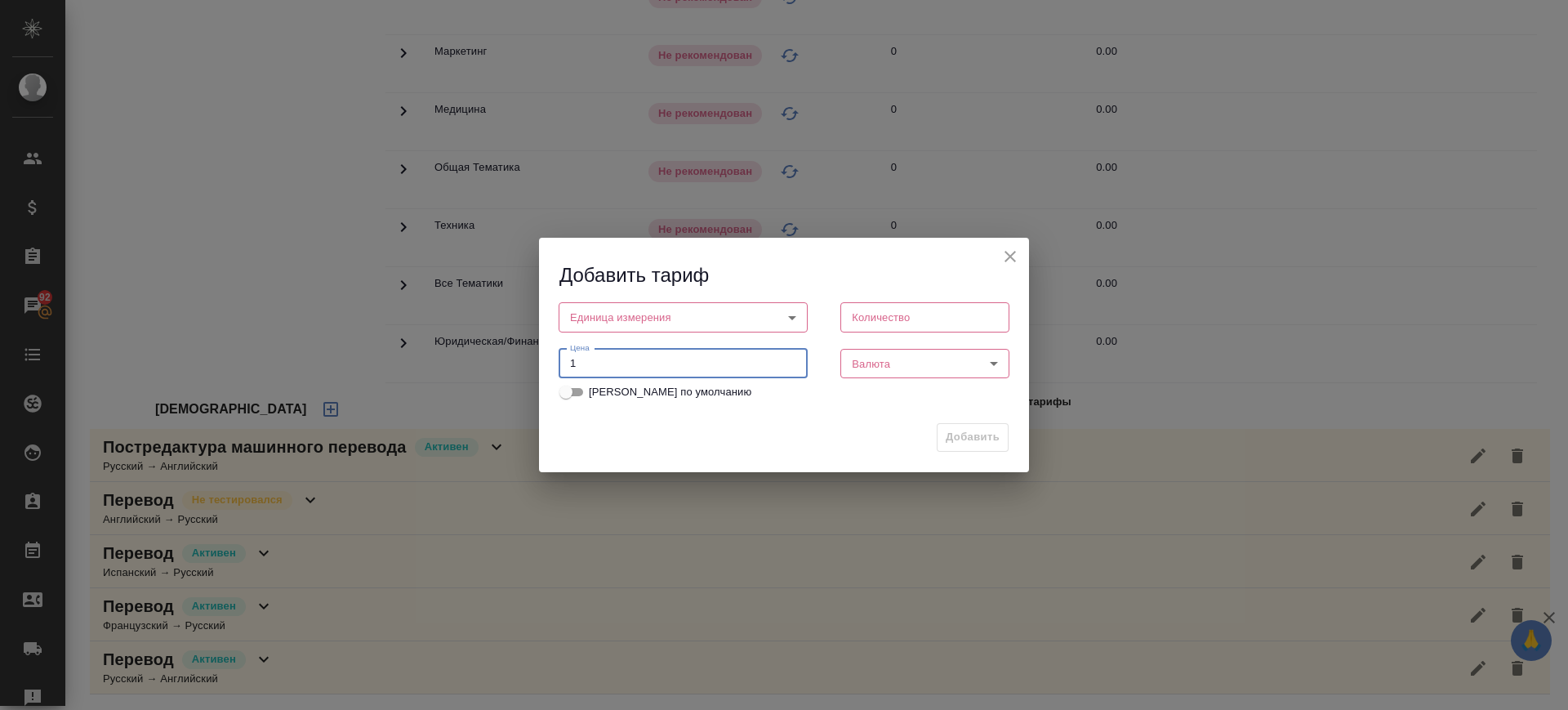
type input "1"
click at [641, 321] on body "🙏 .cls-1 fill:#fff; AWATERA Саглам Виктория v.saglam Клиенты Спецификации Заказ…" at bounding box center [784, 355] width 1568 height 710
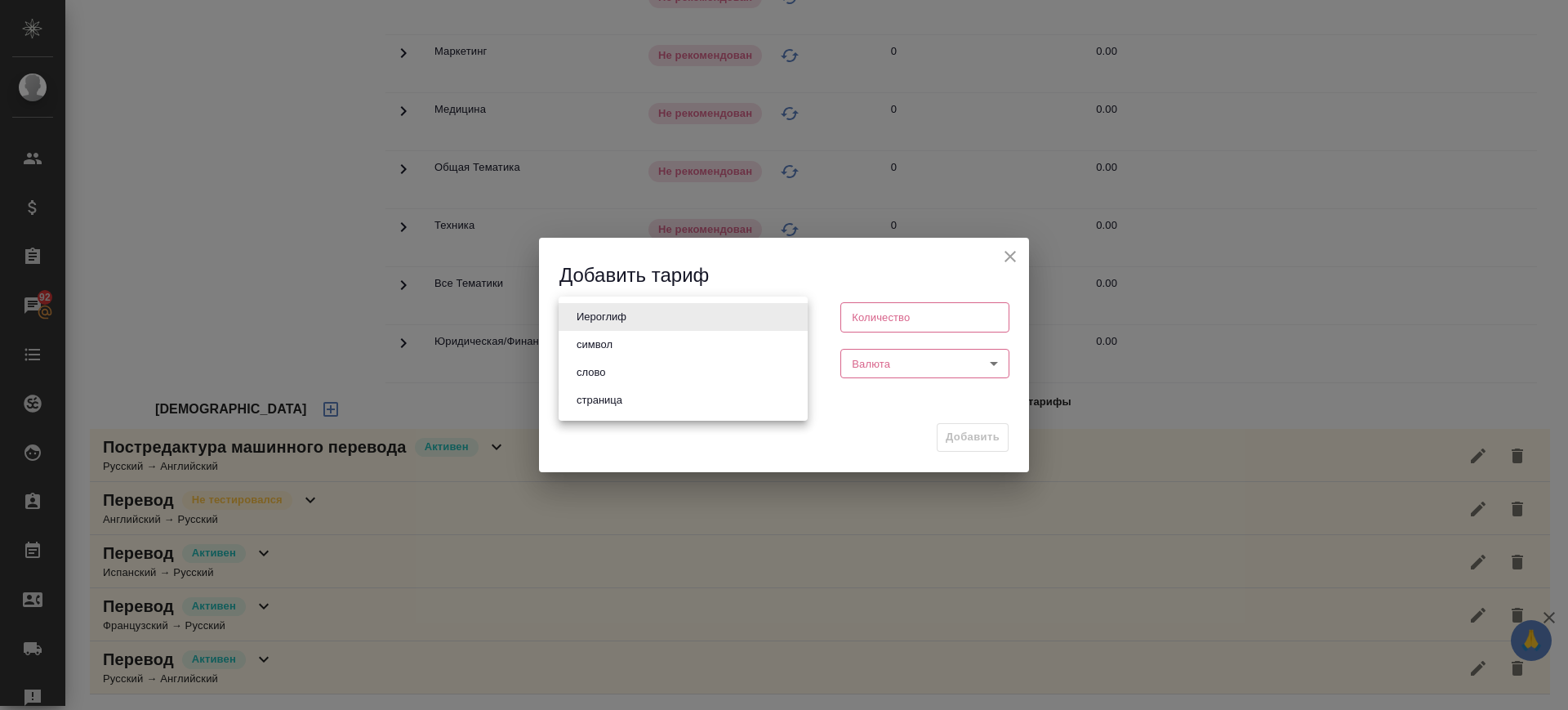
click at [641, 366] on li "слово" at bounding box center [683, 372] width 249 height 27
type input "5a8b1489cc6b4906c91bfd90"
type input "1"
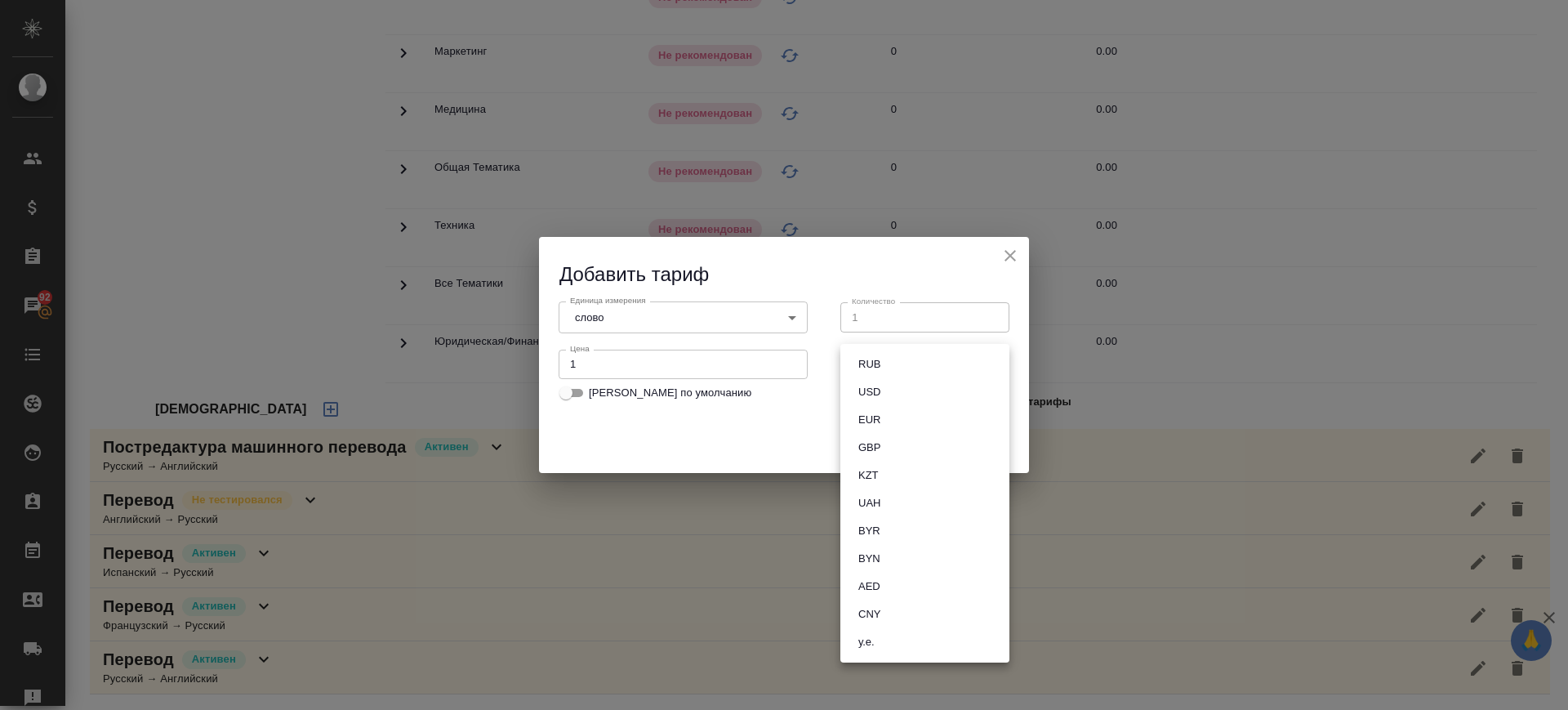
click at [890, 370] on body "🙏 .cls-1 fill:#fff; AWATERA Саглам Виктория v.saglam Клиенты Спецификации Заказ…" at bounding box center [784, 355] width 1568 height 710
click at [889, 366] on li "RUB" at bounding box center [924, 364] width 169 height 27
type input "RUB"
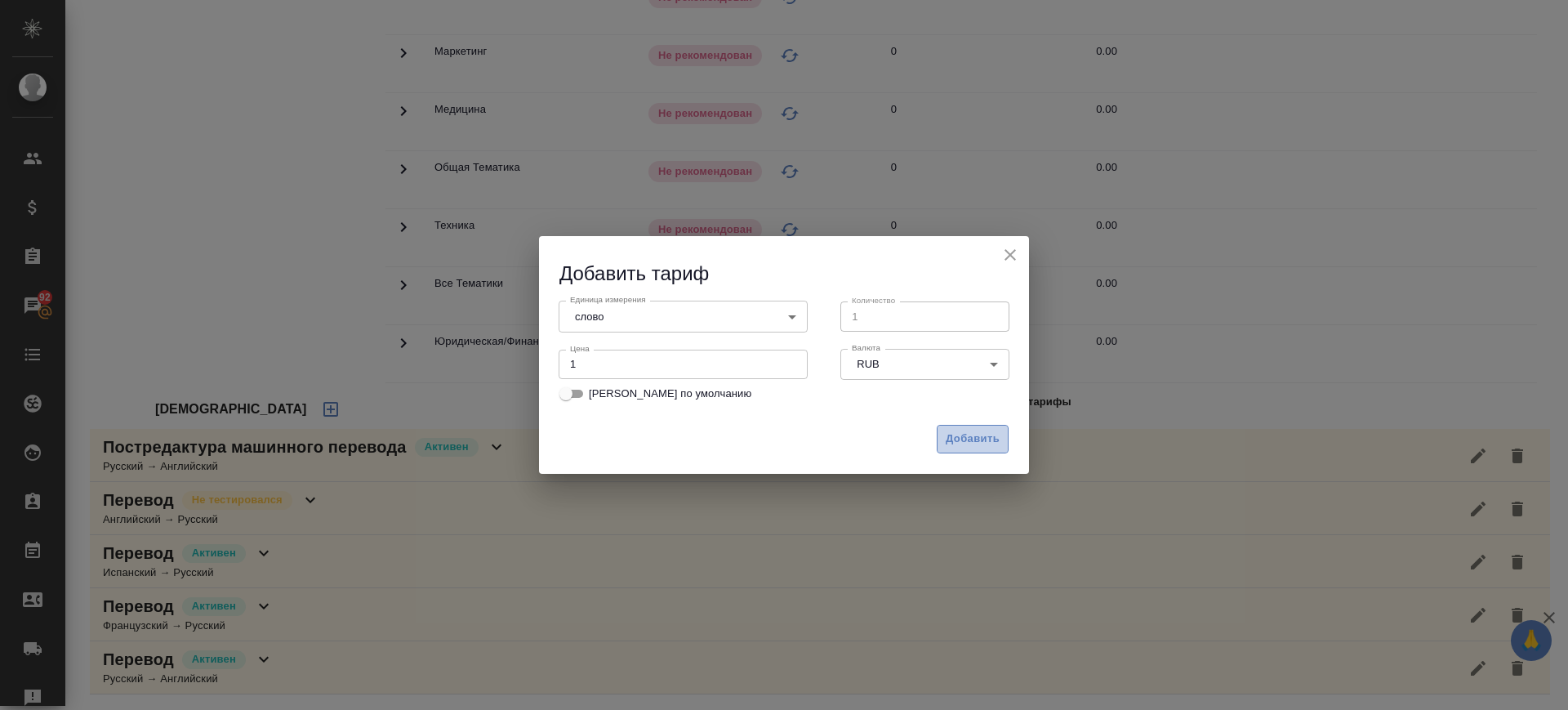
click at [983, 443] on span "Добавить" at bounding box center [972, 438] width 54 height 19
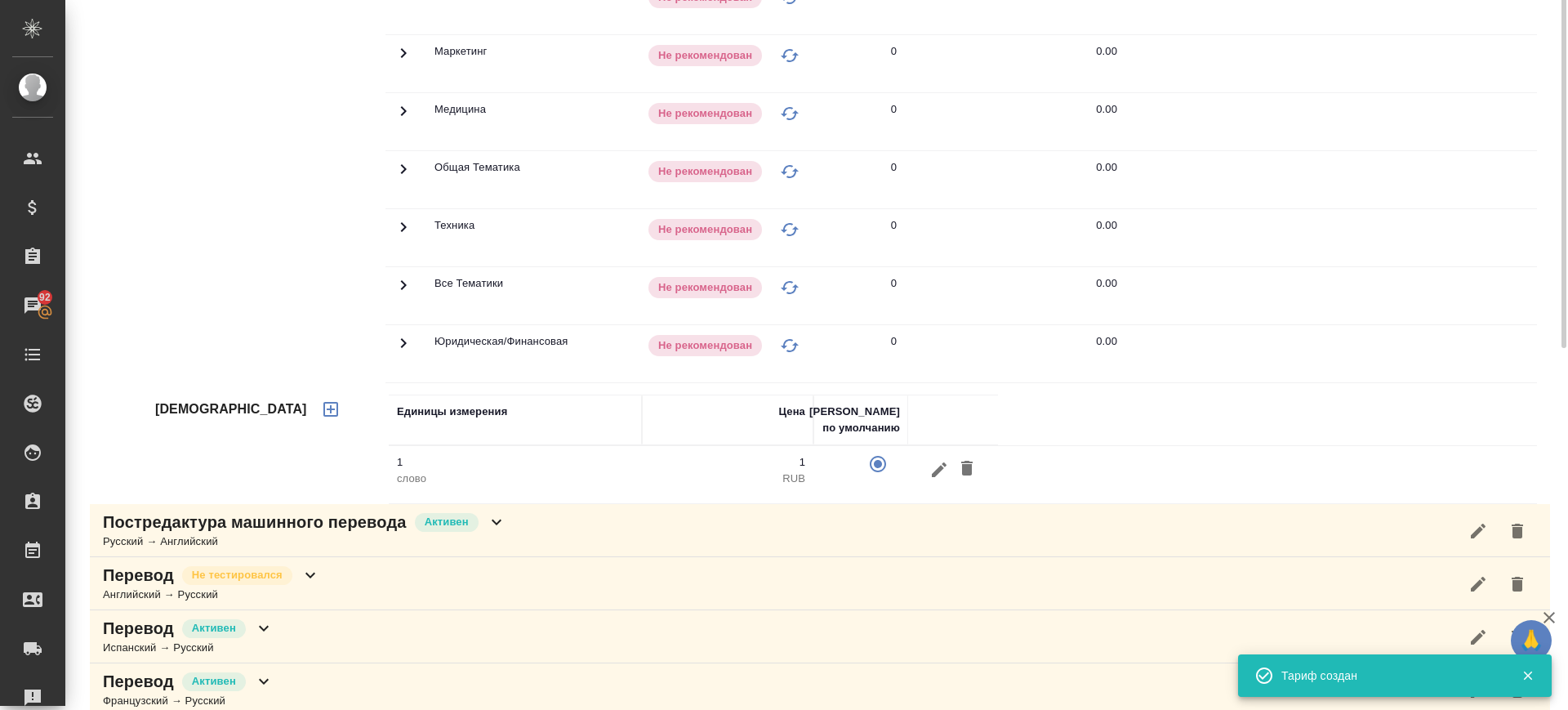
scroll to position [70, 0]
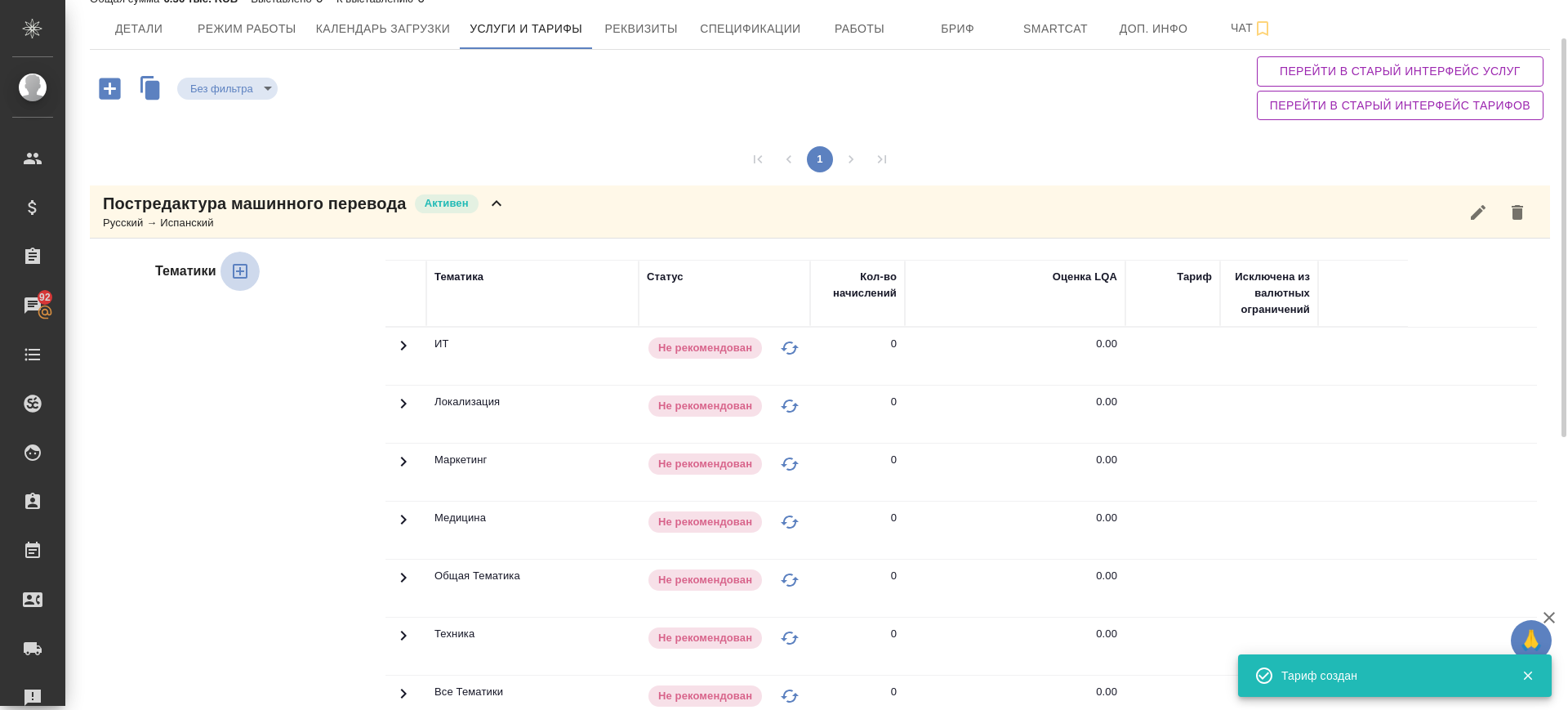
click at [242, 269] on icon "button" at bounding box center [240, 271] width 19 height 19
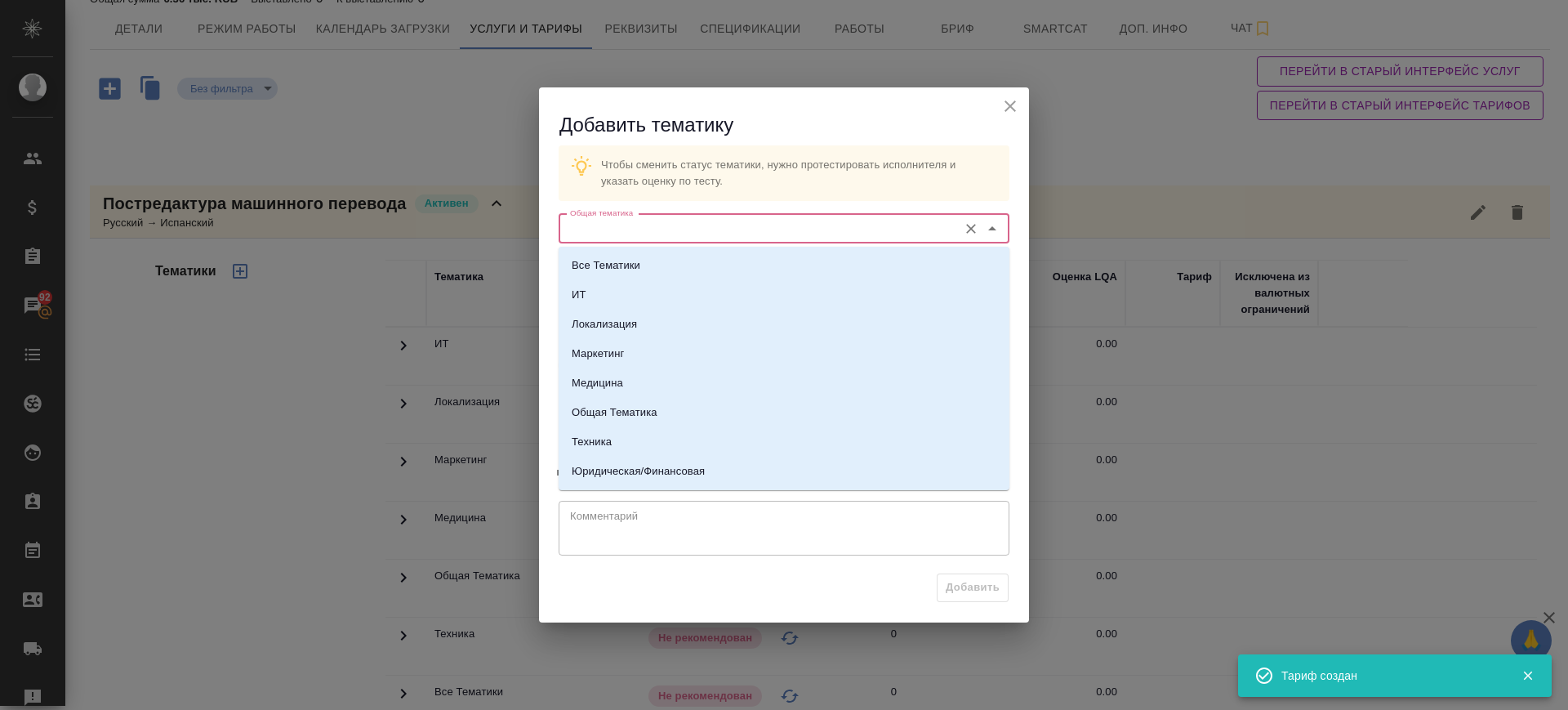
click at [851, 223] on input "Общая тематика" at bounding box center [756, 229] width 386 height 19
click at [750, 471] on li "Юридическая/Финансовая" at bounding box center [784, 471] width 450 height 29
type input "Юридическая/Финансовая"
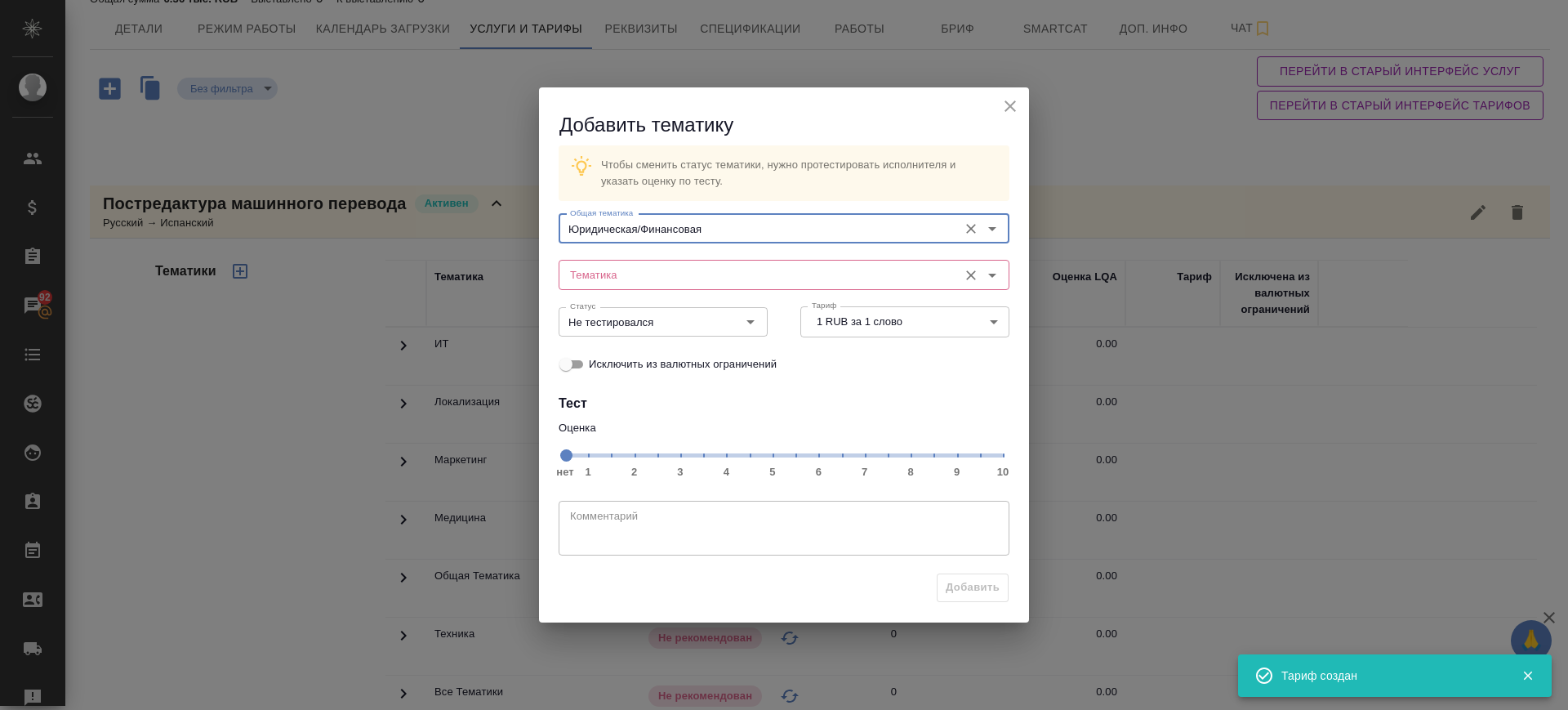
click at [645, 255] on div "Тематика Тематика" at bounding box center [784, 273] width 450 height 39
click at [658, 284] on input "Тематика" at bounding box center [756, 275] width 386 height 19
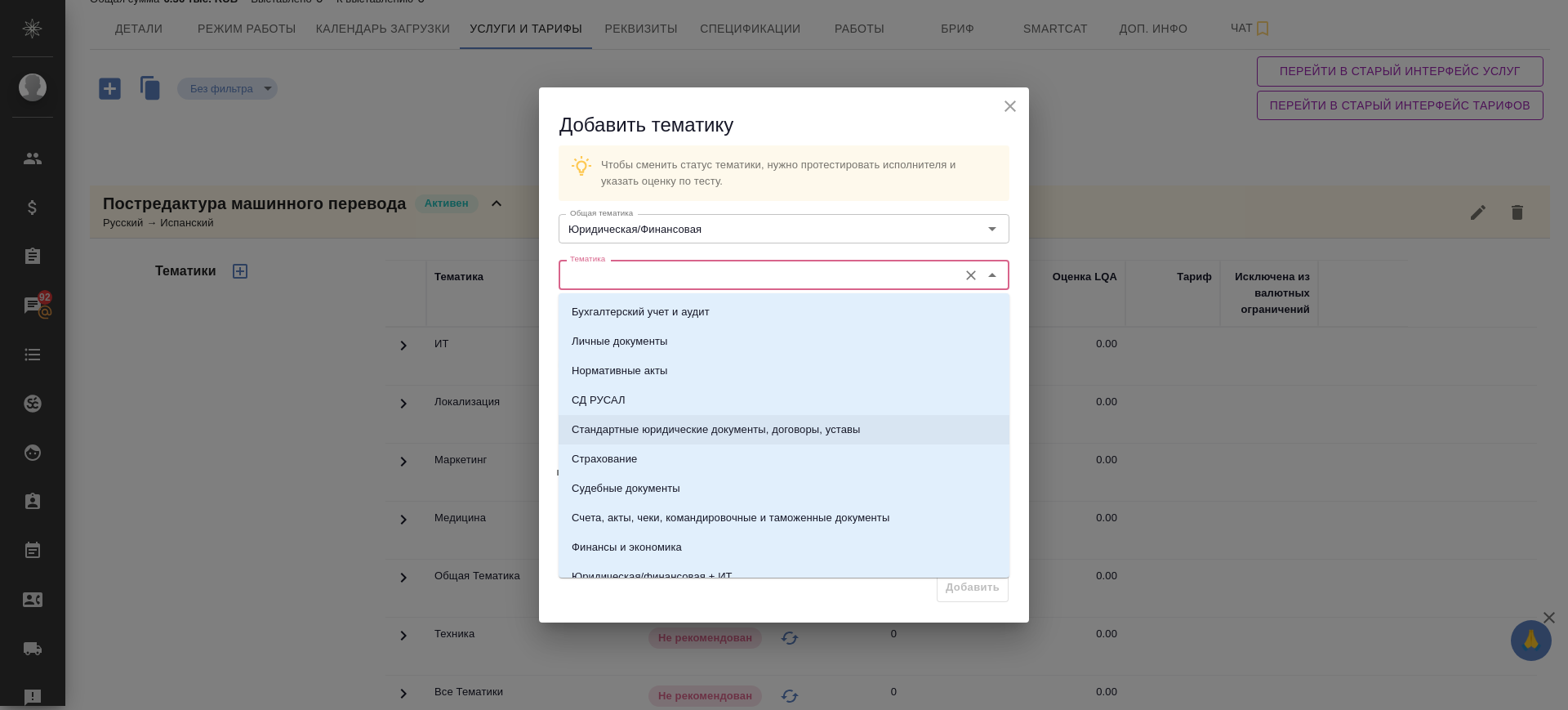
click at [683, 429] on p "Стандартные юридические документы, договоры, уставы" at bounding box center [715, 429] width 289 height 16
type input "Стандартные юридические документы, договоры, уставы"
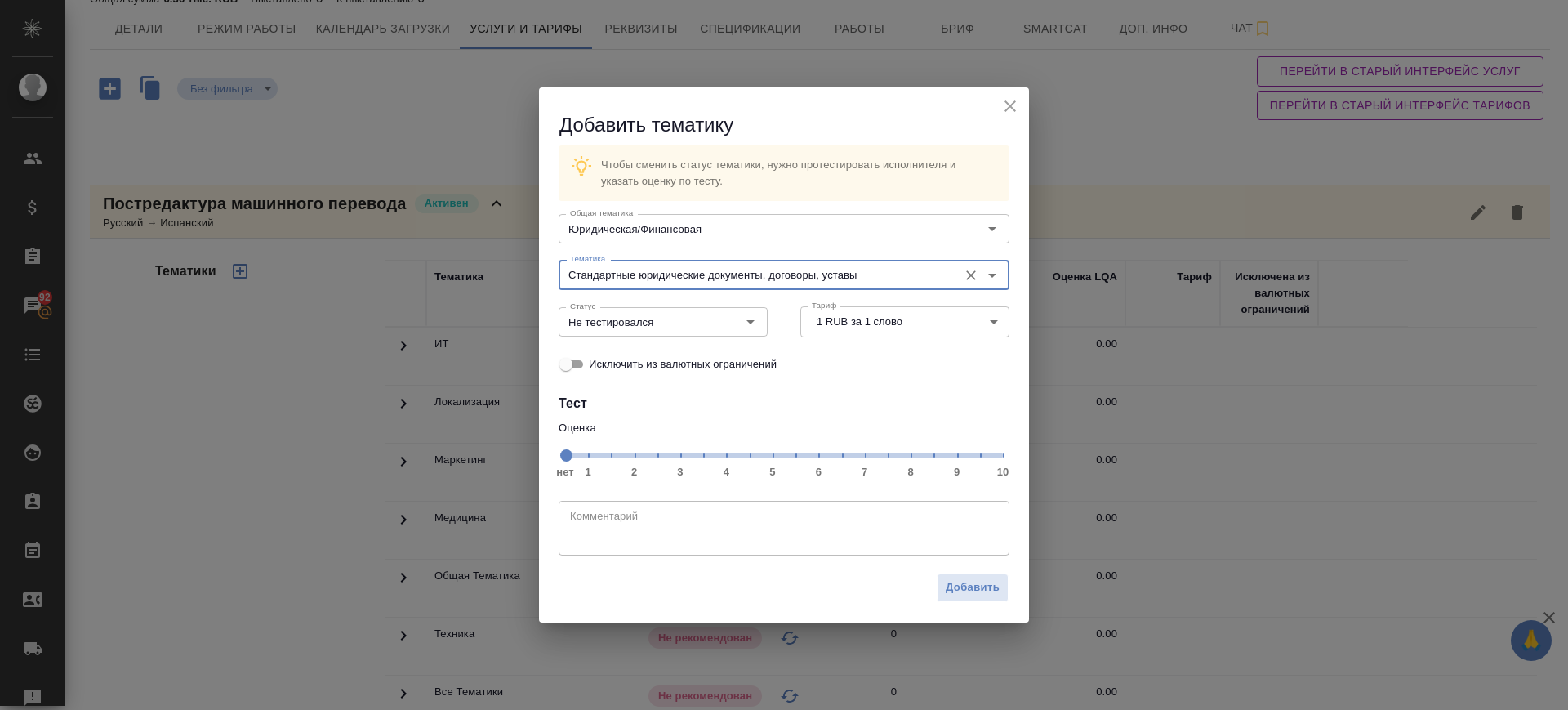
click at [865, 454] on span "нет 1 2 3 4 5 6 7 8 9 10" at bounding box center [784, 454] width 438 height 23
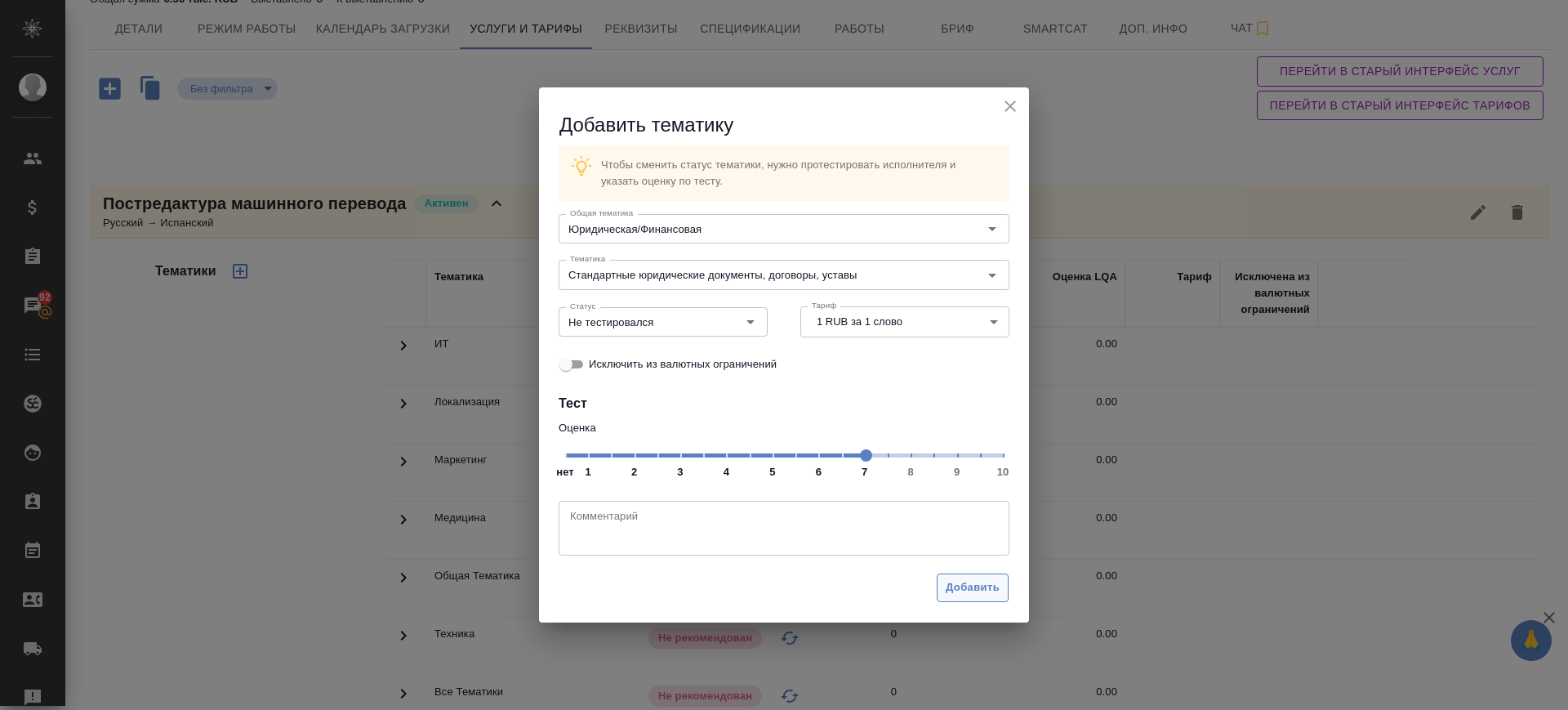
click at [976, 587] on span "Добавить" at bounding box center [972, 587] width 54 height 19
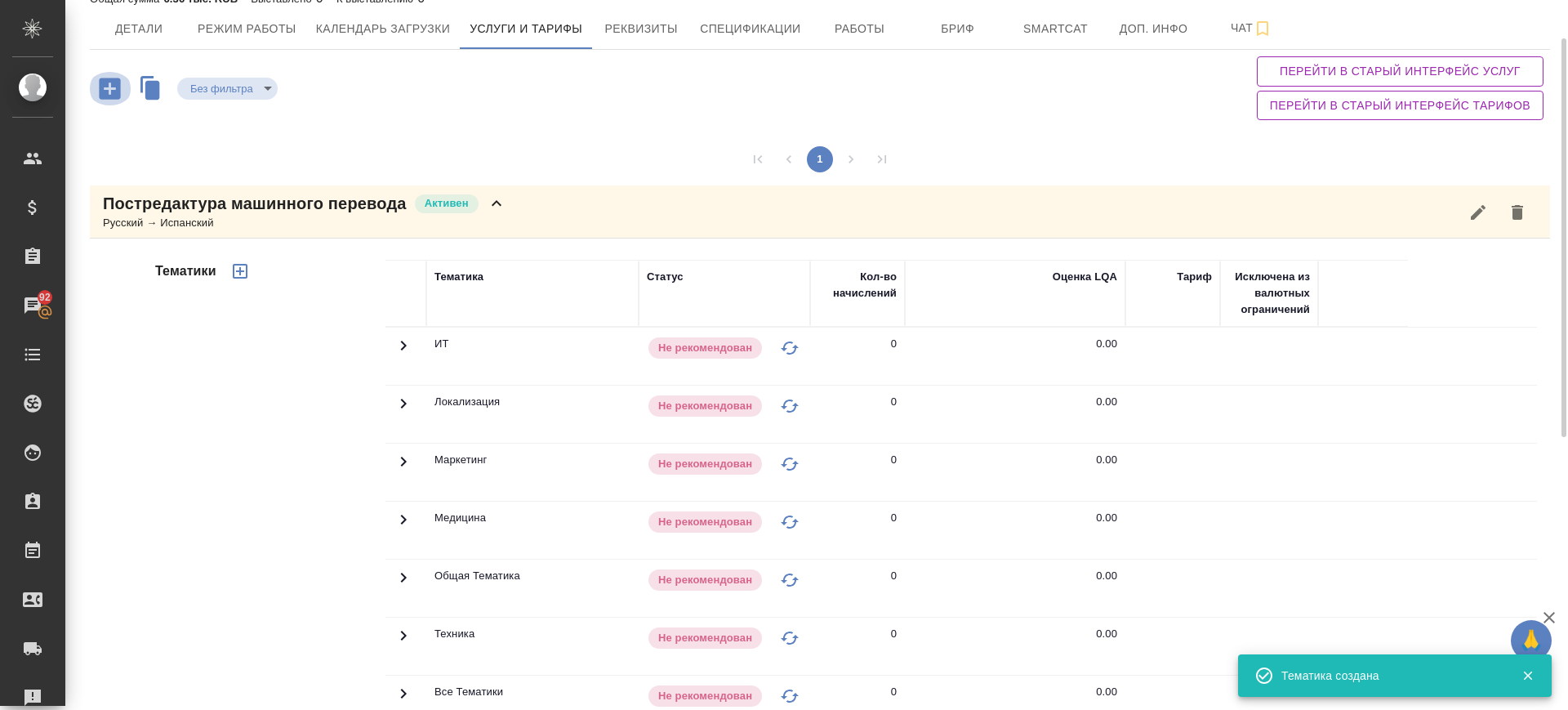
click at [111, 84] on icon "button" at bounding box center [109, 88] width 21 height 21
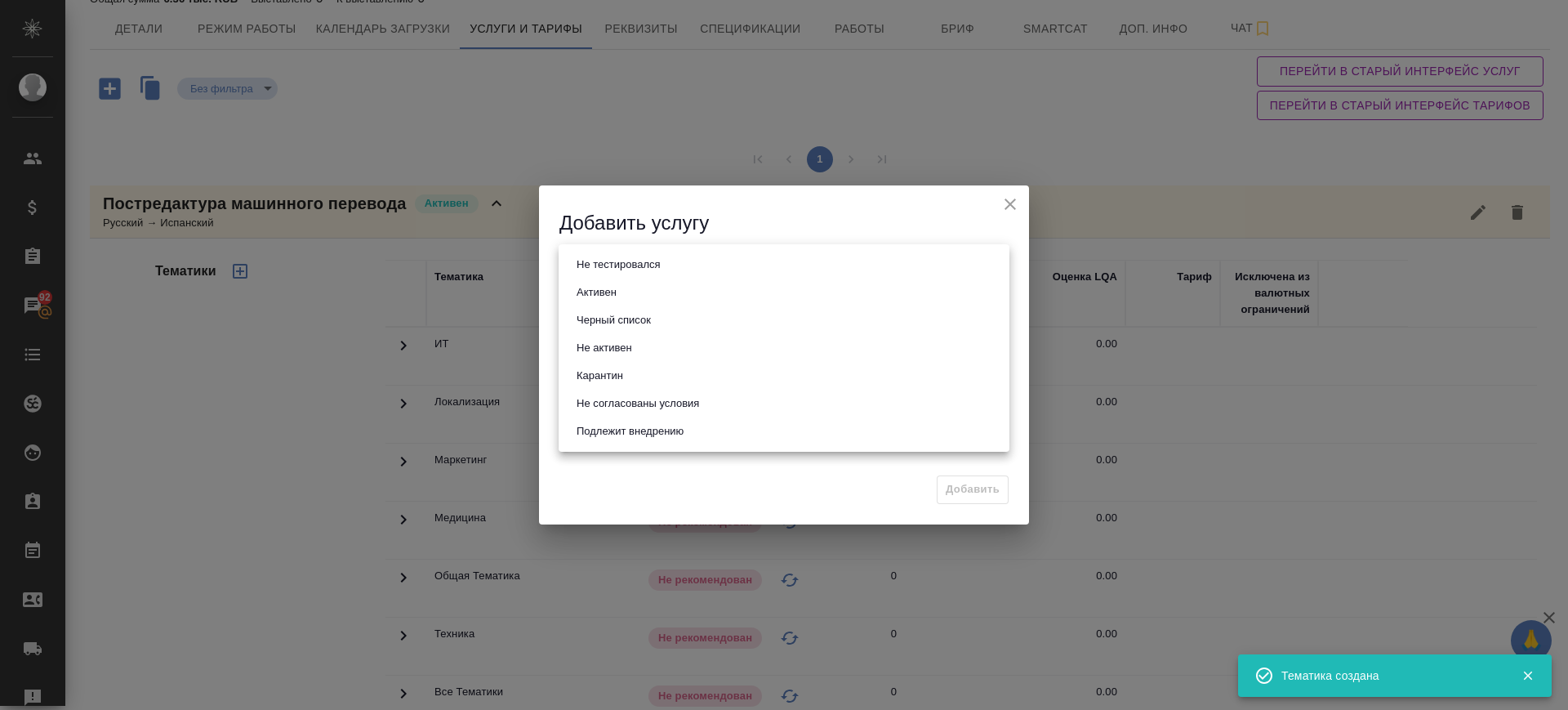
click at [602, 268] on body "🙏 .cls-1 fill:#fff; AWATERA Саглам Виктория v.saglam Клиенты Спецификации Заказ…" at bounding box center [784, 355] width 1568 height 710
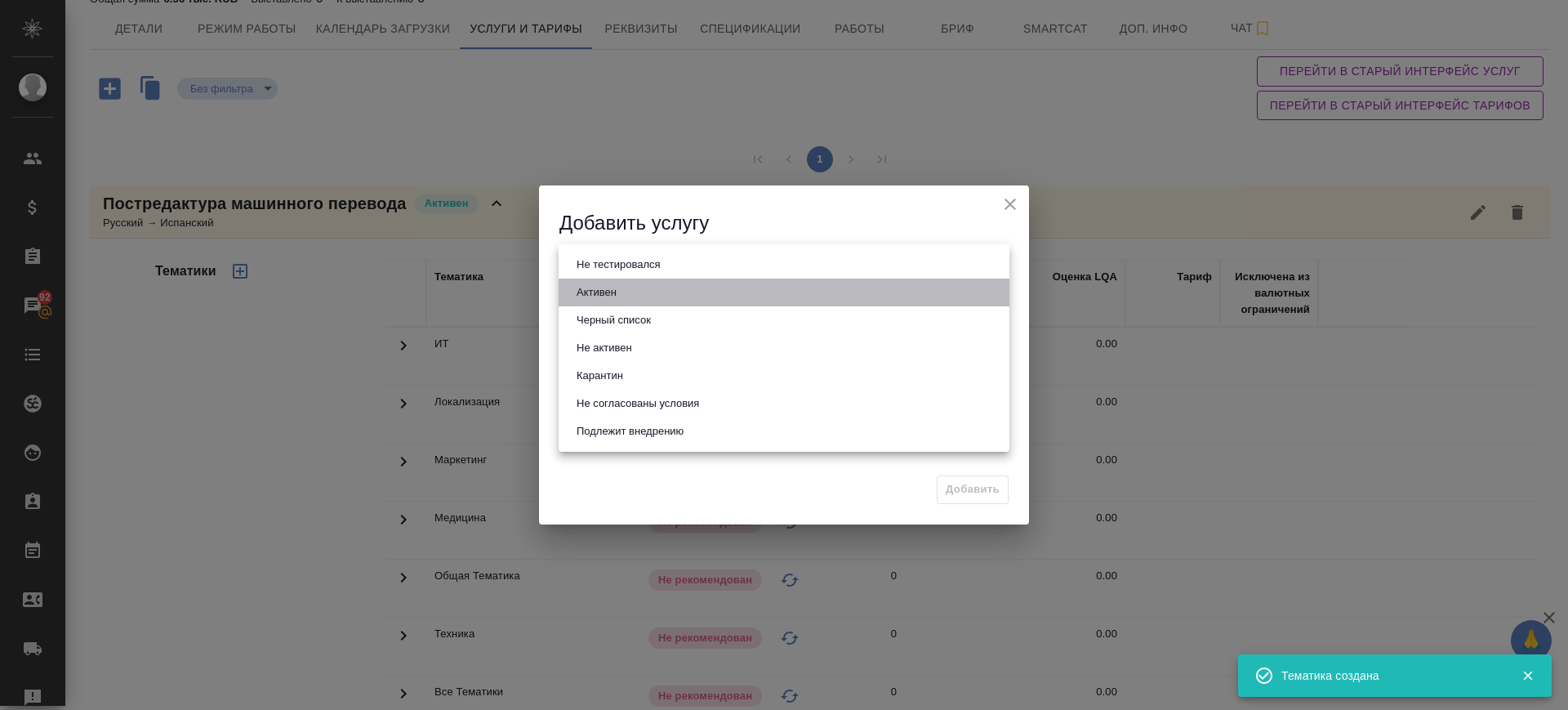
click at [609, 283] on button "Активен" at bounding box center [596, 292] width 49 height 18
type input "active"
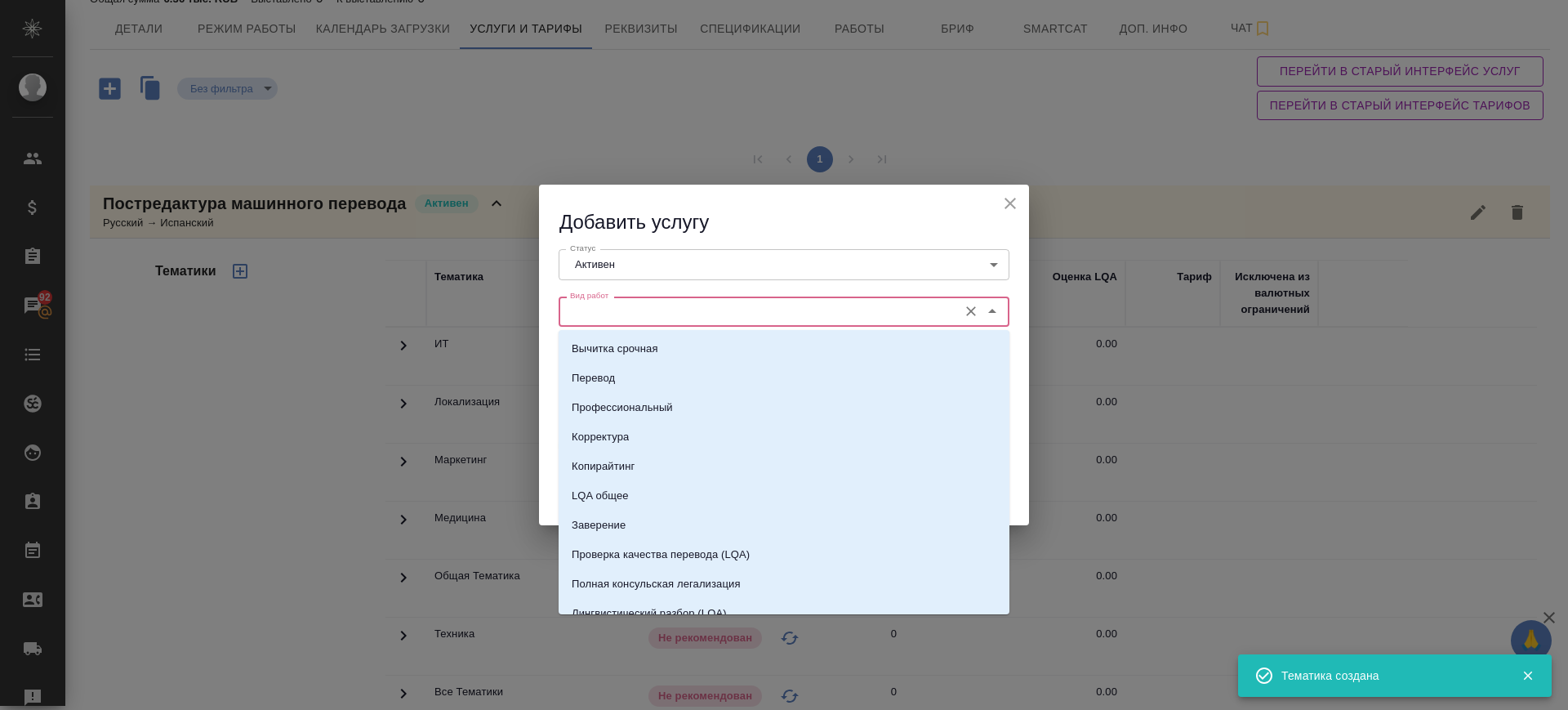
click at [620, 312] on input "Вид работ" at bounding box center [756, 311] width 386 height 19
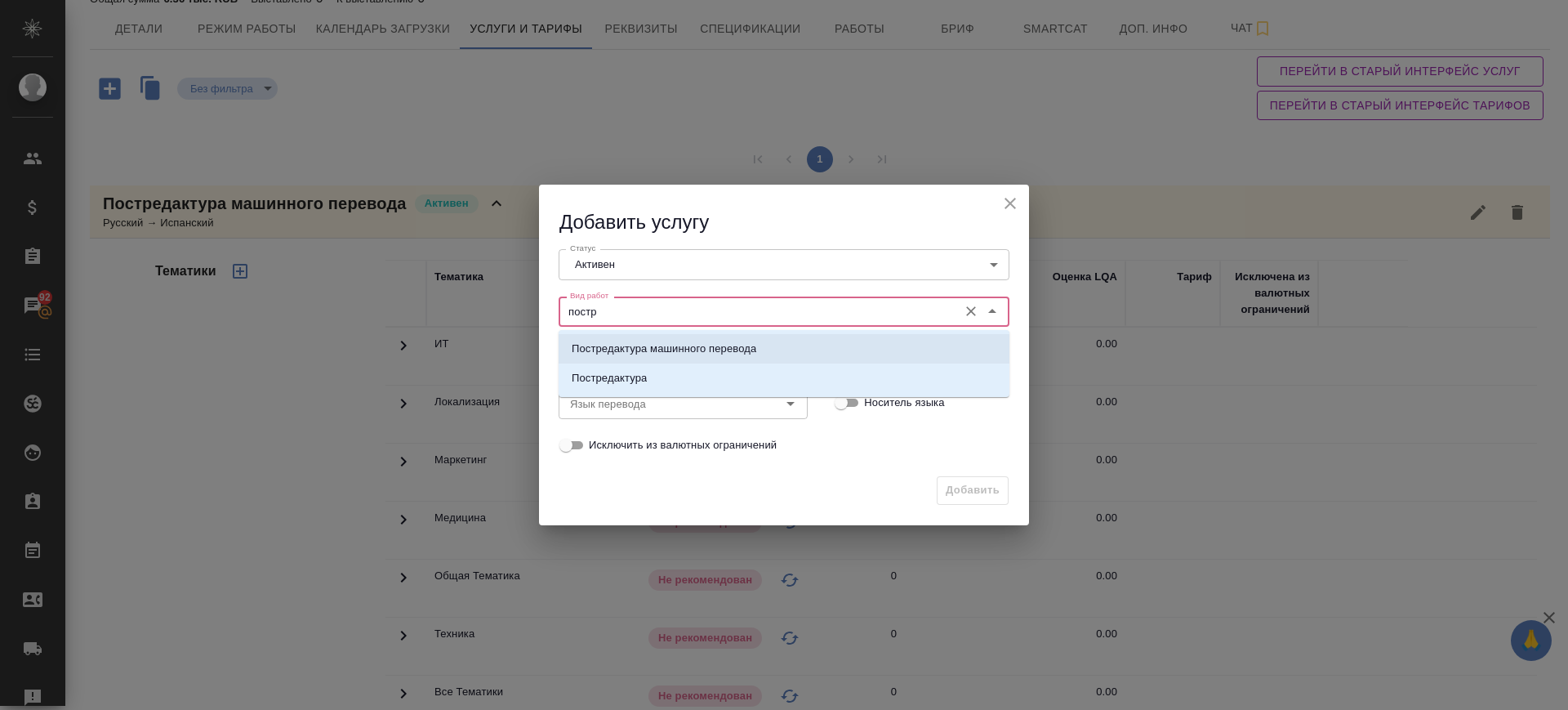
click at [668, 348] on p "Постредактура машинного перевода" at bounding box center [663, 349] width 185 height 16
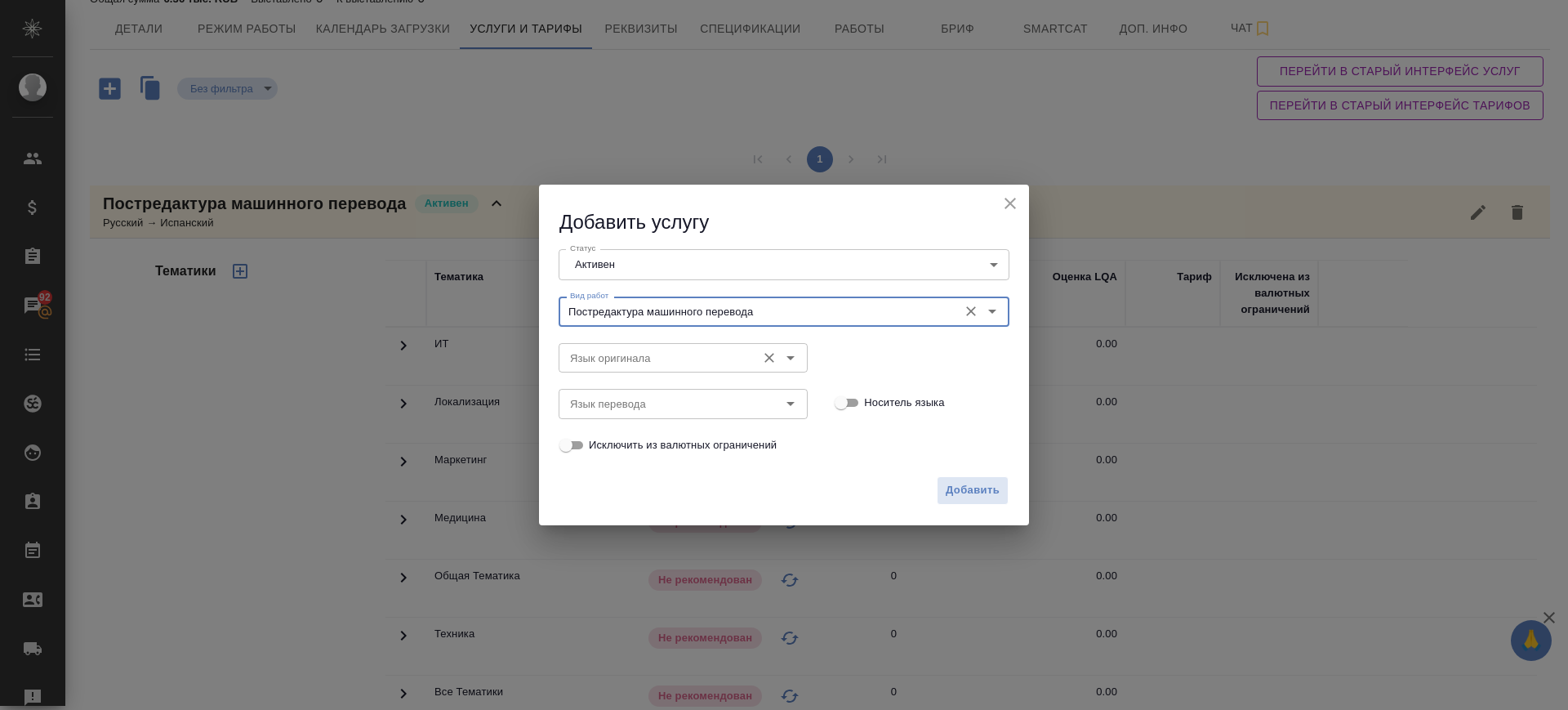
type input "Постредактура машинного перевода"
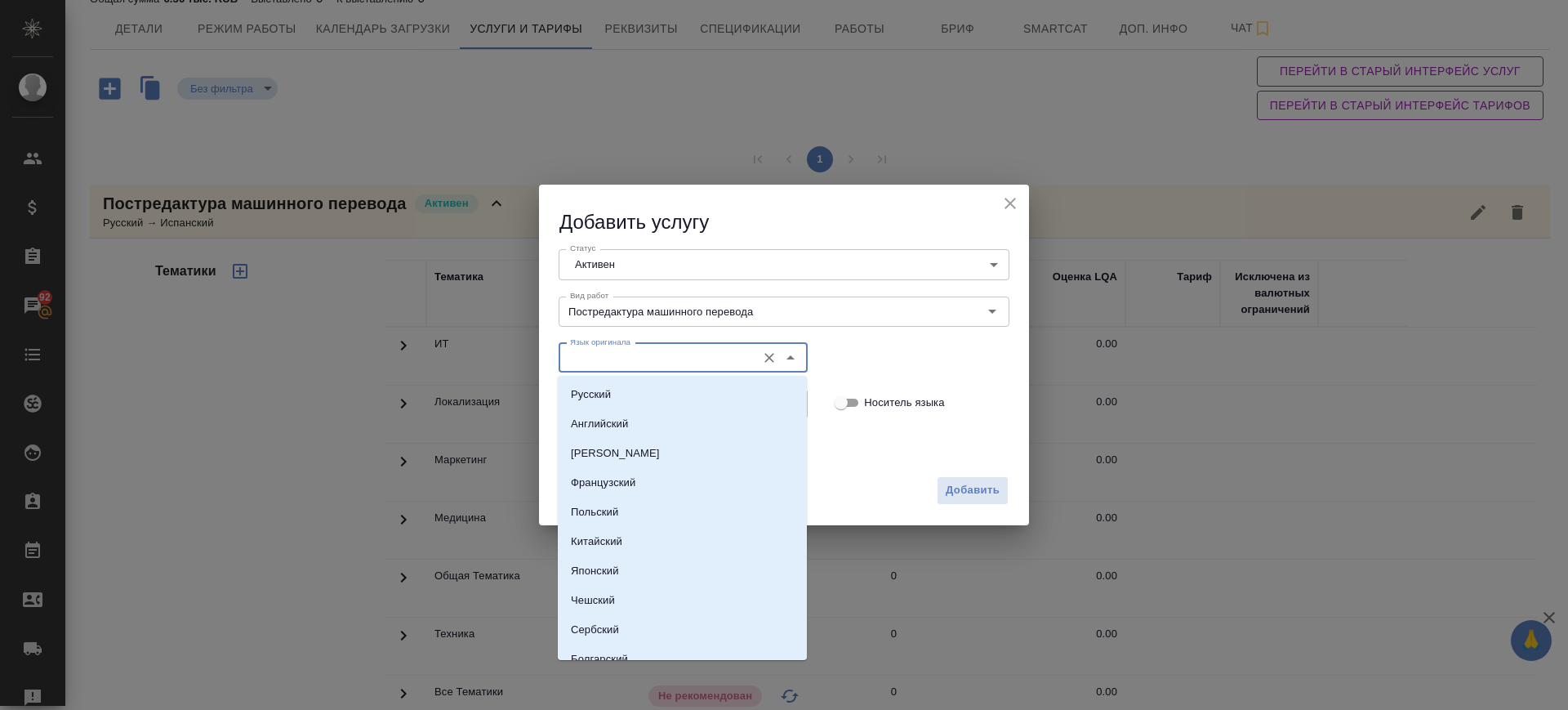
drag, startPoint x: 664, startPoint y: 359, endPoint x: 664, endPoint y: 373, distance: 14.0
click at [664, 360] on input "Язык оригинала" at bounding box center [655, 358] width 185 height 19
click at [669, 390] on li "Русский" at bounding box center [682, 394] width 249 height 29
type input "Русский"
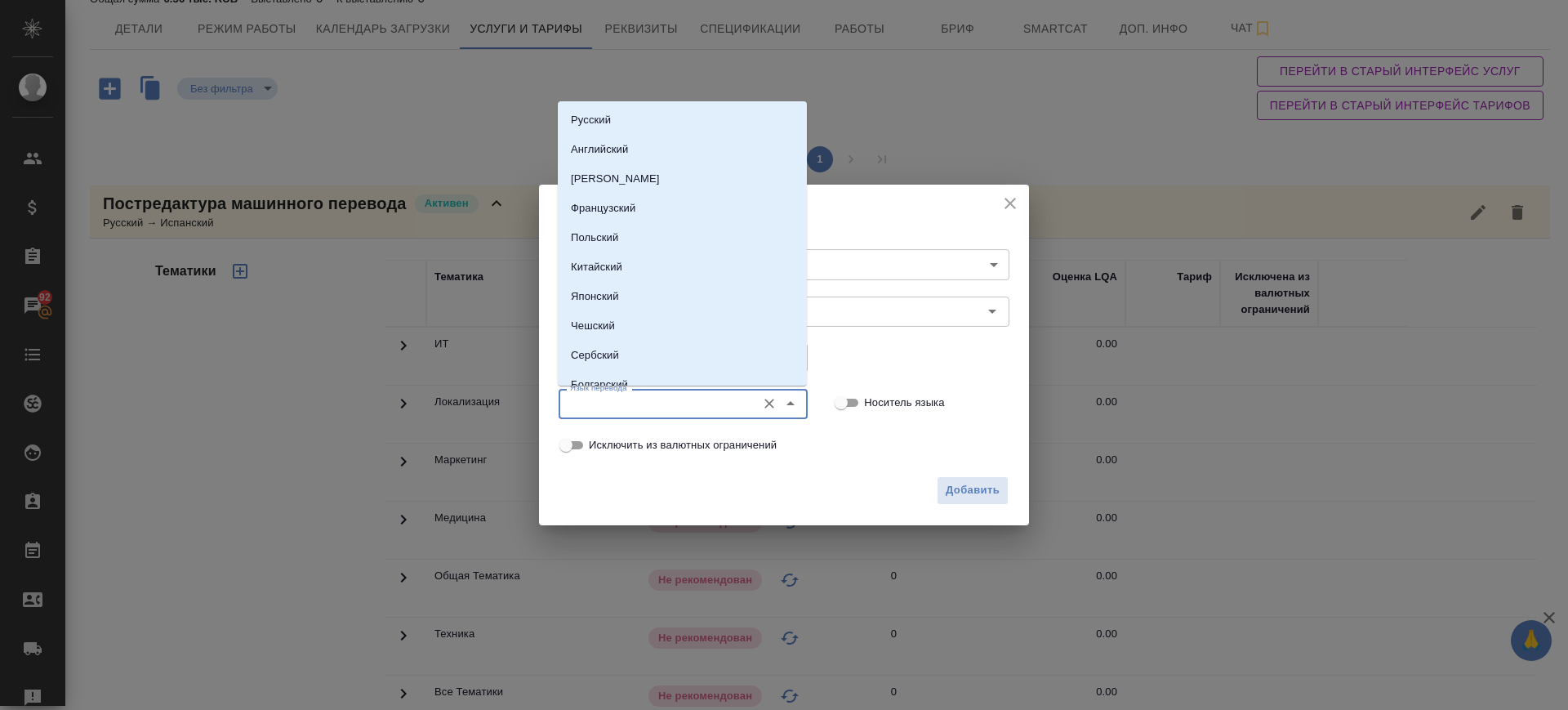
click at [678, 397] on input "Язык перевода" at bounding box center [655, 404] width 185 height 19
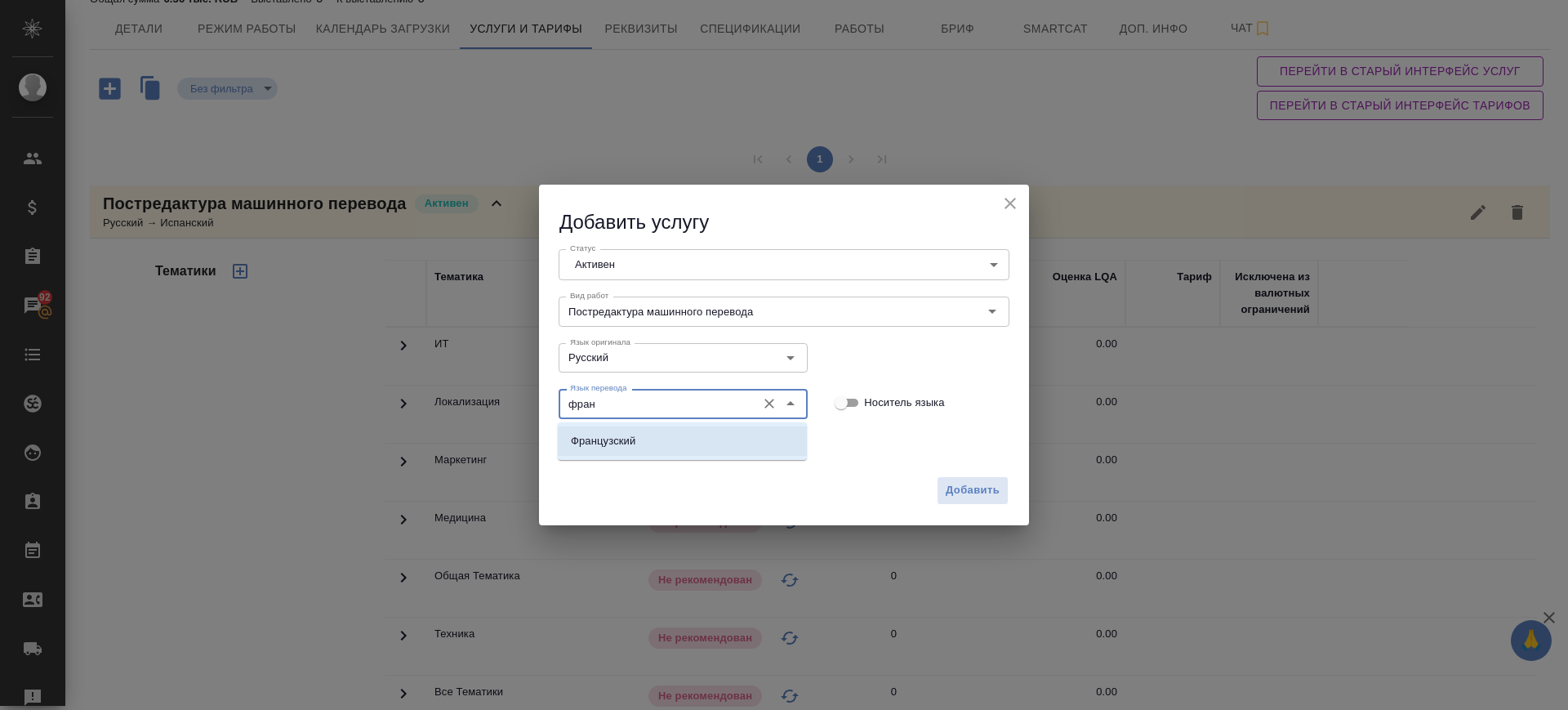
drag, startPoint x: 693, startPoint y: 427, endPoint x: 800, endPoint y: 484, distance: 121.2
click at [694, 428] on li "Французский" at bounding box center [682, 441] width 249 height 29
type input "Французский"
click at [954, 495] on span "Добавить" at bounding box center [972, 490] width 54 height 19
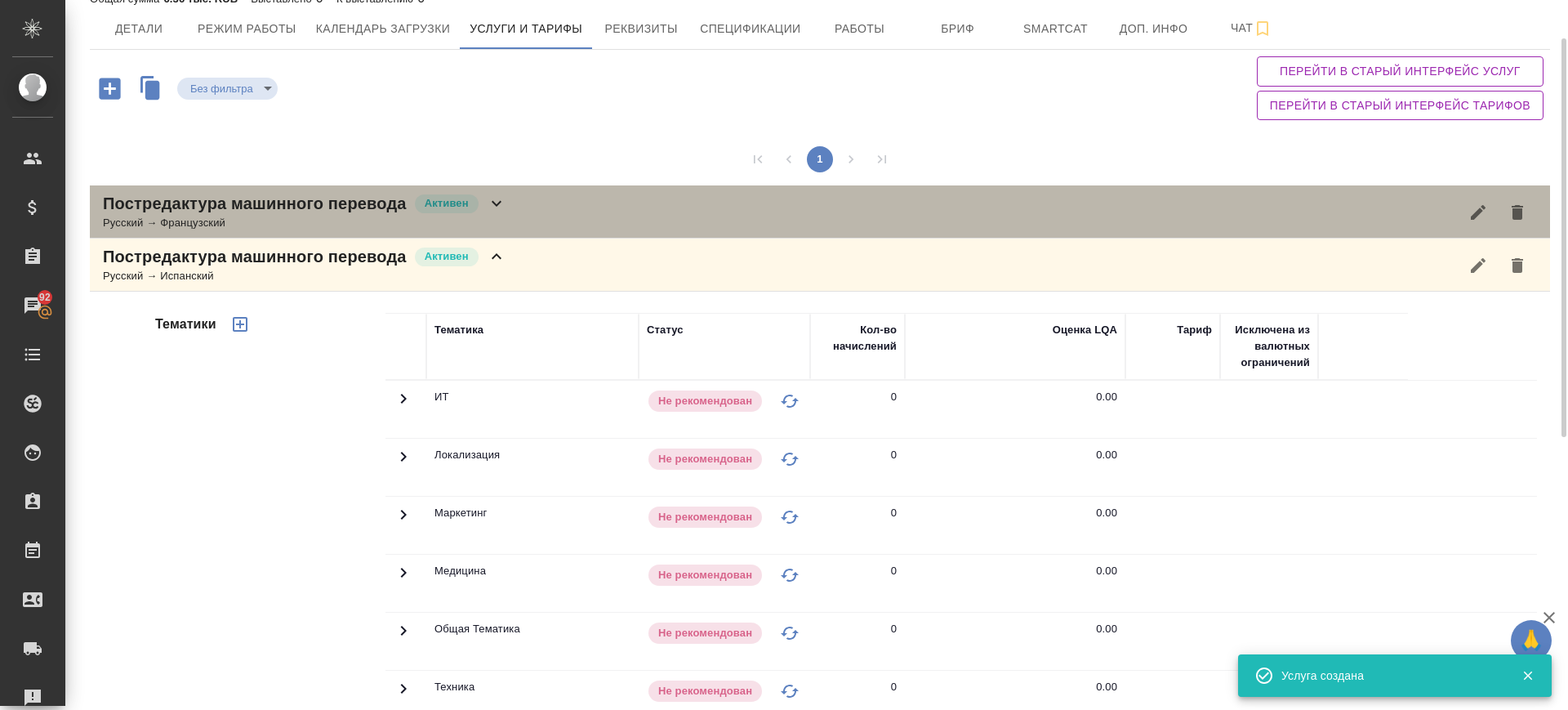
click at [532, 215] on div "Постредактура машинного перевода Активен Русский → Французский" at bounding box center [820, 212] width 1460 height 53
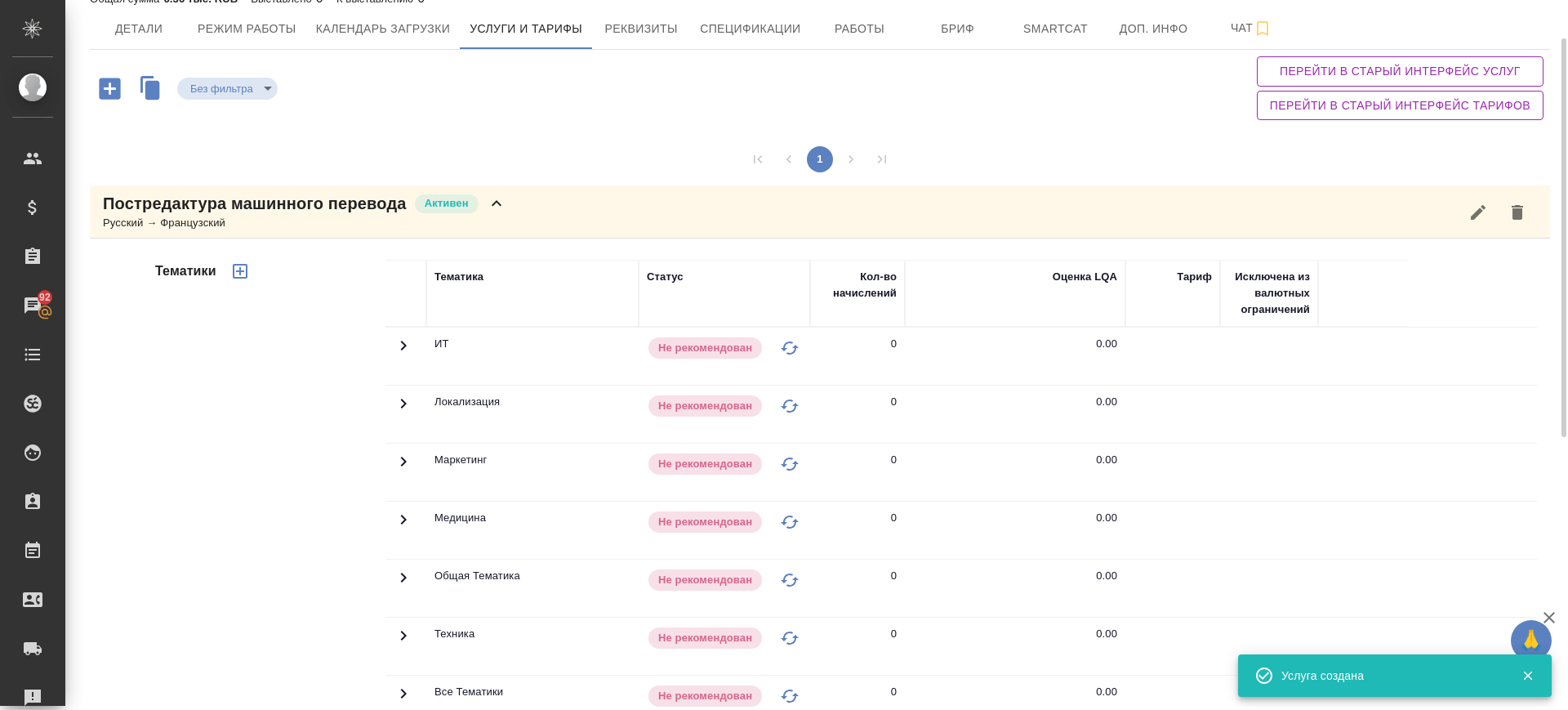
scroll to position [580, 0]
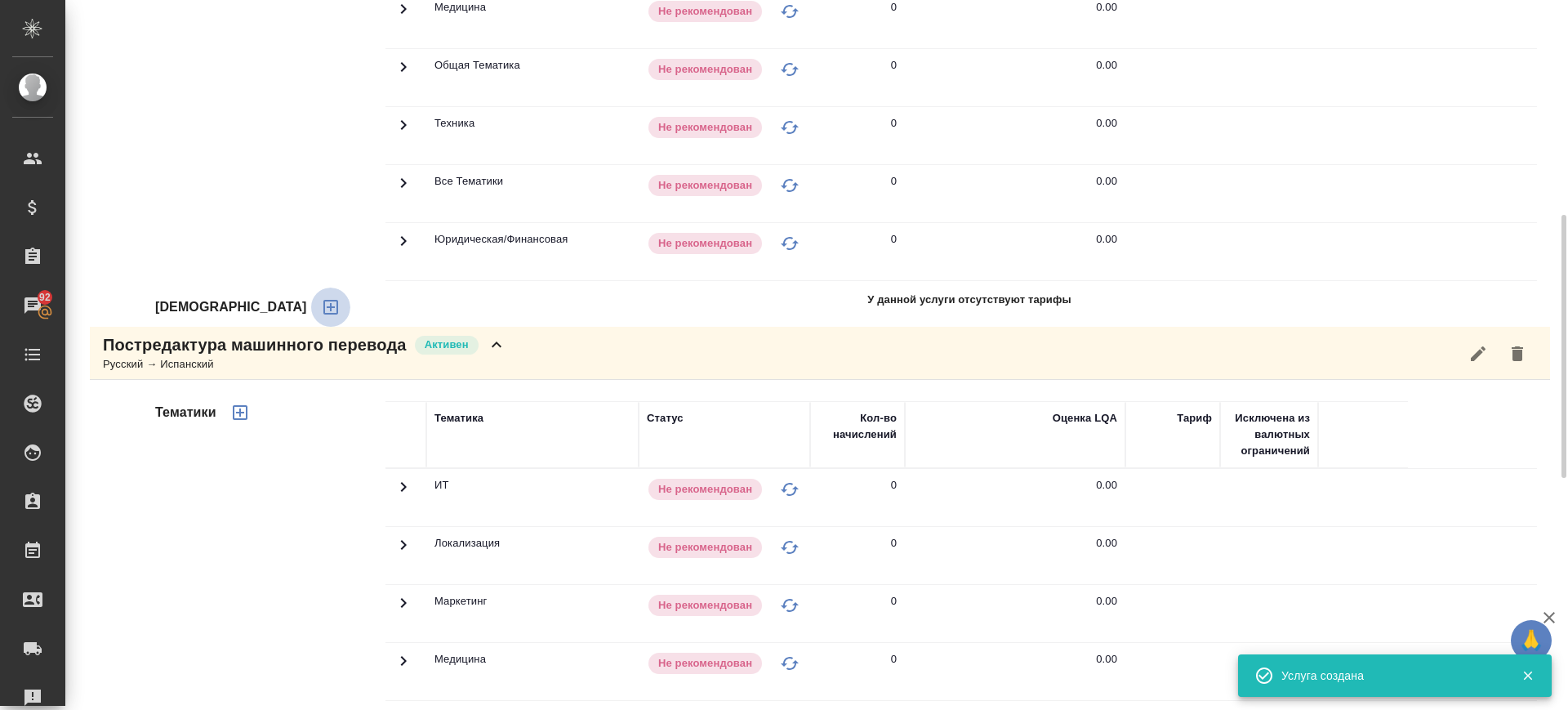
click at [320, 310] on icon "button" at bounding box center [330, 307] width 19 height 19
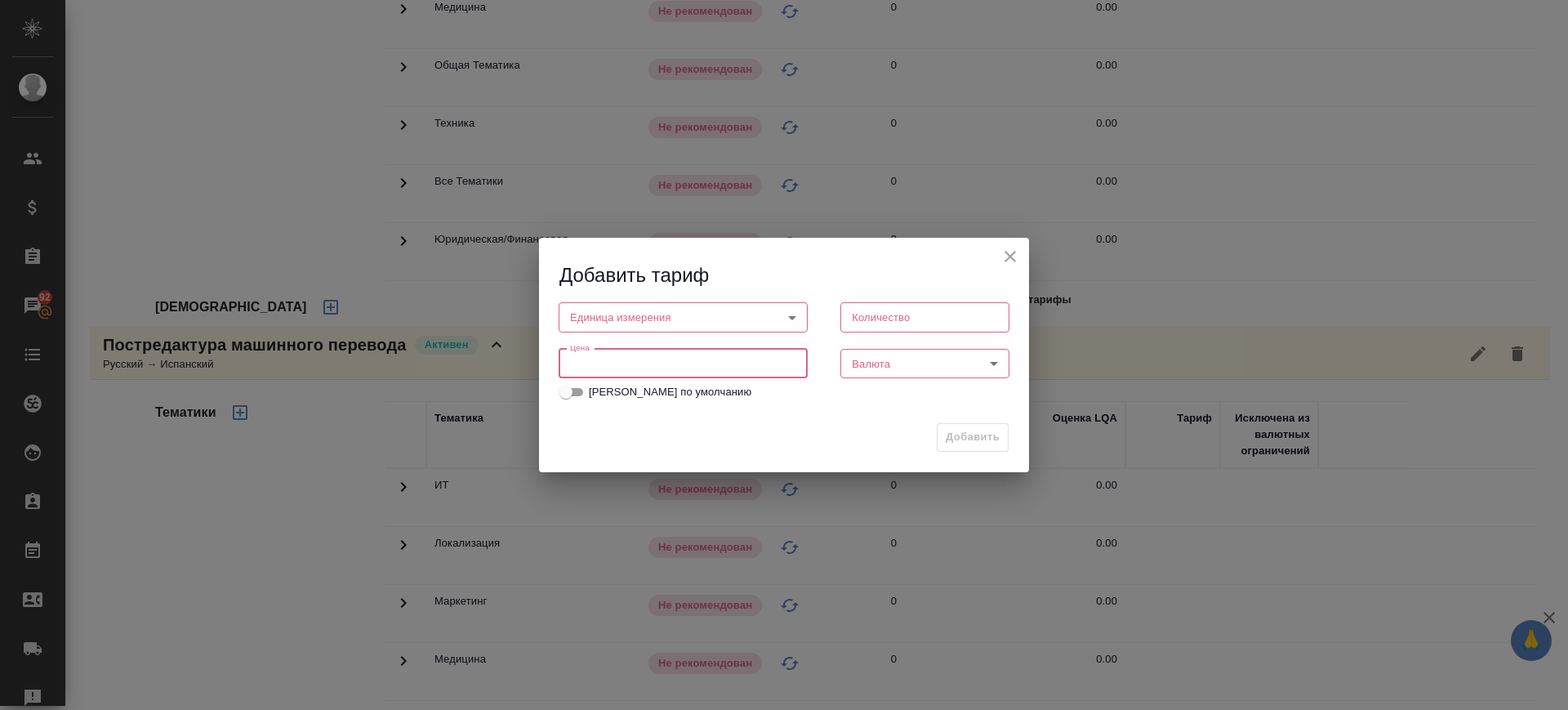
click at [725, 371] on input "number" at bounding box center [683, 363] width 249 height 29
type input "0.88"
click at [682, 312] on body "🙏 .cls-1 fill:#fff; AWATERA Саглам Виктория v.saglam Клиенты Спецификации Заказ…" at bounding box center [784, 355] width 1568 height 710
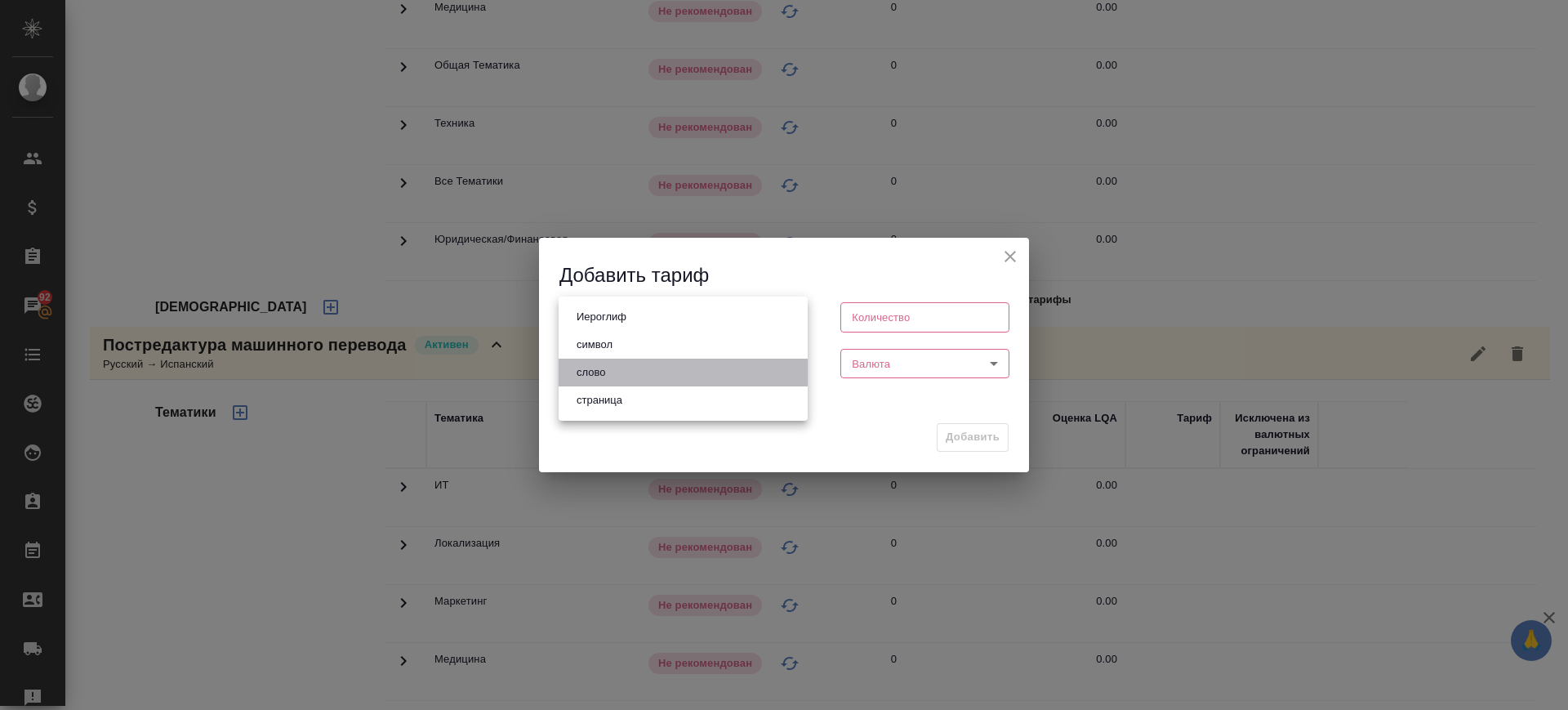
drag, startPoint x: 657, startPoint y: 377, endPoint x: 848, endPoint y: 381, distance: 191.0
click at [657, 378] on li "слово" at bounding box center [683, 372] width 249 height 27
type input "5a8b1489cc6b4906c91bfd90"
type input "1"
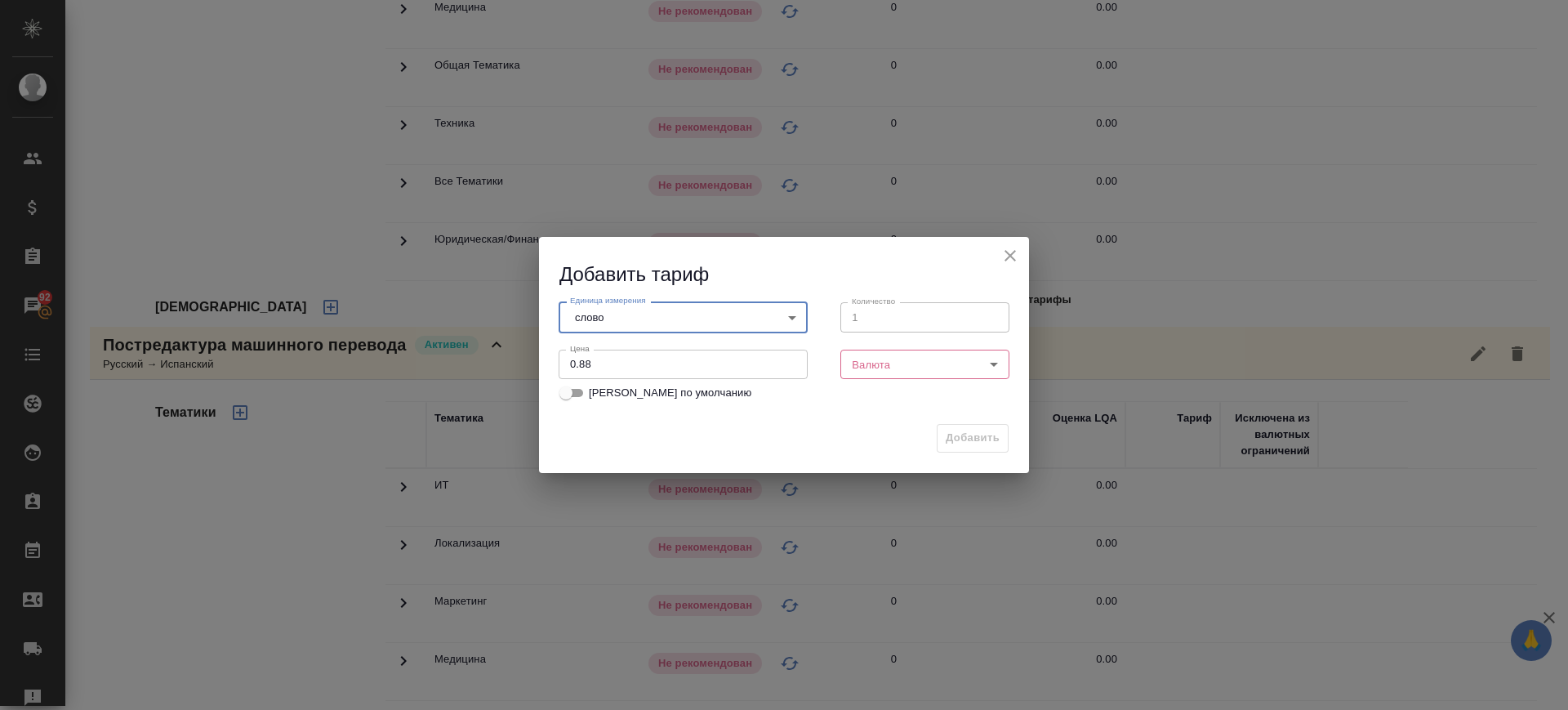
click at [894, 373] on body "🙏 .cls-1 fill:#fff; AWATERA Саглам Виктория v.saglam Клиенты Спецификации Заказ…" at bounding box center [784, 355] width 1568 height 710
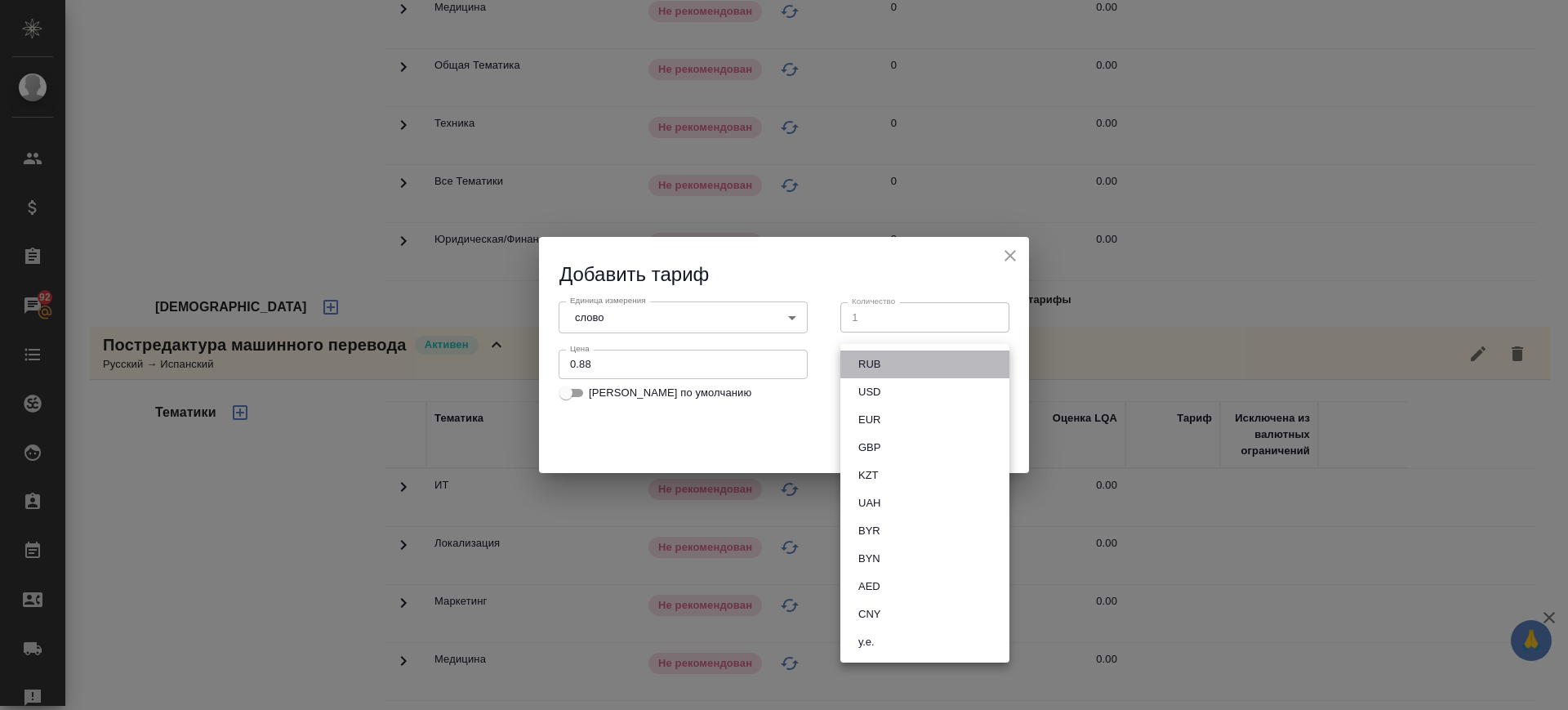
click at [894, 373] on li "RUB" at bounding box center [924, 364] width 169 height 27
type input "RUB"
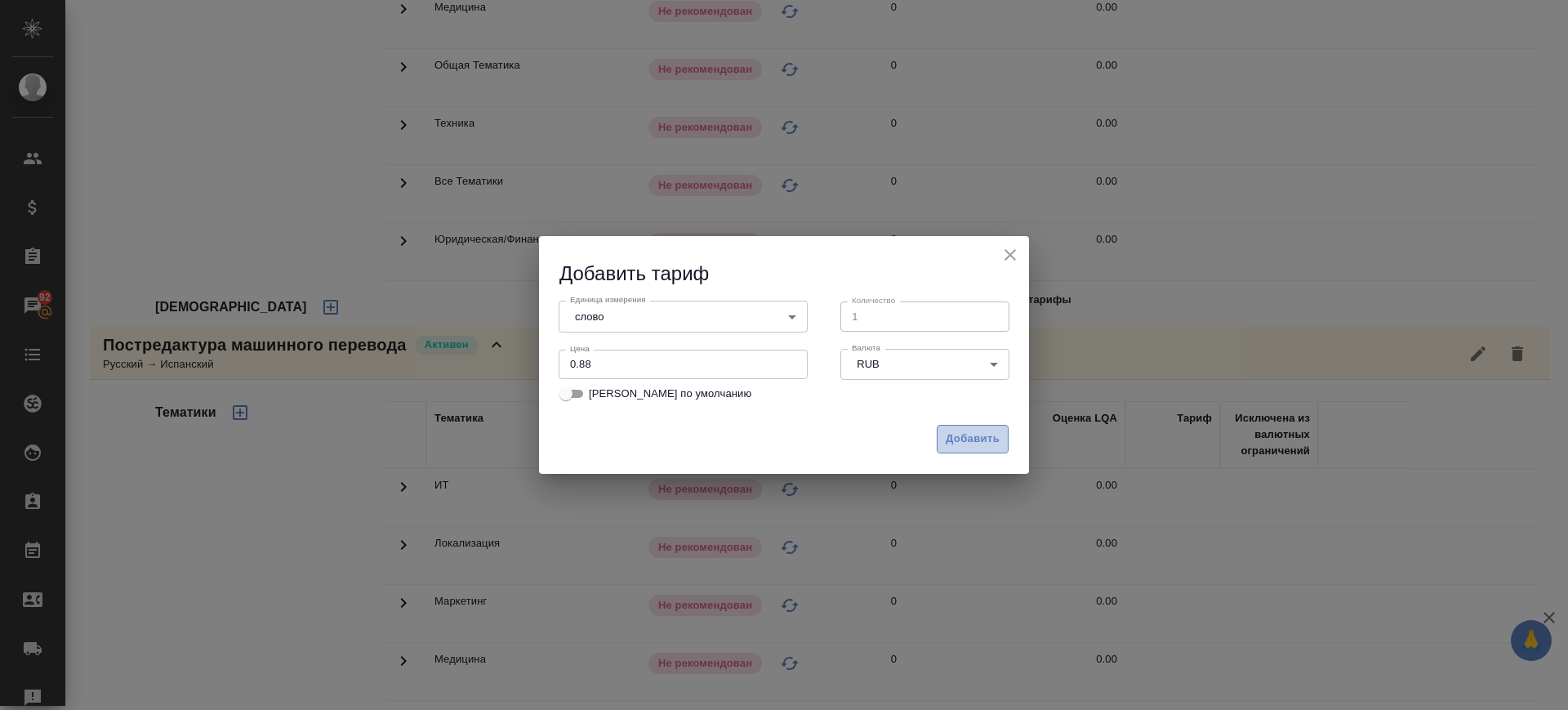
click at [971, 441] on span "Добавить" at bounding box center [972, 438] width 54 height 19
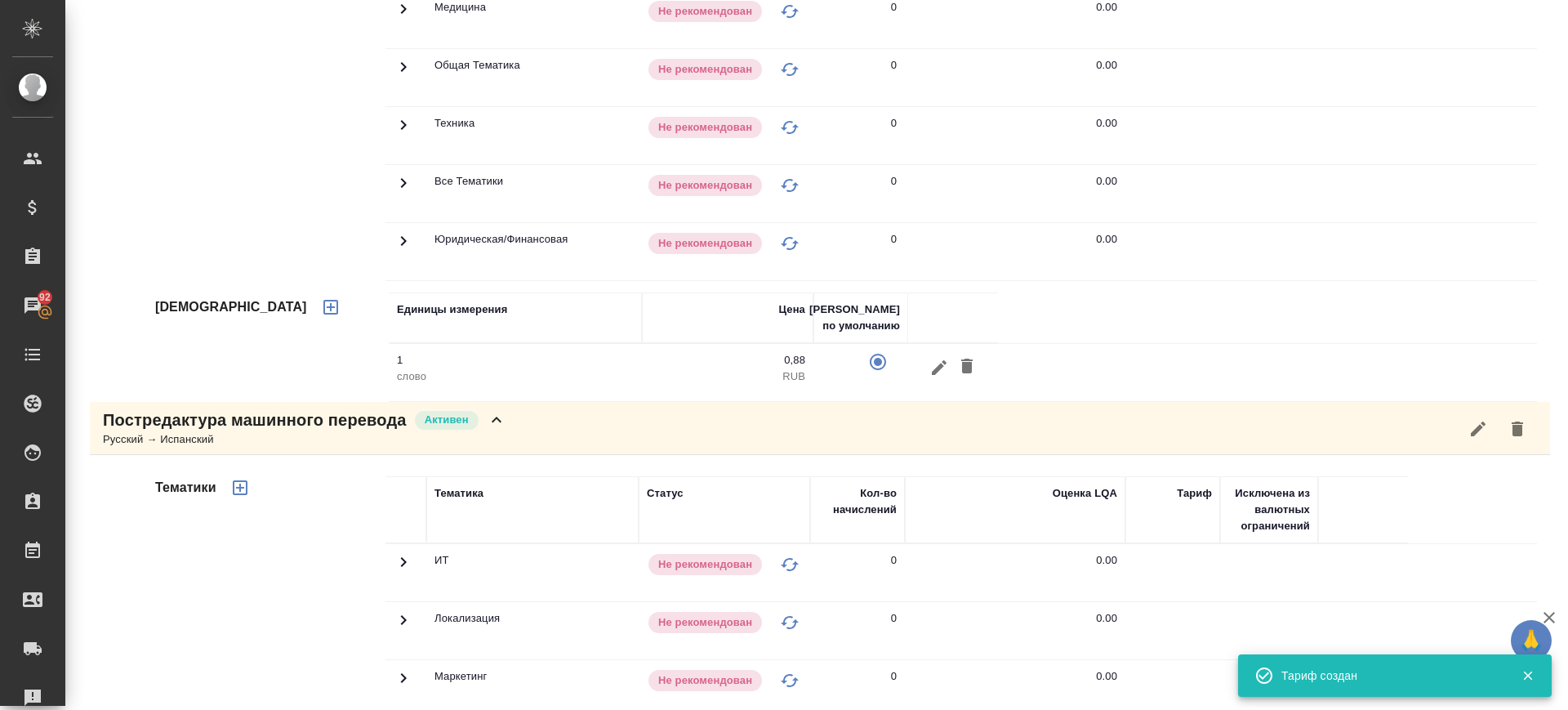
scroll to position [70, 0]
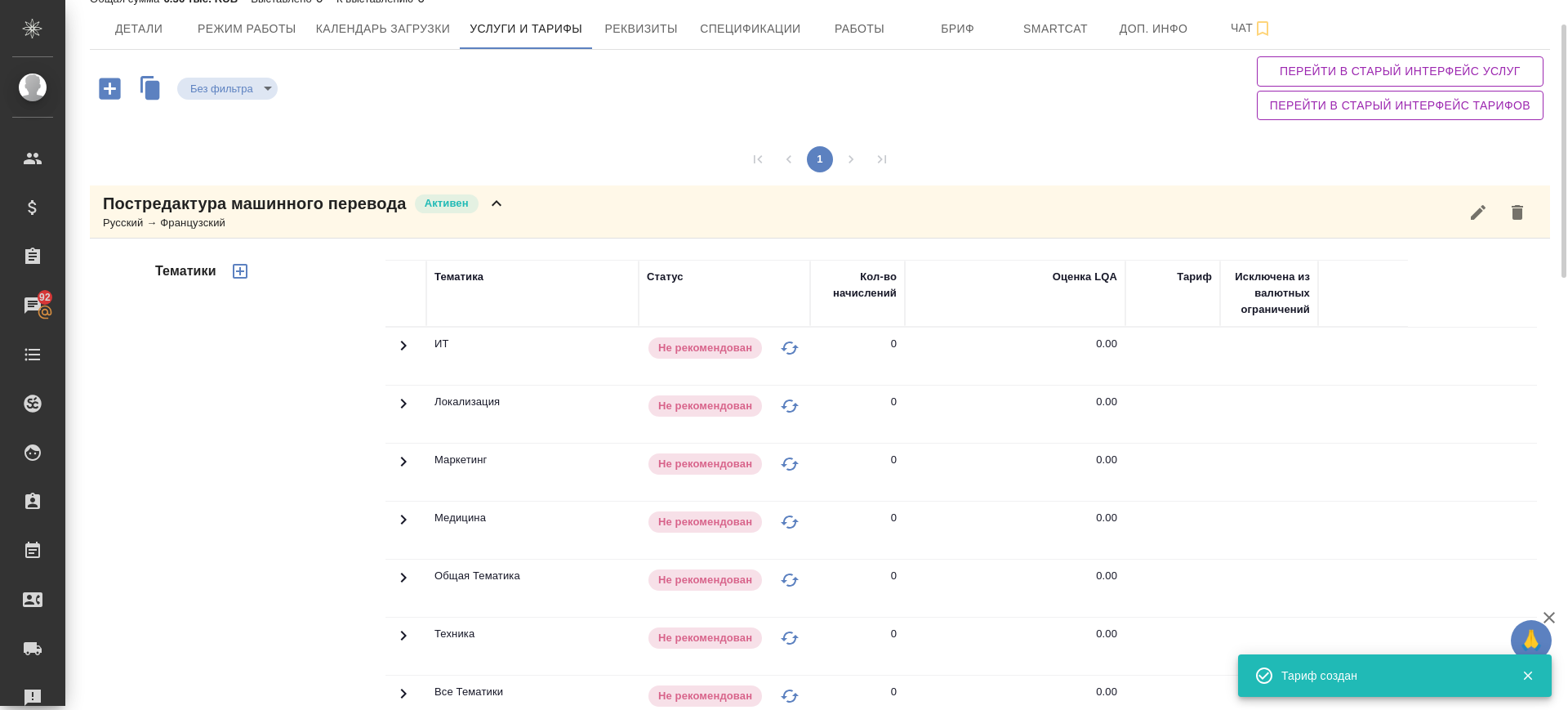
click at [234, 277] on icon "button" at bounding box center [240, 271] width 15 height 15
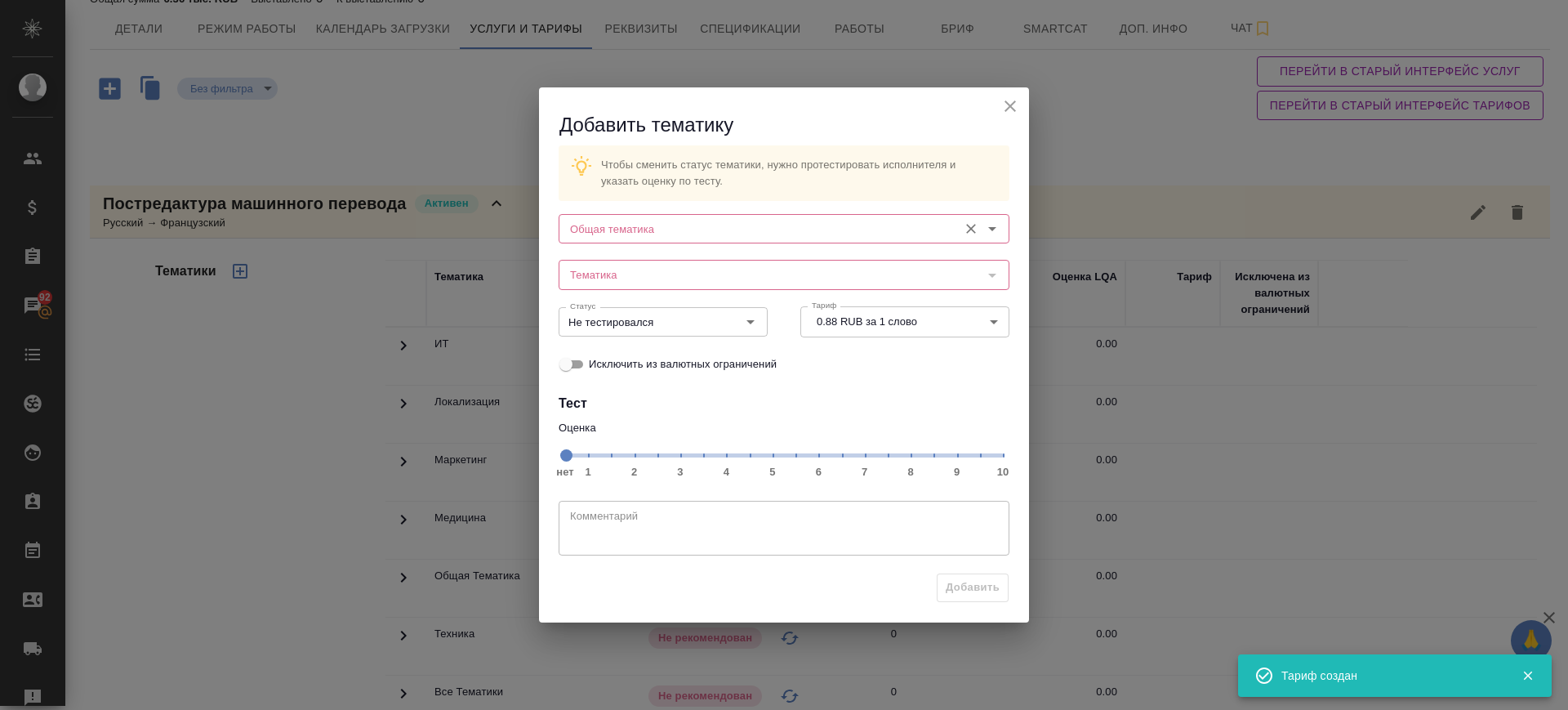
click at [707, 229] on input "Общая тематика" at bounding box center [756, 229] width 386 height 19
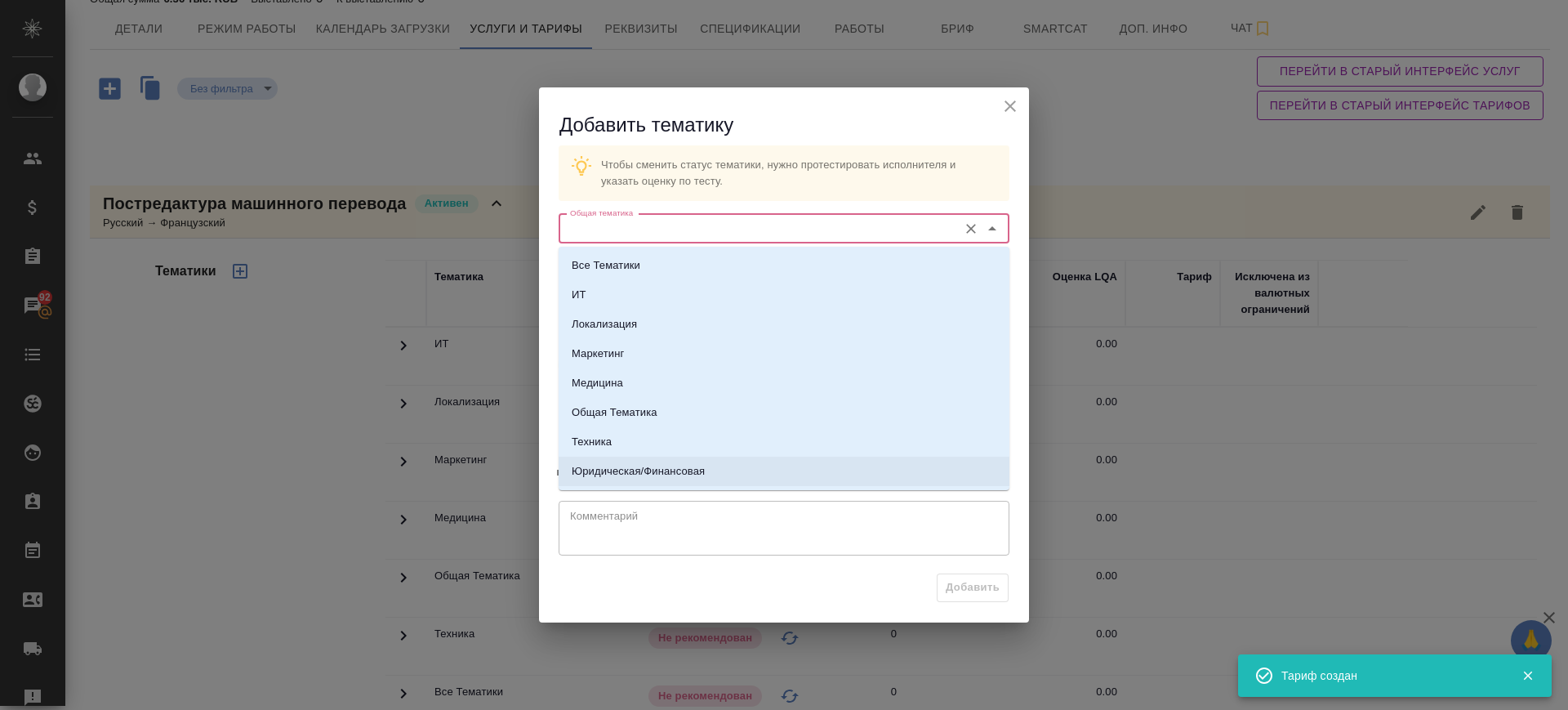
drag, startPoint x: 720, startPoint y: 471, endPoint x: 685, endPoint y: 290, distance: 184.4
click at [720, 472] on li "Юридическая/Финансовая" at bounding box center [784, 471] width 450 height 29
type input "Юридическая/Финансовая"
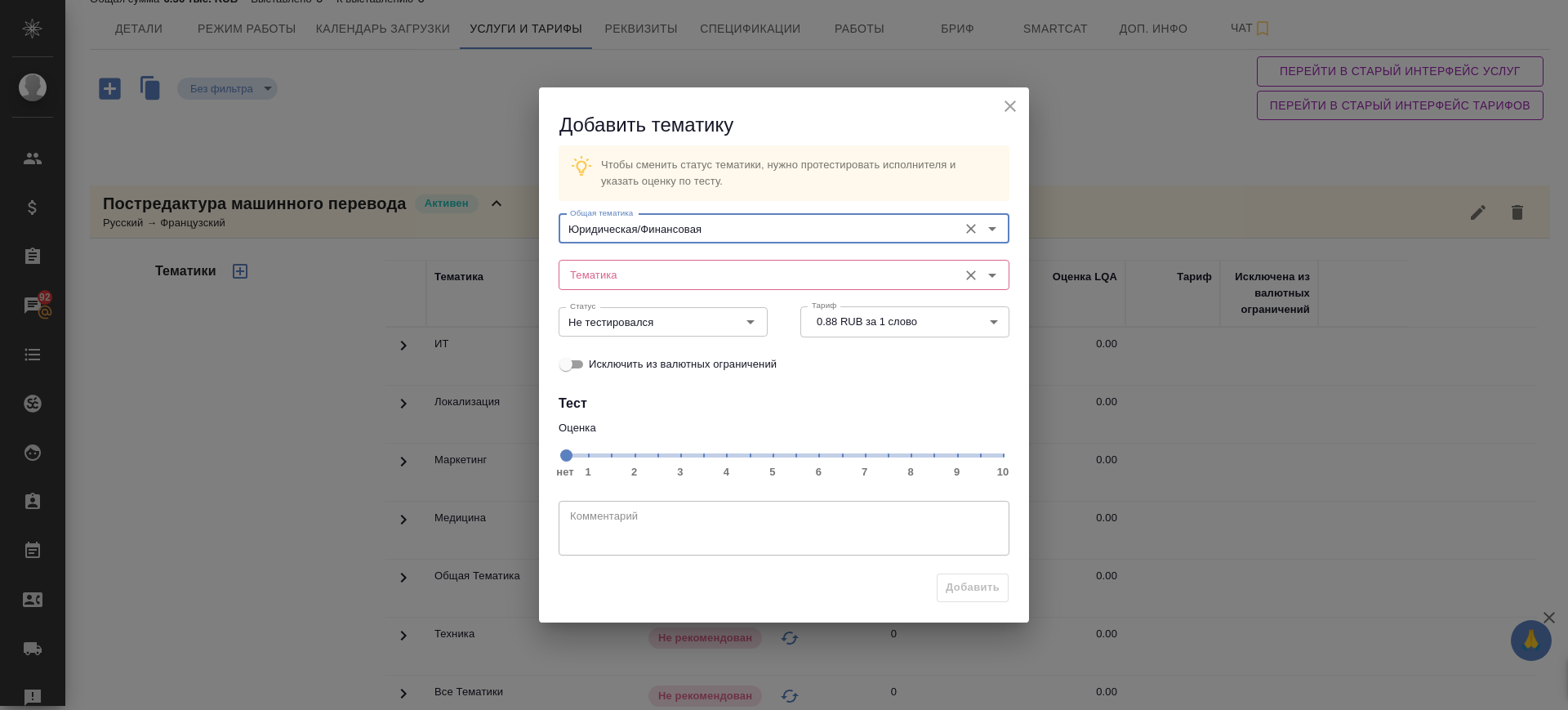
click at [678, 265] on input "Тематика" at bounding box center [756, 275] width 386 height 19
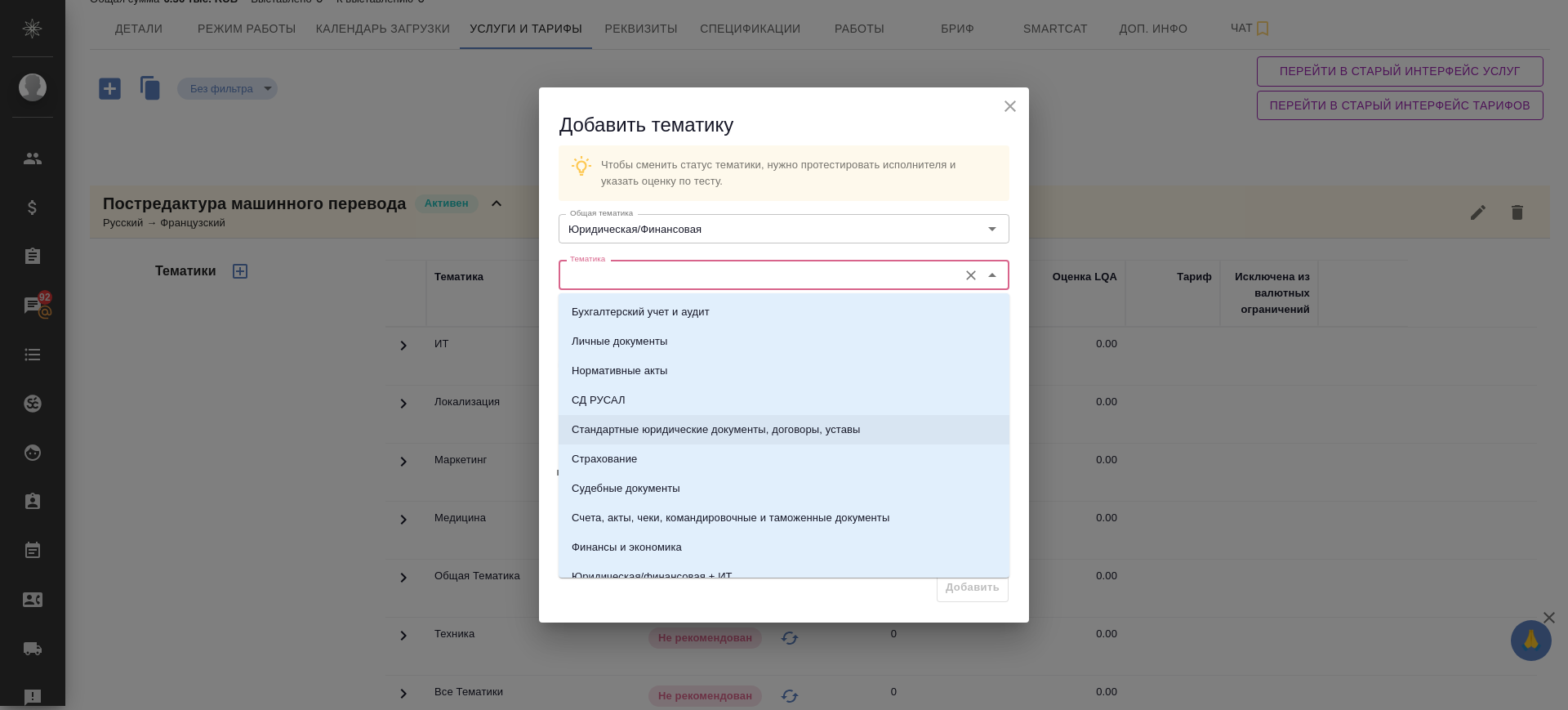
drag, startPoint x: 731, startPoint y: 419, endPoint x: 789, endPoint y: 439, distance: 61.4
click at [732, 419] on li "Стандартные юридические документы, договоры, уставы" at bounding box center [784, 429] width 450 height 29
type input "Стандартные юридические документы, договоры, уставы"
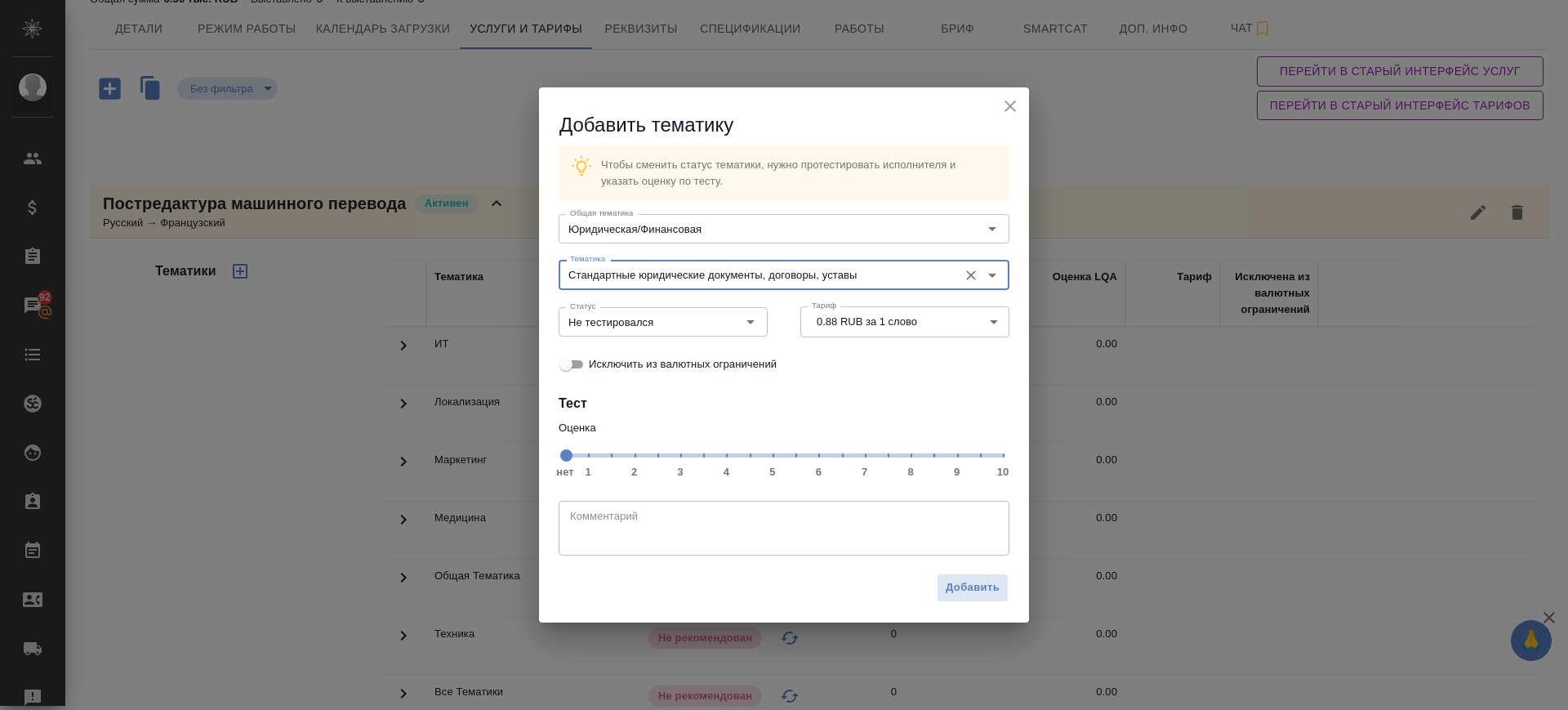
click at [860, 458] on span "нет 1 2 3 4 5 6 7 8 9 10" at bounding box center [784, 454] width 438 height 23
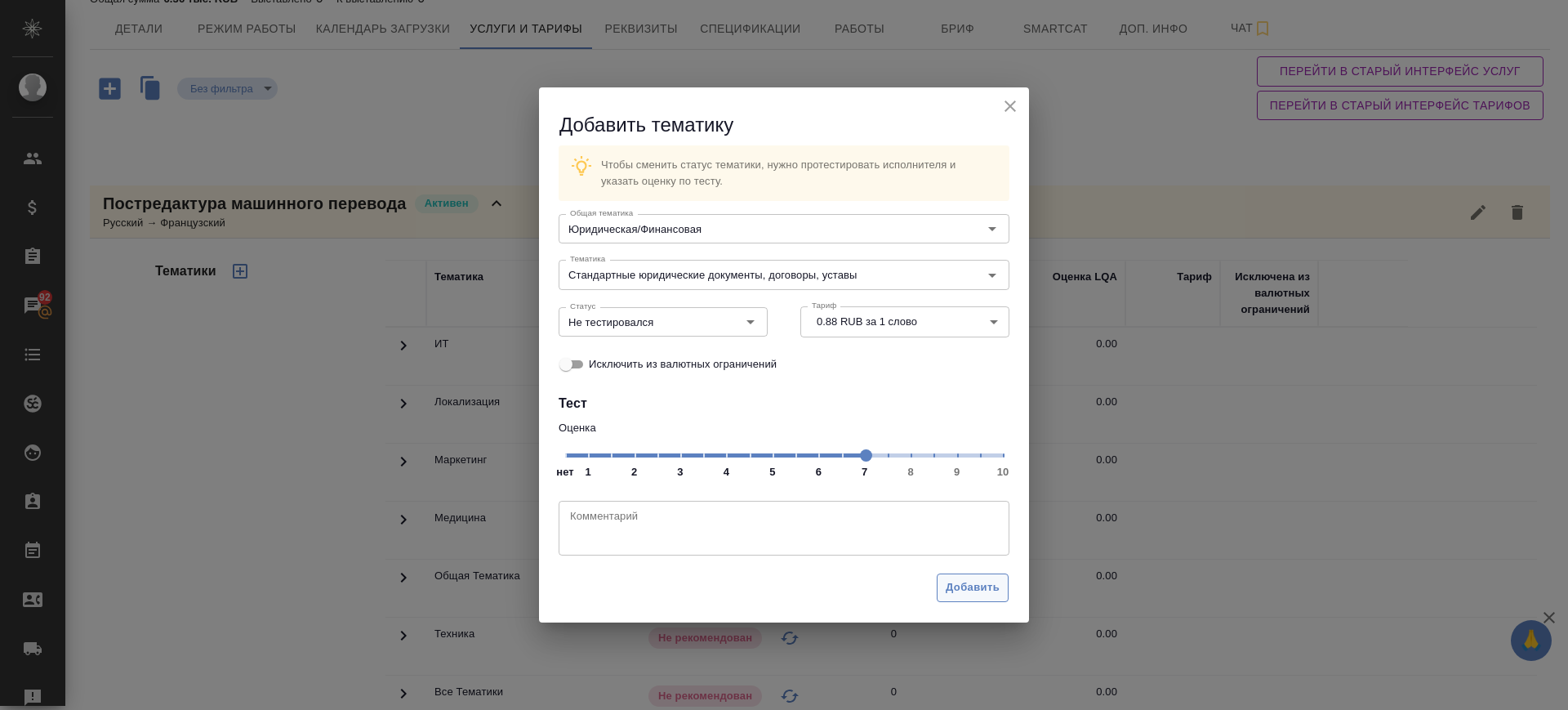
click at [958, 576] on button "Добавить" at bounding box center [972, 587] width 72 height 28
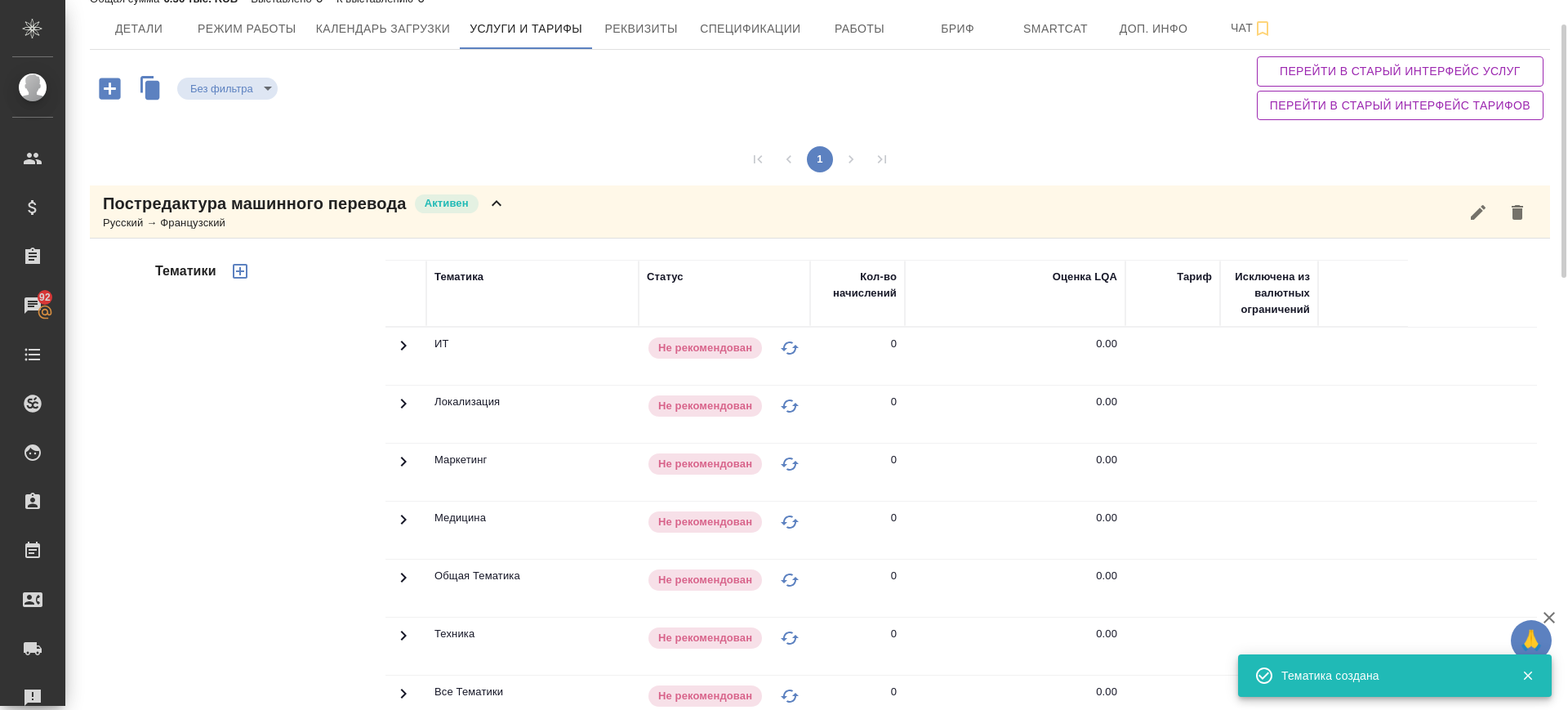
scroll to position [0, 0]
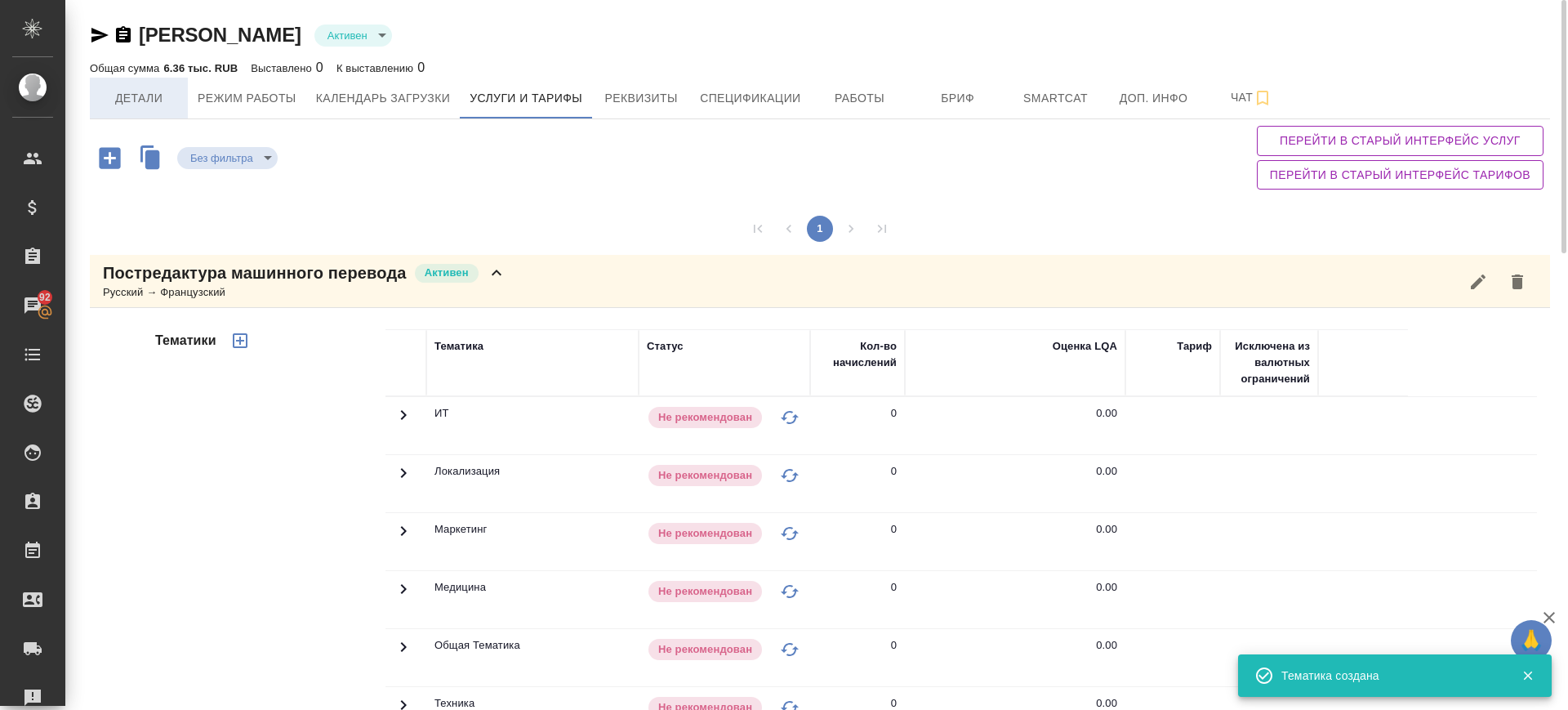
click at [123, 105] on span "Детали" at bounding box center [139, 98] width 79 height 20
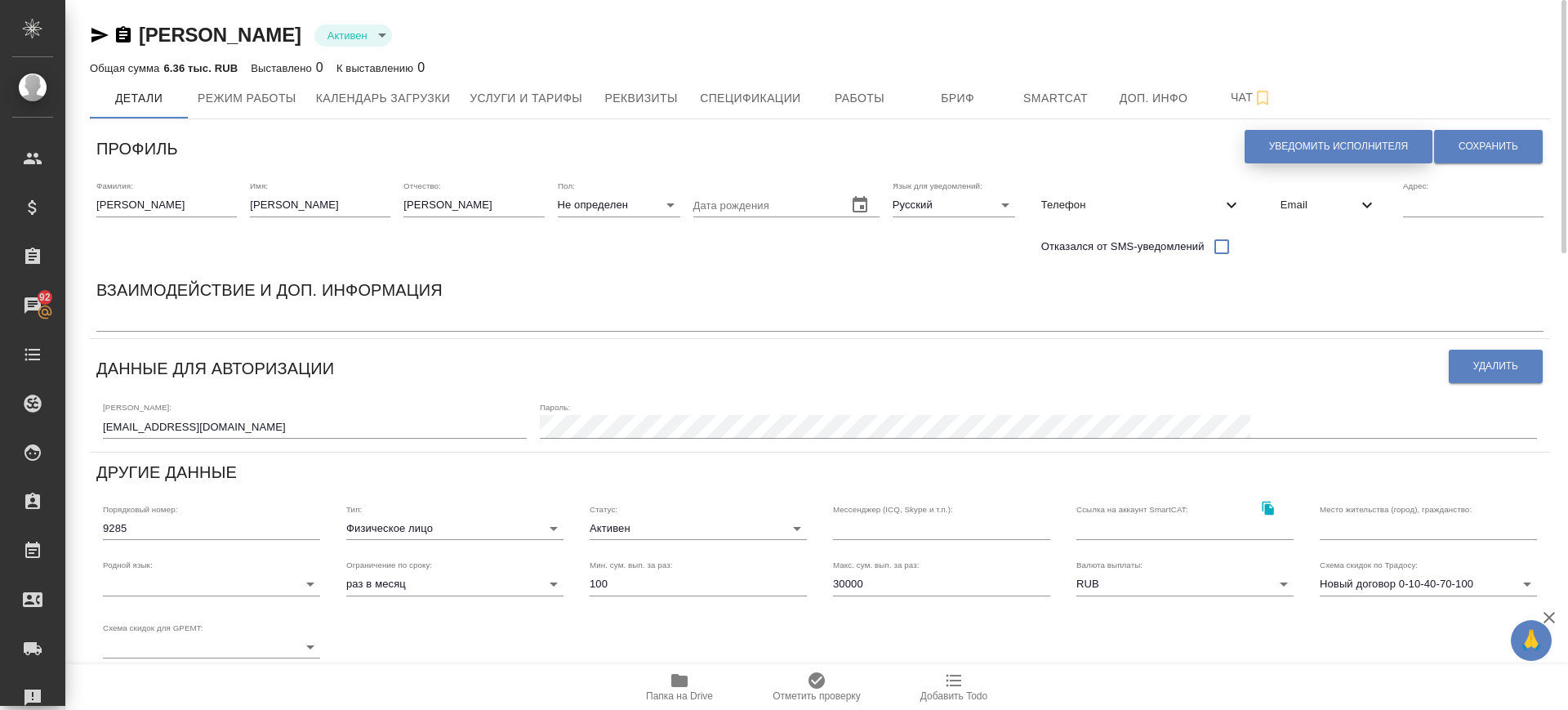
click at [1282, 143] on span "Уведомить исполнителя" at bounding box center [1338, 147] width 139 height 14
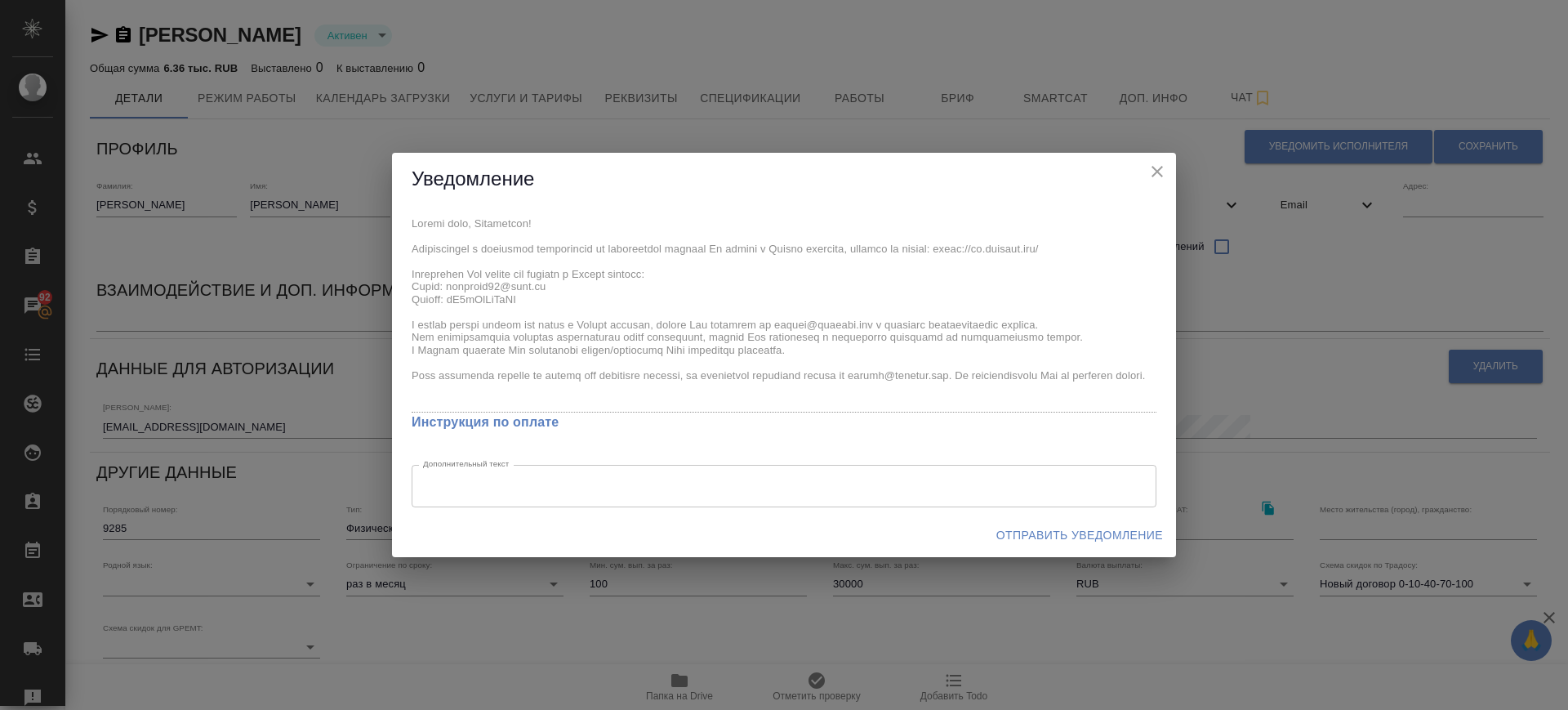
click at [1115, 532] on span "Отправить уведомление" at bounding box center [1079, 535] width 167 height 20
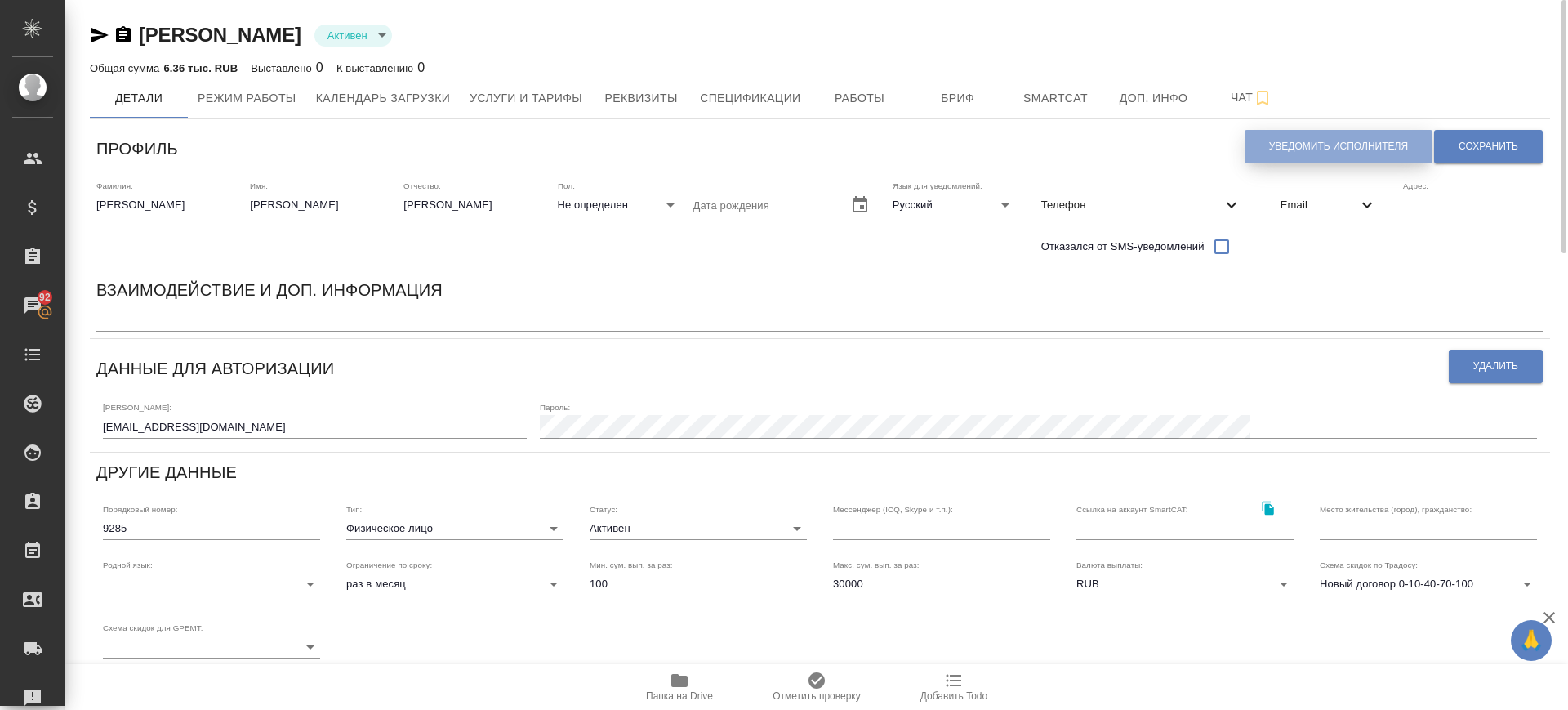
click at [1309, 142] on span "Уведомить исполнителя" at bounding box center [1338, 147] width 139 height 14
type textarea "Добрый день, Константин! Ознакомиться с подробной информацией по выполненным ра…"
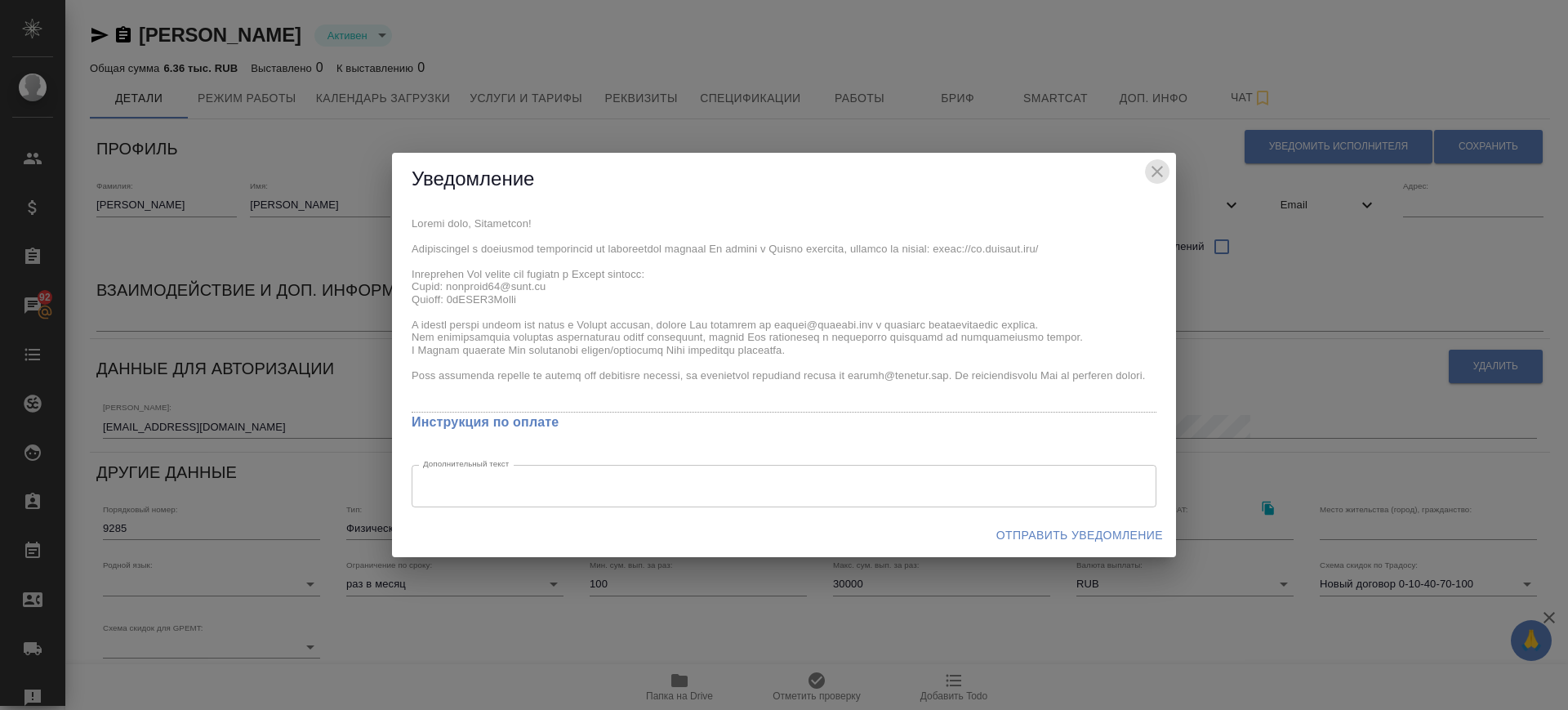
click at [1154, 170] on icon "close" at bounding box center [1157, 171] width 19 height 19
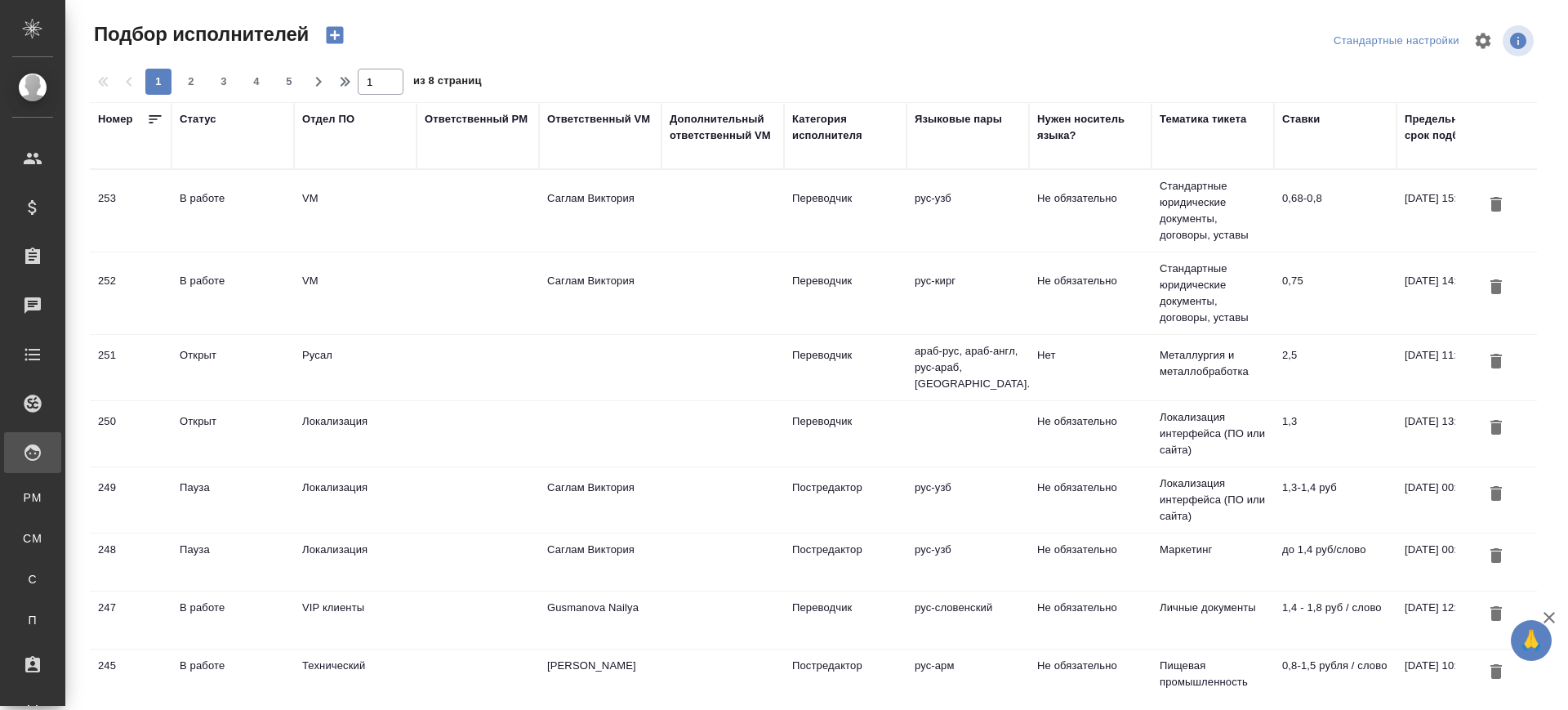
click at [604, 274] on td "Саглам Виктория" at bounding box center [599, 293] width 123 height 57
click at [604, 273] on td "Саглам Виктория" at bounding box center [599, 293] width 123 height 57
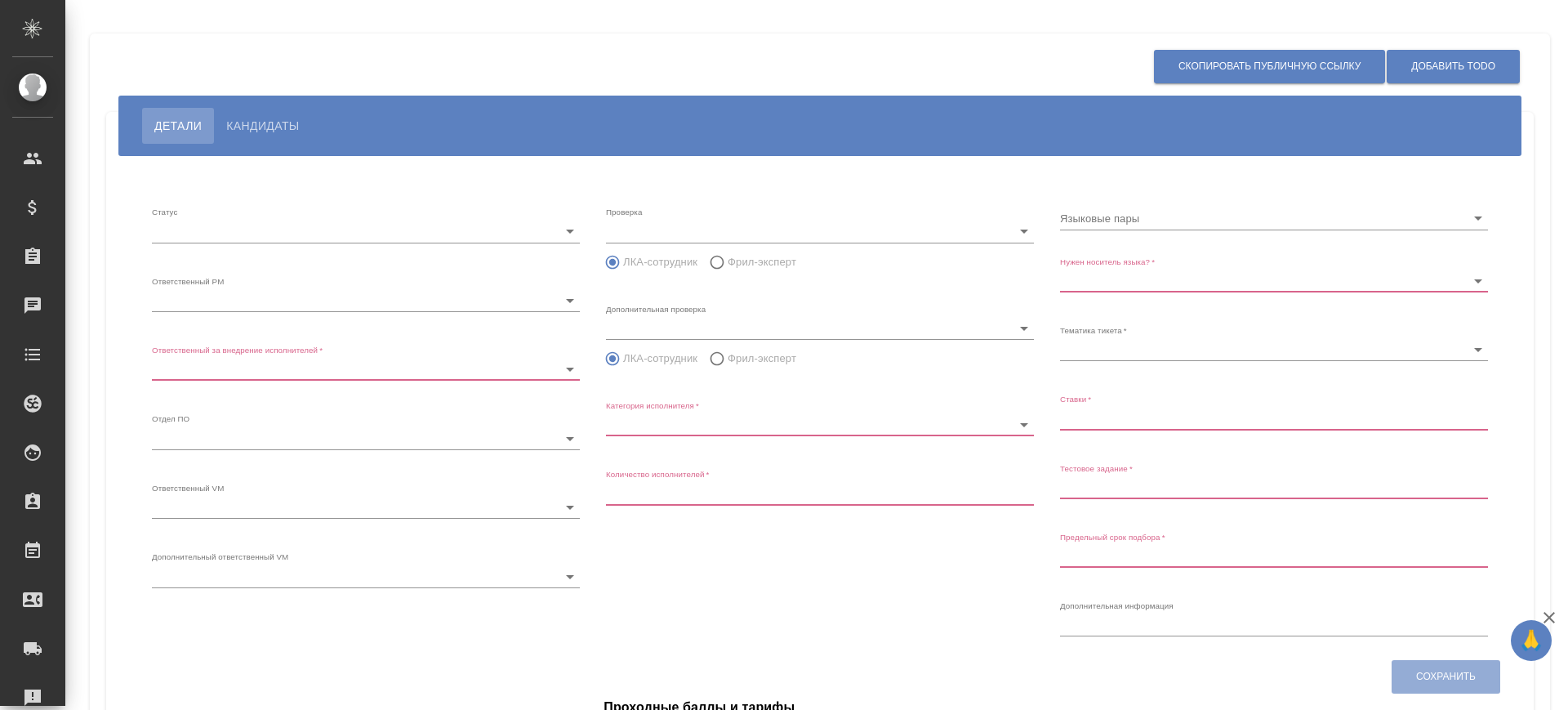
type input "inProgress"
type input "5c20d9dc6b20bf2f1105a5ae"
type input "66dea0ac5b8c3ac2dbf81924"
type input "vm"
type input "5c20d9dc6b20bf2f1105a5b1"
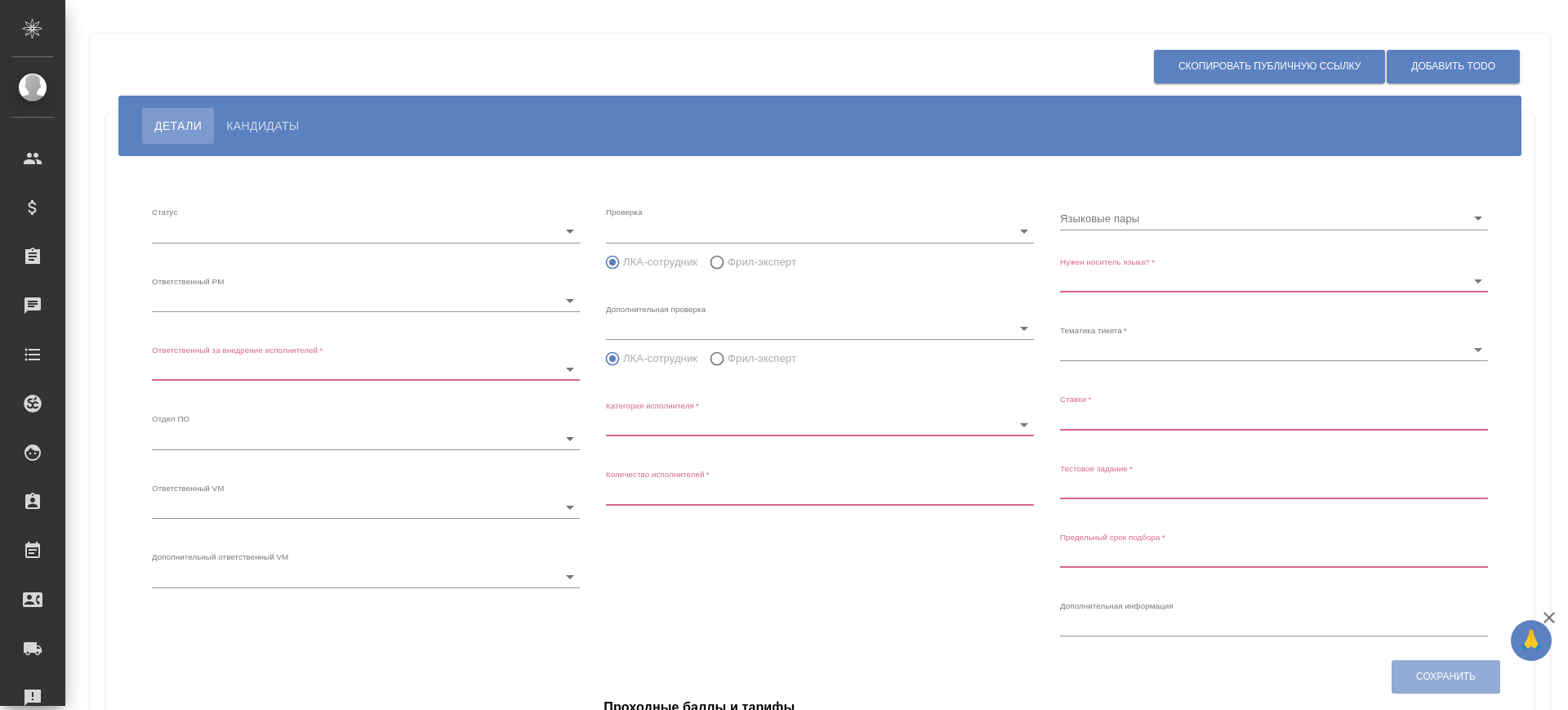
radio input "false"
radio input "true"
type input "60cb54ca22d3a05a4bfb9107"
type input "Переводчик"
type input "1"
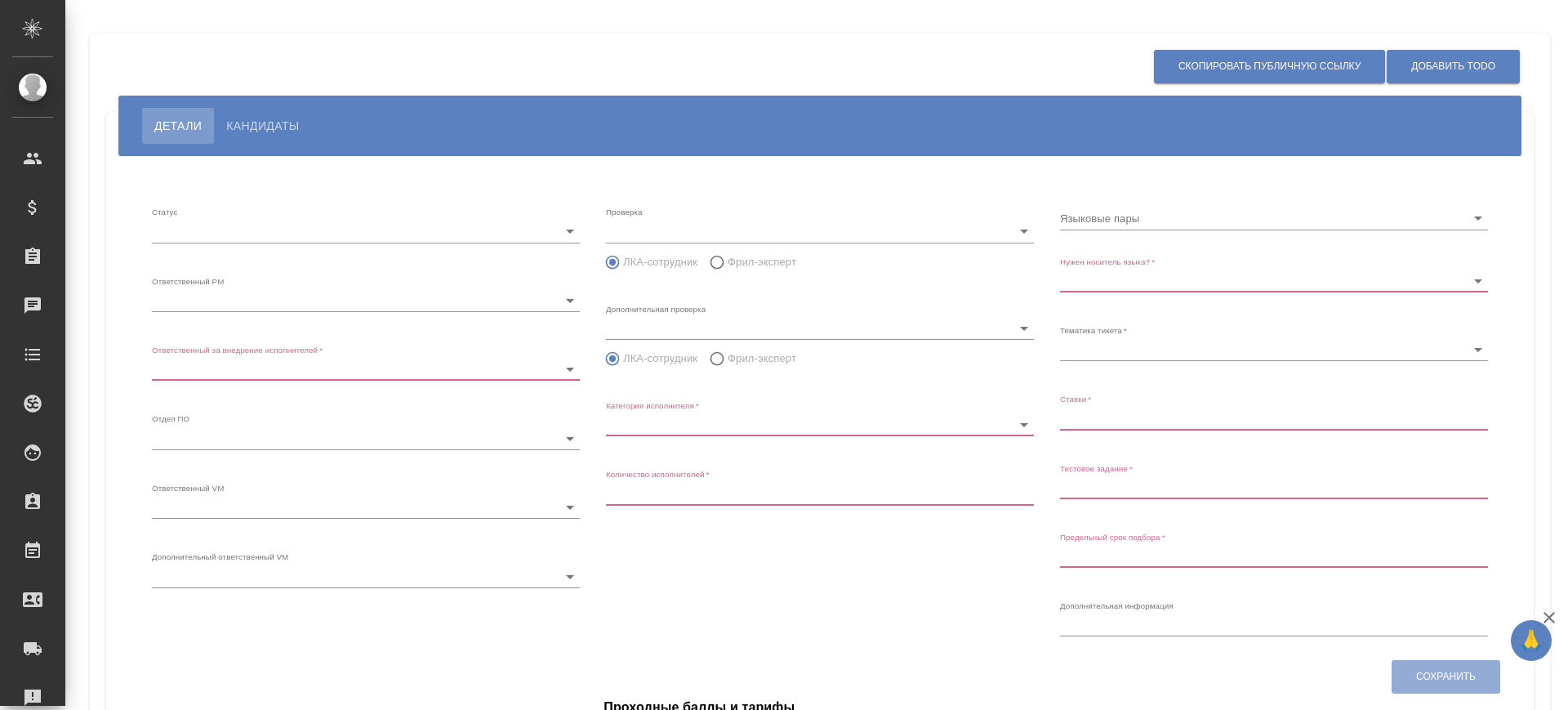
type input "Не обязательно"
type input "5f647205b73bc97568ca66bf"
type input "0,75"
type input "[DATE] 14:32:00"
type input "8"
